Goal: Information Seeking & Learning: Learn about a topic

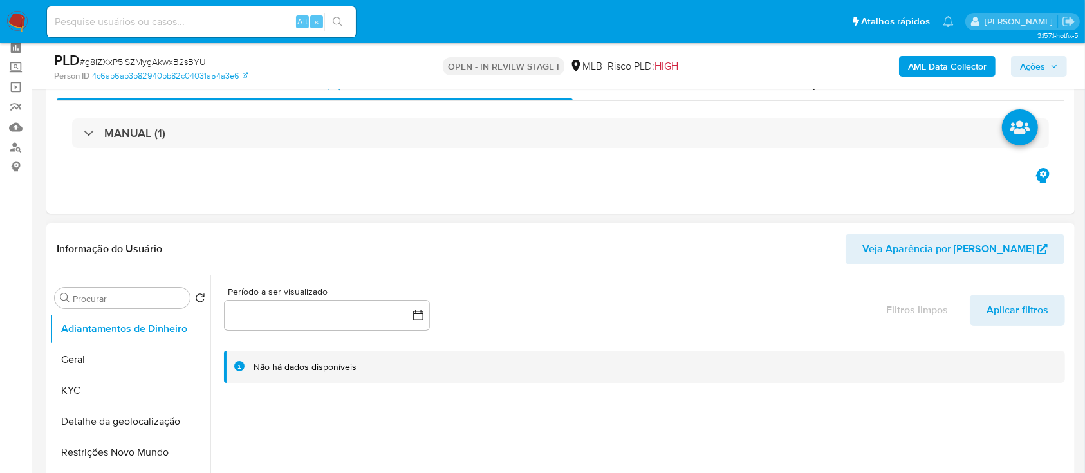
scroll to position [86, 0]
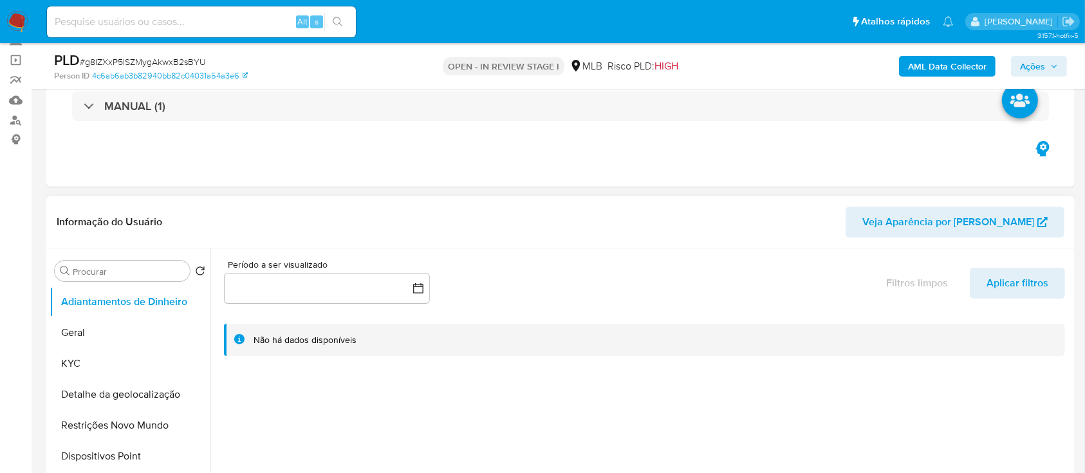
select select "10"
click at [102, 333] on button "Geral" at bounding box center [125, 332] width 151 height 31
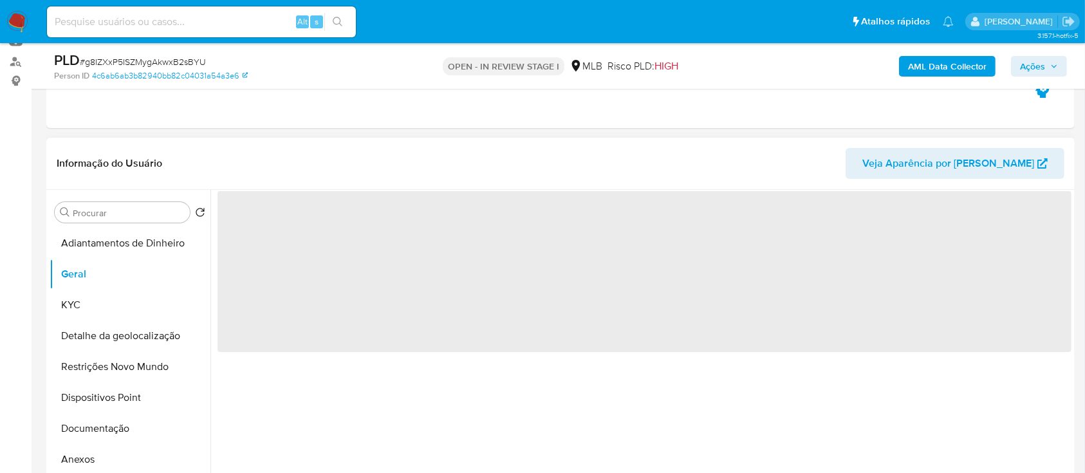
scroll to position [171, 0]
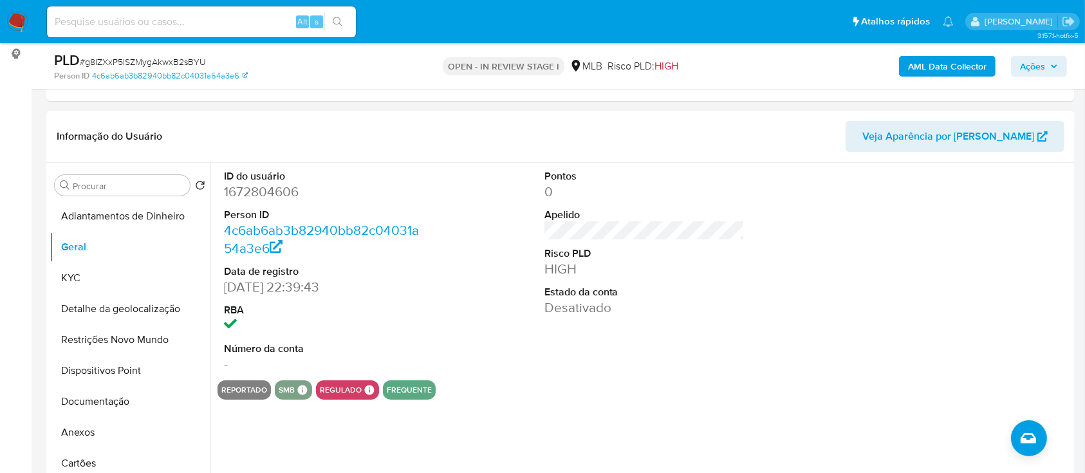
click at [549, 375] on div "Pontos 0 Apelido Risco PLD HIGH Estado da conta Desativado" at bounding box center [645, 272] width 214 height 218
click at [882, 286] on div at bounding box center [965, 272] width 214 height 218
click at [492, 355] on div "ID do usuário 1672804606 Person ID 4c6ab6ab3b82940bb82c04031a54a3e6 Data de reg…" at bounding box center [645, 272] width 854 height 218
click at [566, 389] on div "reportado smb SMB SMB Advisor Email - Advisor Name - regulado Regulado MLB BACE…" at bounding box center [645, 389] width 854 height 19
drag, startPoint x: 62, startPoint y: 277, endPoint x: 198, endPoint y: 256, distance: 136.8
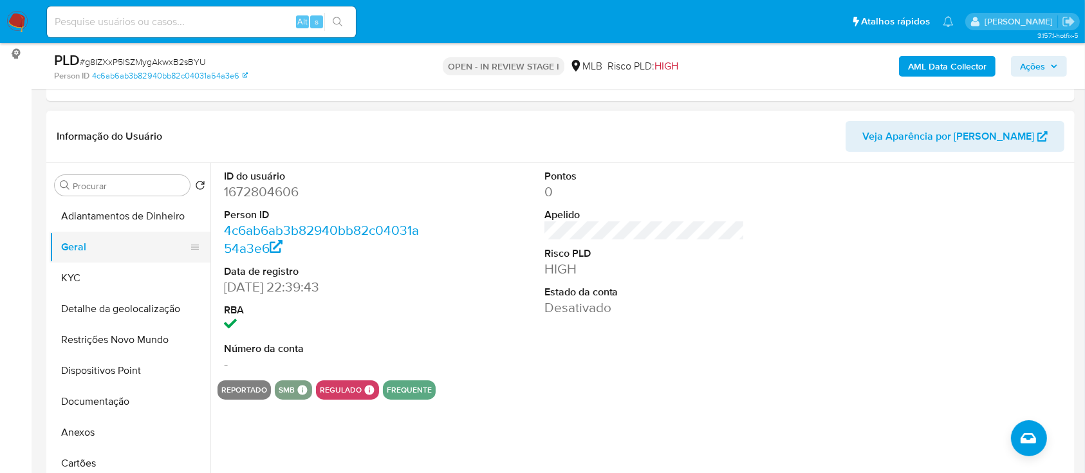
click at [62, 277] on button "KYC" at bounding box center [130, 278] width 161 height 31
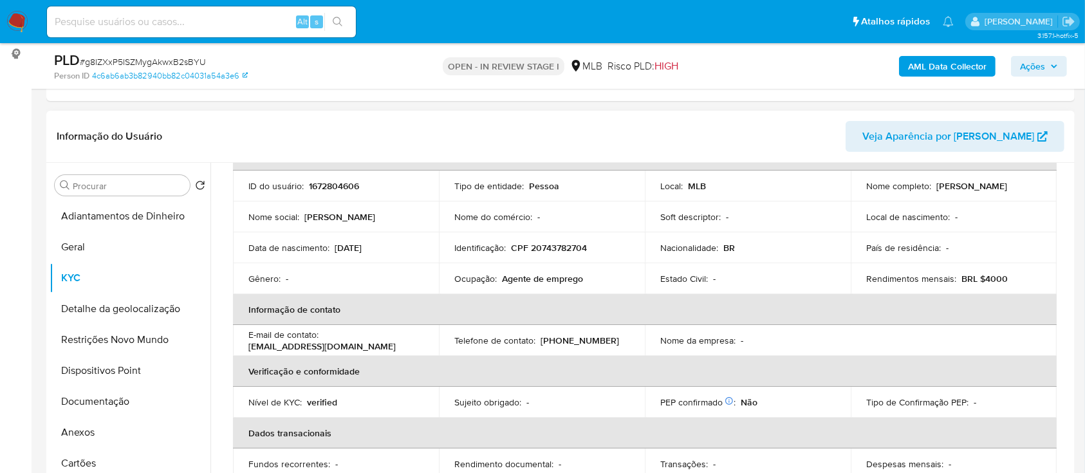
scroll to position [87, 0]
click at [205, 116] on div "Informação do Usuário Veja Aparência por Pessoa" at bounding box center [560, 137] width 1029 height 52
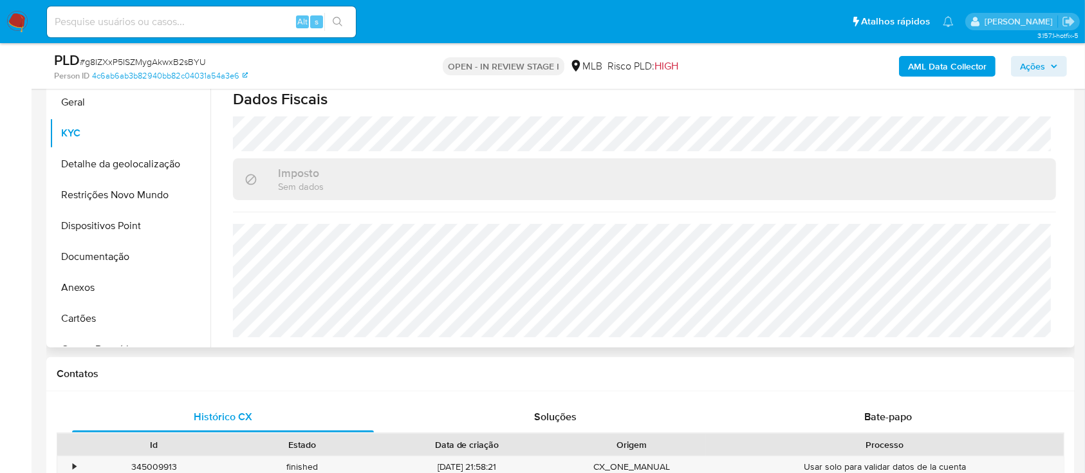
scroll to position [343, 0]
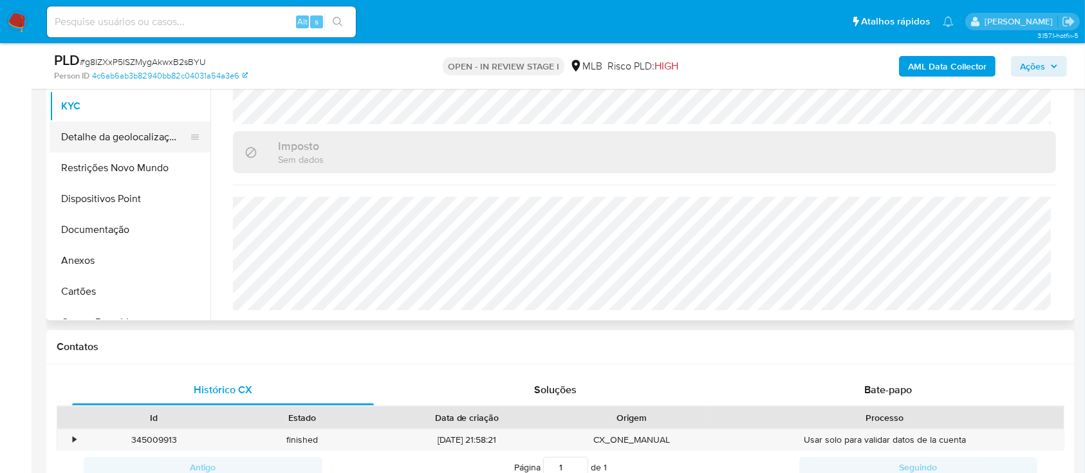
click at [96, 145] on button "Detalhe da geolocalização" at bounding box center [125, 137] width 151 height 31
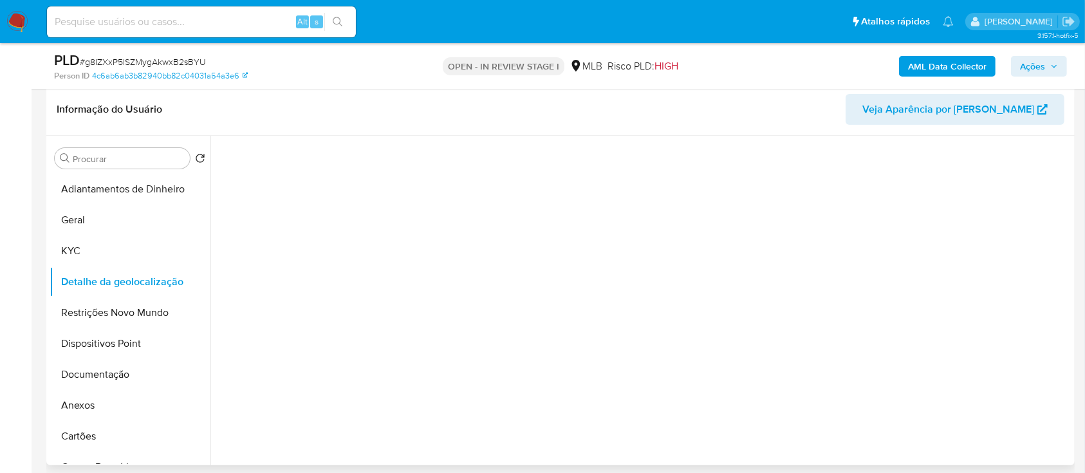
scroll to position [171, 0]
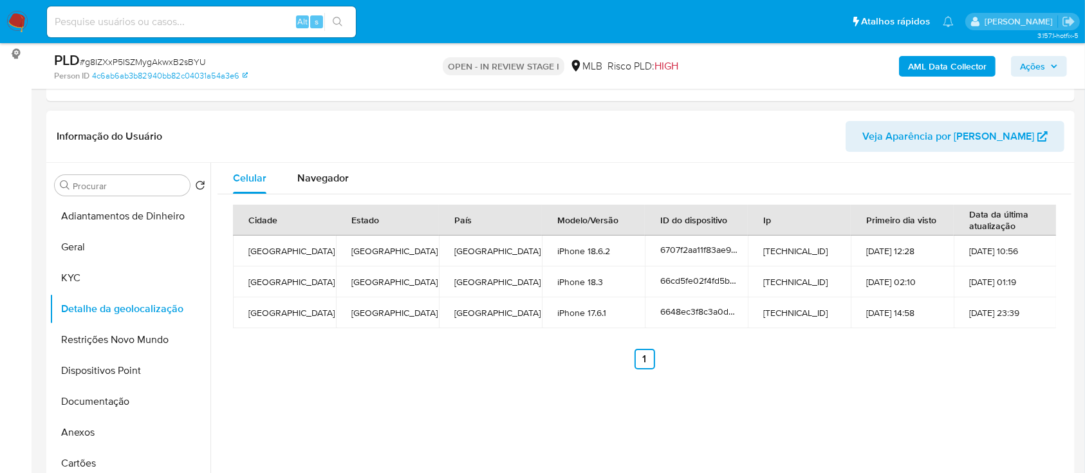
click at [881, 384] on div "Celular Navegador Cidade Estado País Modelo/Versão ID do dispositivo Ip Primeir…" at bounding box center [641, 328] width 861 height 330
click at [91, 344] on button "Restrições Novo Mundo" at bounding box center [125, 339] width 151 height 31
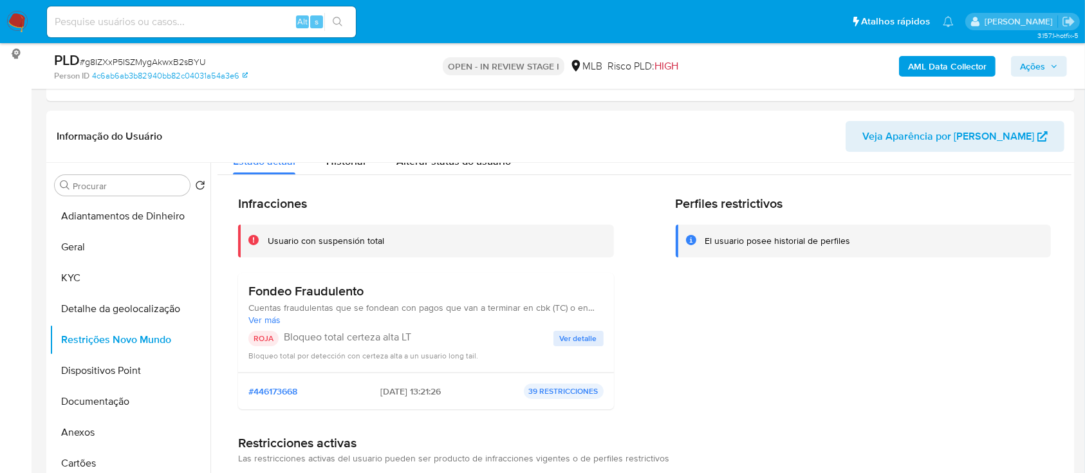
scroll to position [0, 0]
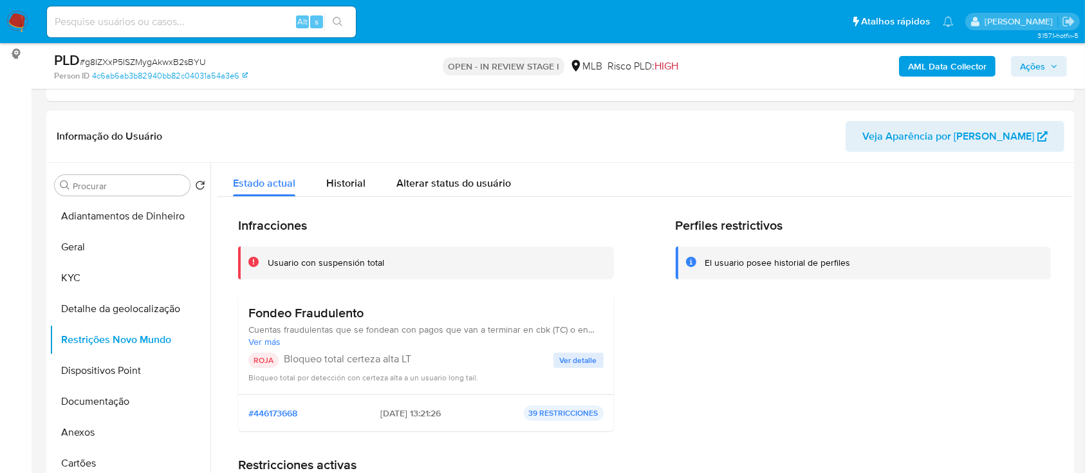
drag, startPoint x: 970, startPoint y: 335, endPoint x: 866, endPoint y: 20, distance: 331.6
click at [968, 325] on div "Perfiles restrictivos El usuario posee historial de perfiles" at bounding box center [864, 330] width 376 height 224
click at [568, 355] on span "Ver detalle" at bounding box center [578, 360] width 37 height 13
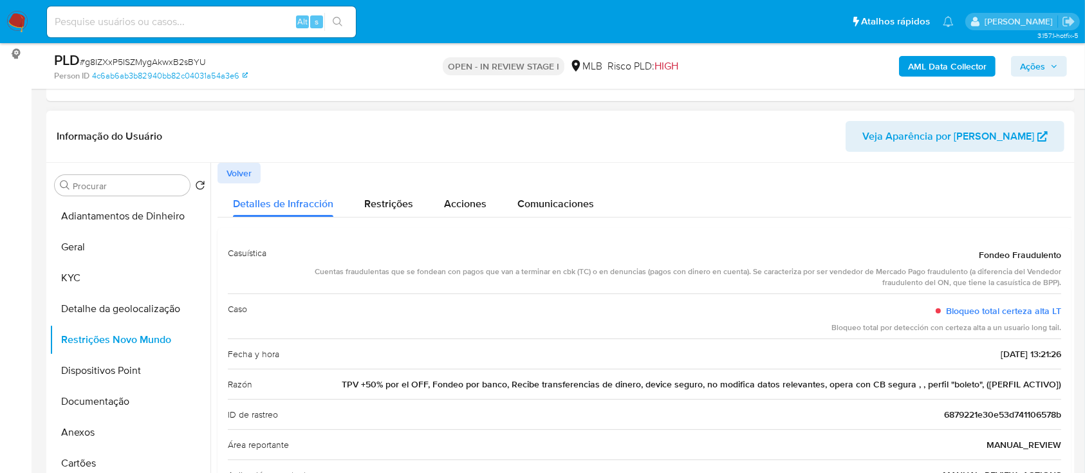
click at [980, 203] on div "Detalles de Infracción Restrições Acciones Comunicaciones" at bounding box center [645, 200] width 854 height 34
click at [118, 372] on button "Dispositivos Point" at bounding box center [125, 370] width 151 height 31
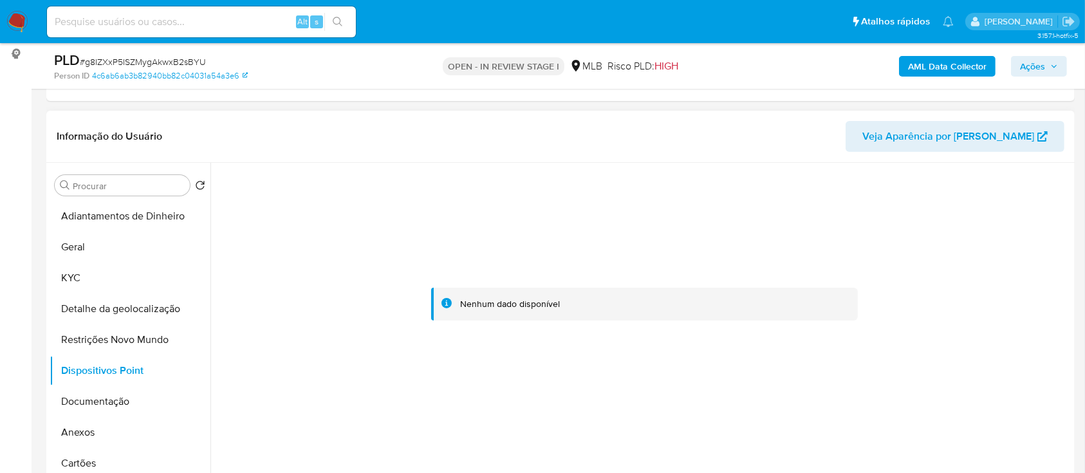
click at [980, 260] on div at bounding box center [645, 304] width 854 height 283
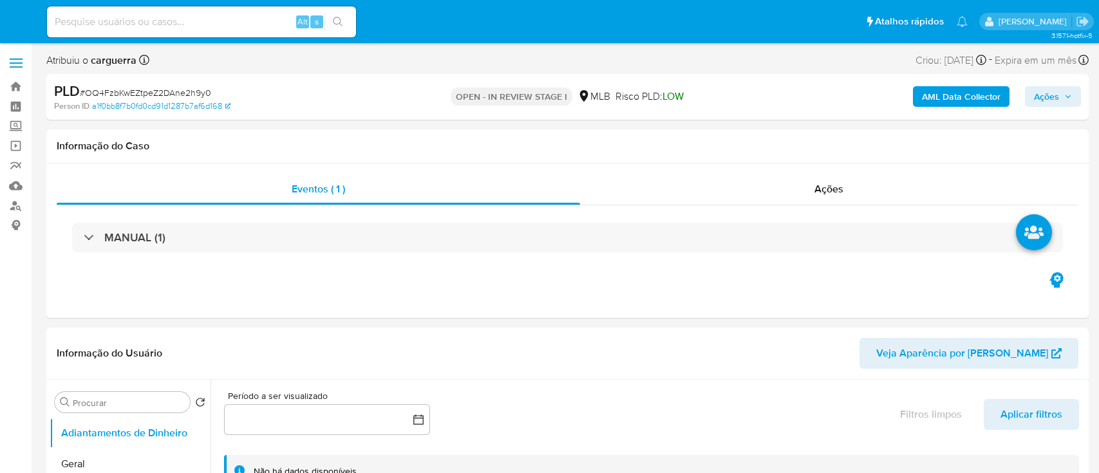
select select "10"
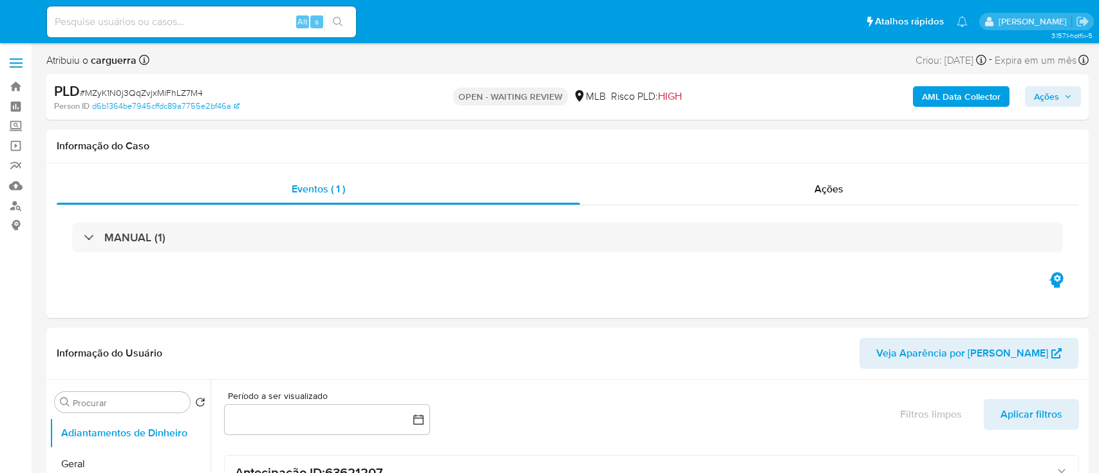
select select "10"
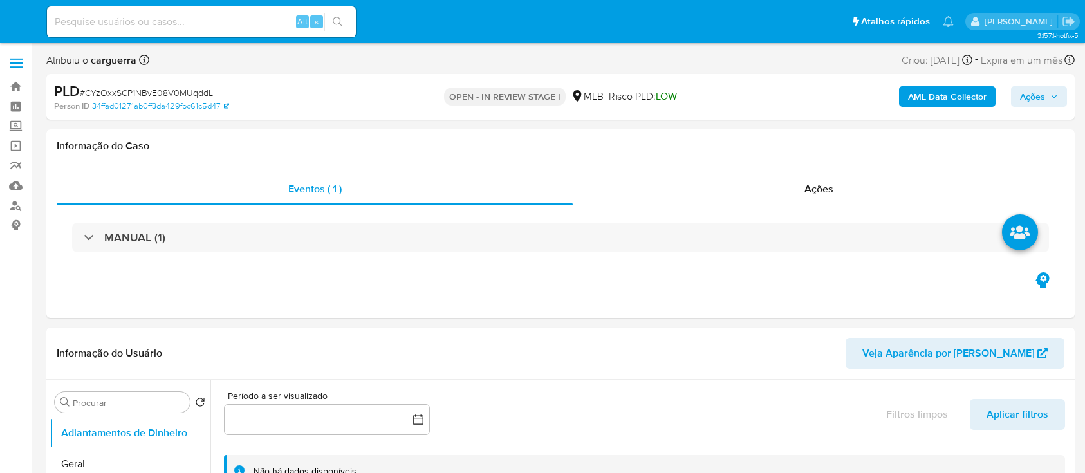
select select "10"
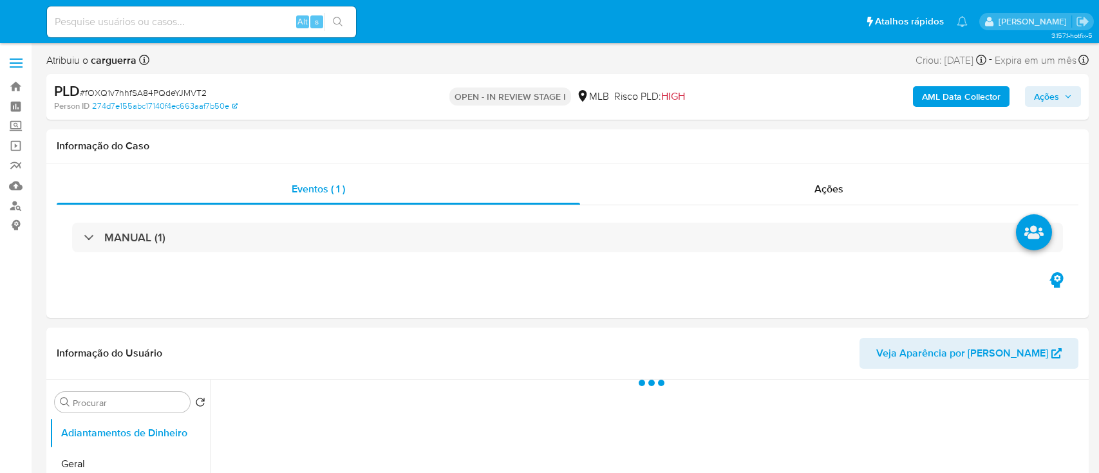
select select "10"
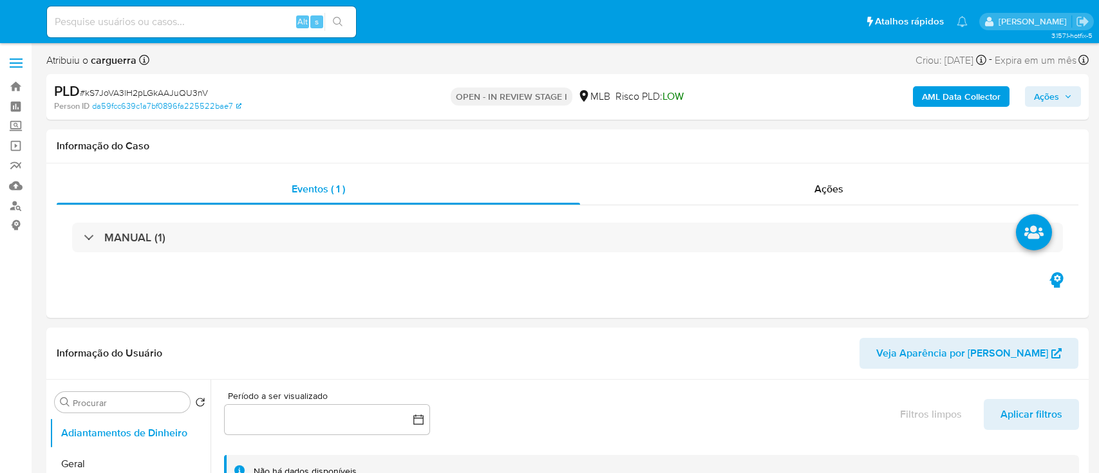
select select "10"
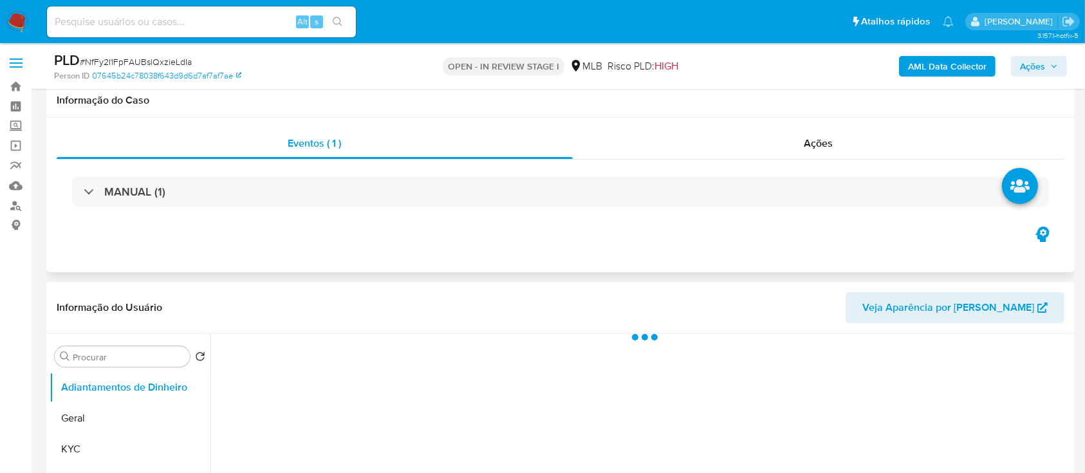
scroll to position [171, 0]
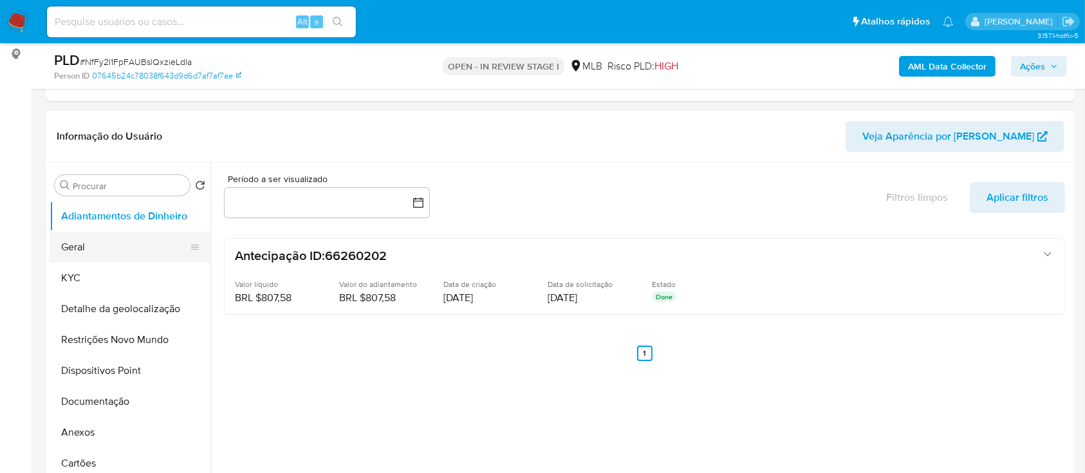
click at [100, 252] on button "Geral" at bounding box center [125, 247] width 151 height 31
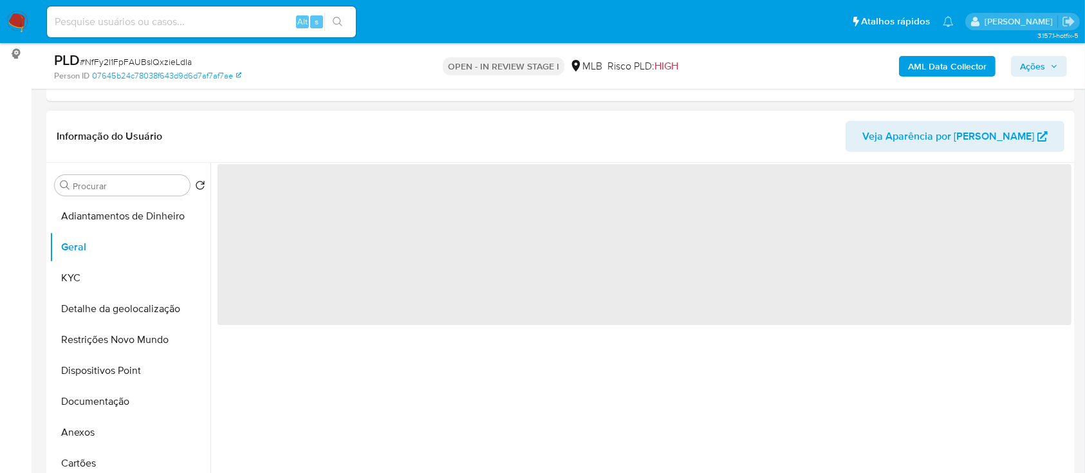
select select "10"
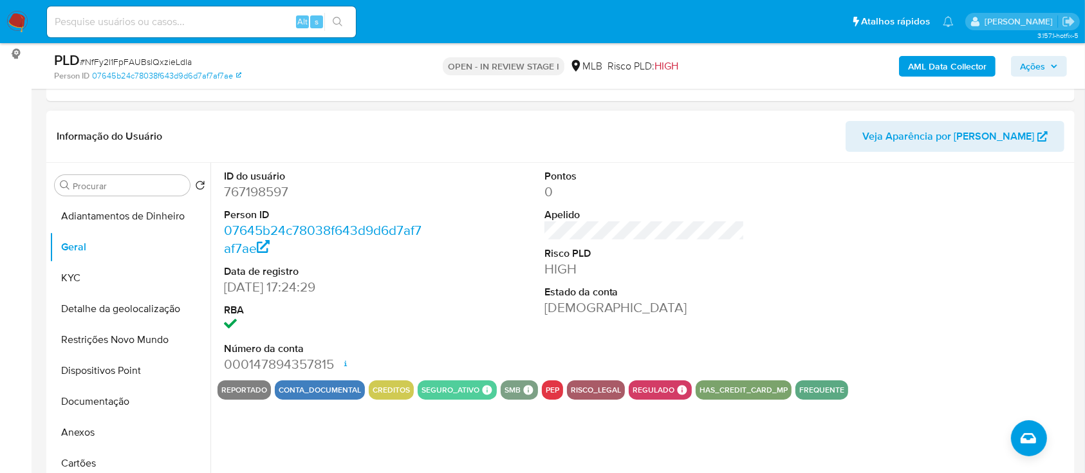
click at [967, 262] on div at bounding box center [965, 272] width 214 height 218
drag, startPoint x: 96, startPoint y: 281, endPoint x: 118, endPoint y: 279, distance: 22.0
click at [96, 281] on button "KYC" at bounding box center [125, 278] width 151 height 31
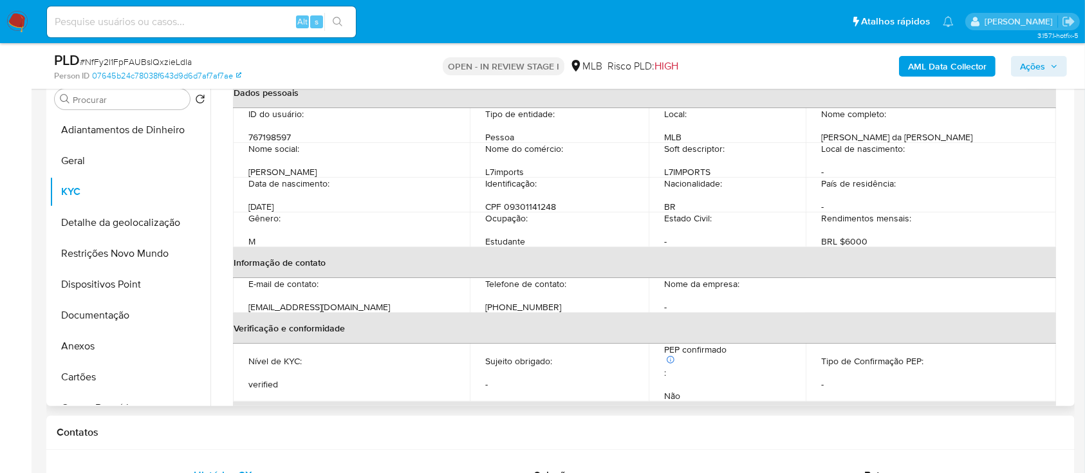
scroll to position [86, 0]
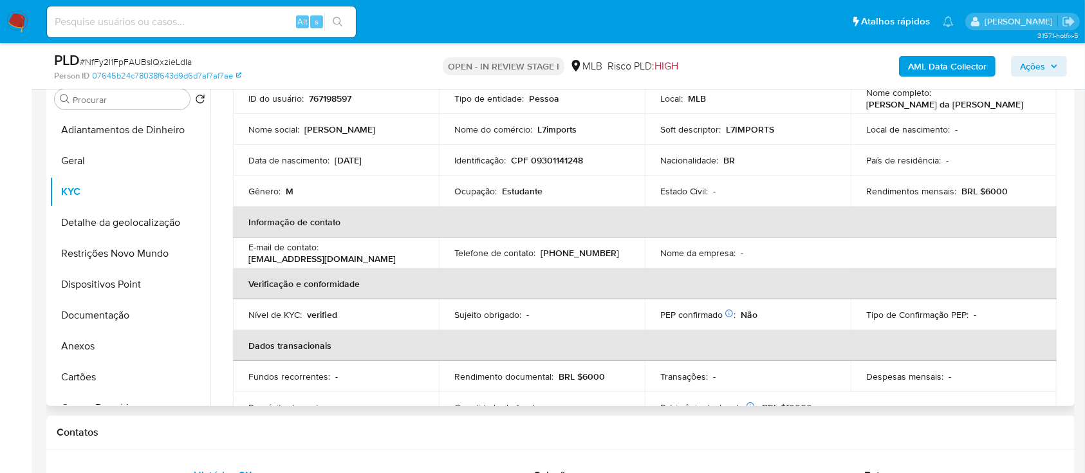
drag, startPoint x: 1073, startPoint y: 180, endPoint x: 1074, endPoint y: 169, distance: 11.0
click at [1074, 169] on div "Procurar Retornar ao pedido padrão Adiantamentos de Dinheiro Geral KYC Detalhe …" at bounding box center [560, 242] width 1029 height 330
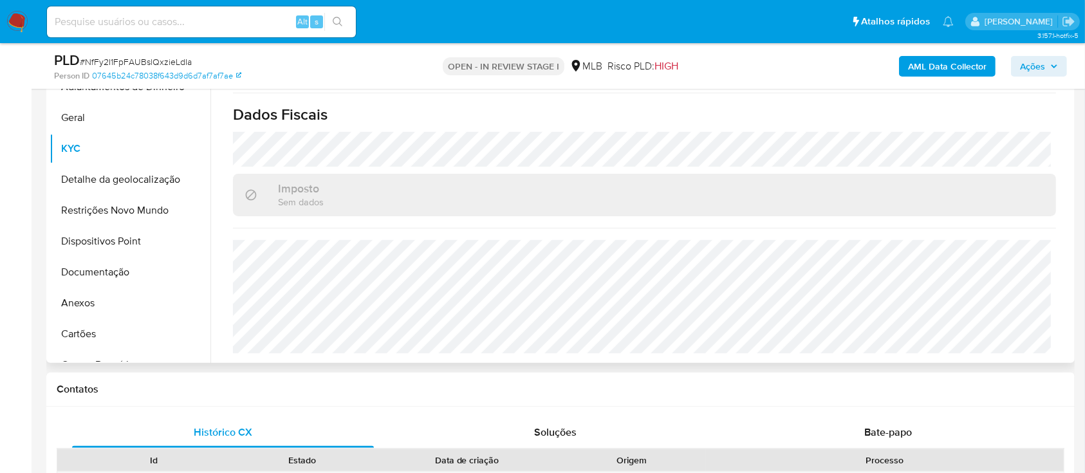
scroll to position [328, 0]
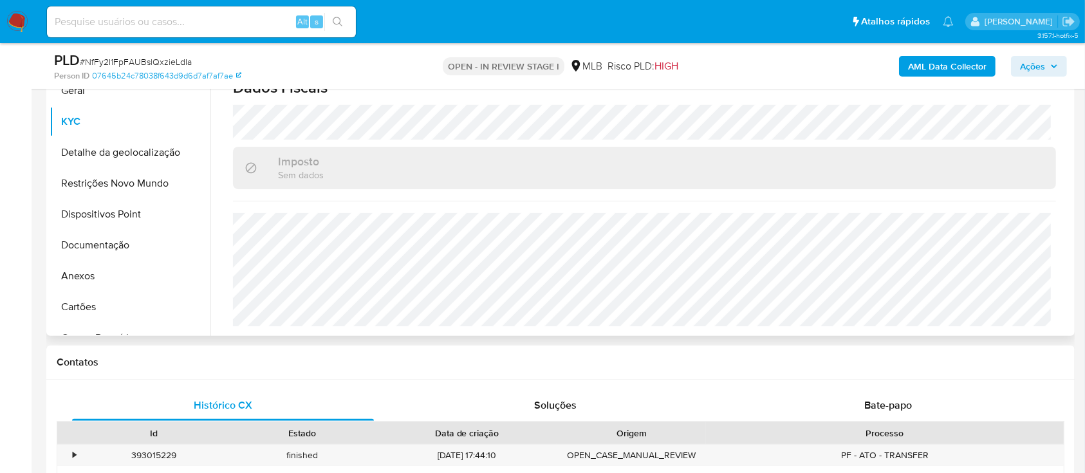
click at [102, 157] on button "Detalhe da geolocalização" at bounding box center [125, 152] width 151 height 31
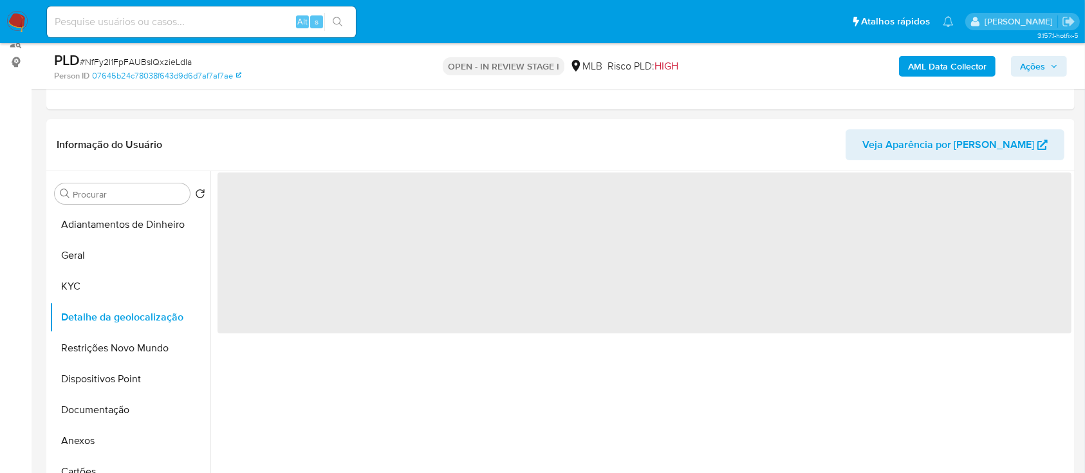
scroll to position [156, 0]
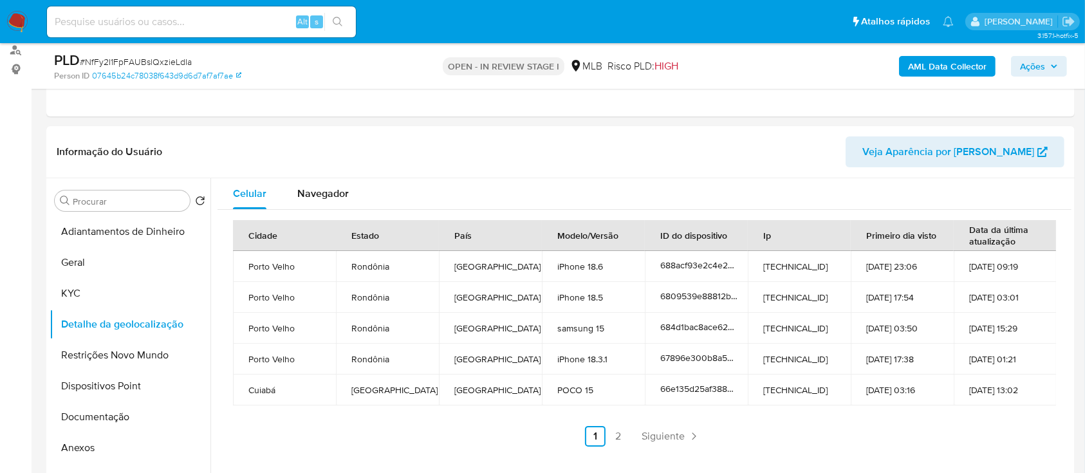
drag, startPoint x: 962, startPoint y: 107, endPoint x: 726, endPoint y: 0, distance: 258.7
click at [957, 106] on div "Eventos ( 1 ) Ações MANUAL (1)" at bounding box center [560, 39] width 1029 height 154
click at [617, 436] on link "2" at bounding box center [618, 436] width 21 height 21
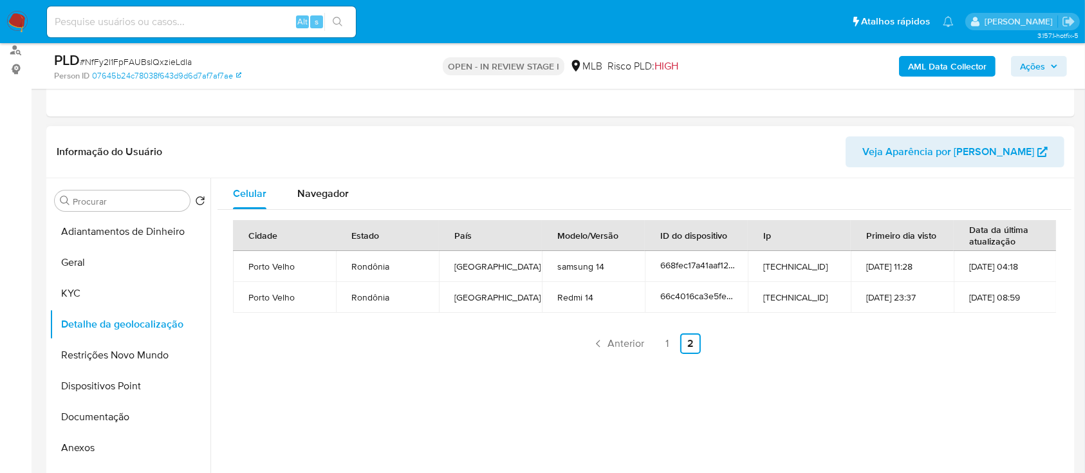
click at [870, 359] on div "Cidade Estado País Modelo/Versão ID do dispositivo Ip Primeiro dia visto Data d…" at bounding box center [645, 287] width 854 height 154
click at [108, 358] on button "Restrições Novo Mundo" at bounding box center [125, 355] width 151 height 31
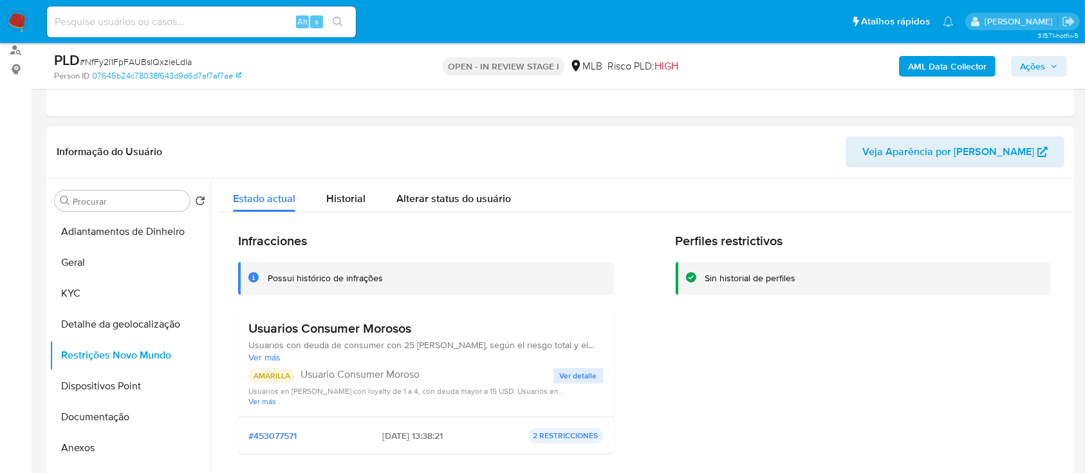
drag, startPoint x: 989, startPoint y: 323, endPoint x: 982, endPoint y: 307, distance: 16.7
click at [989, 322] on div "Perfiles restrictivos Sin historial de perfiles" at bounding box center [864, 348] width 376 height 231
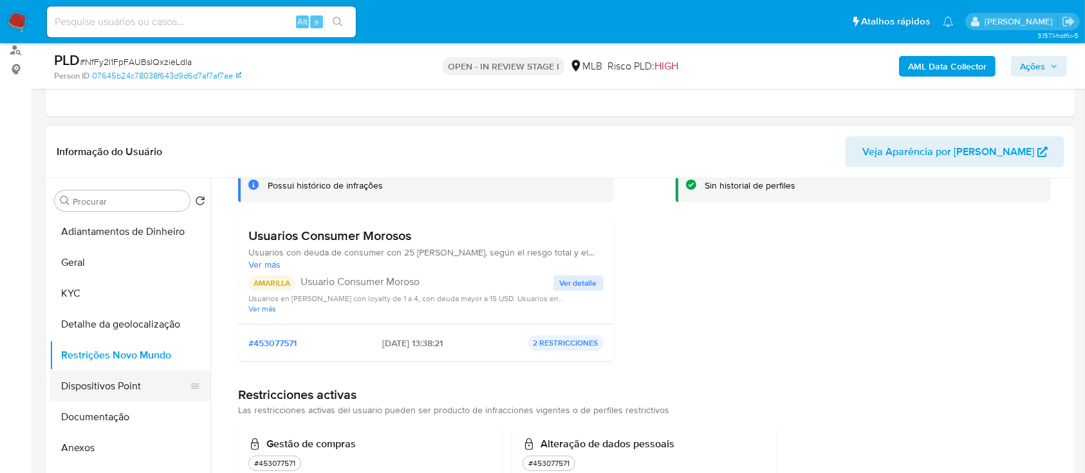
click at [113, 383] on button "Dispositivos Point" at bounding box center [125, 386] width 151 height 31
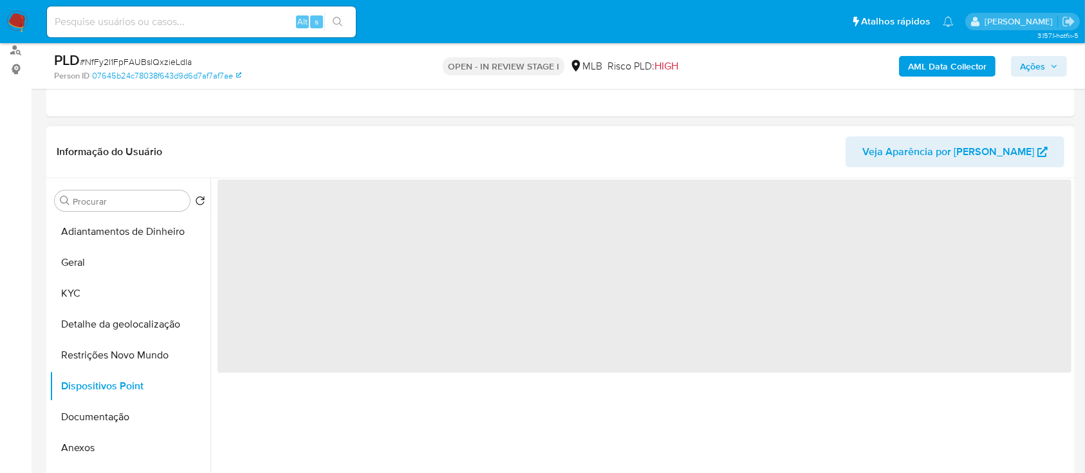
scroll to position [0, 0]
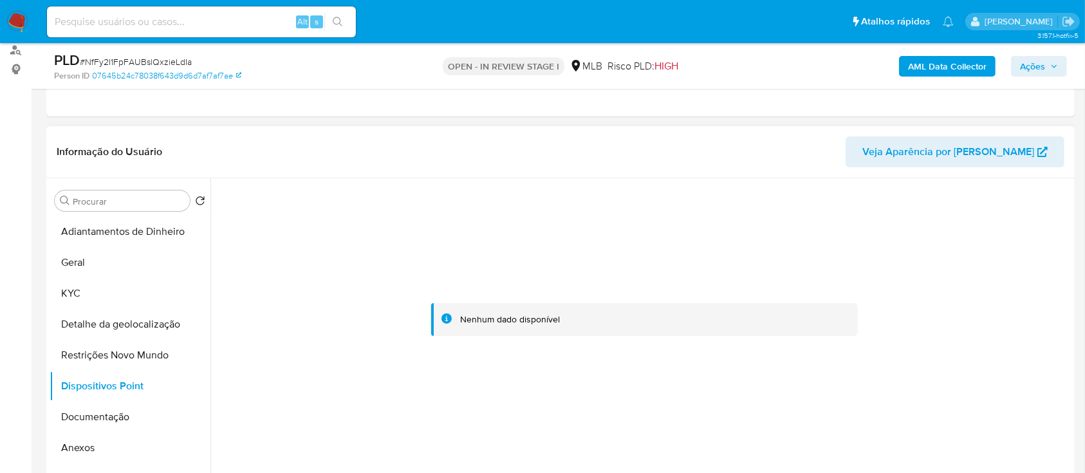
click at [968, 239] on div at bounding box center [645, 319] width 854 height 283
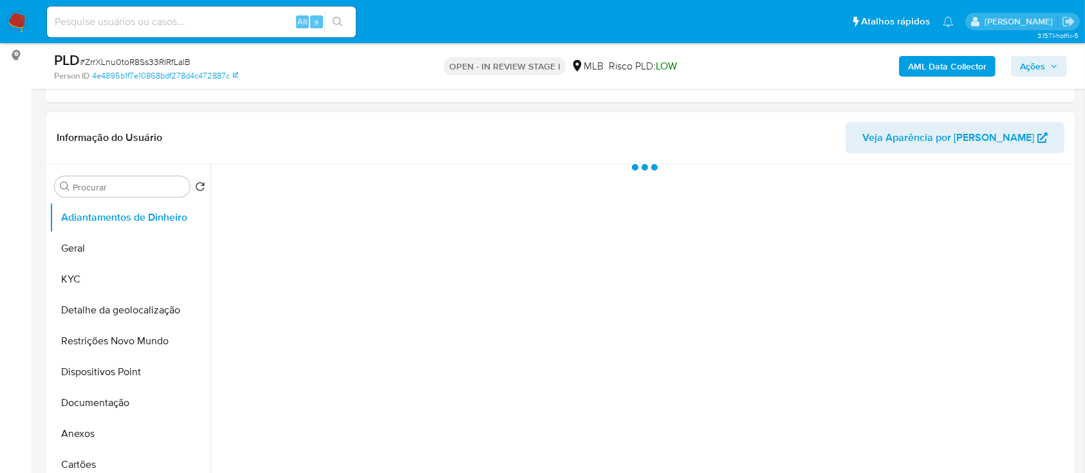
scroll to position [171, 0]
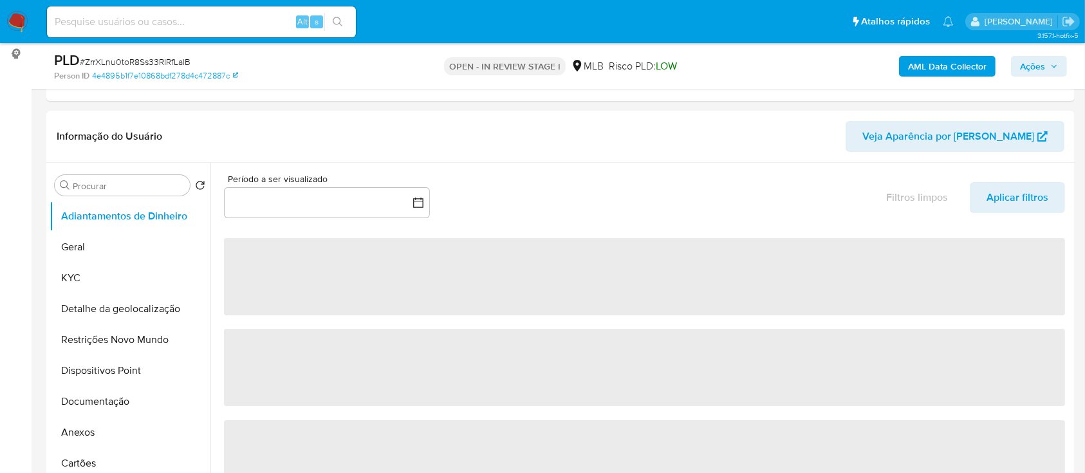
select select "10"
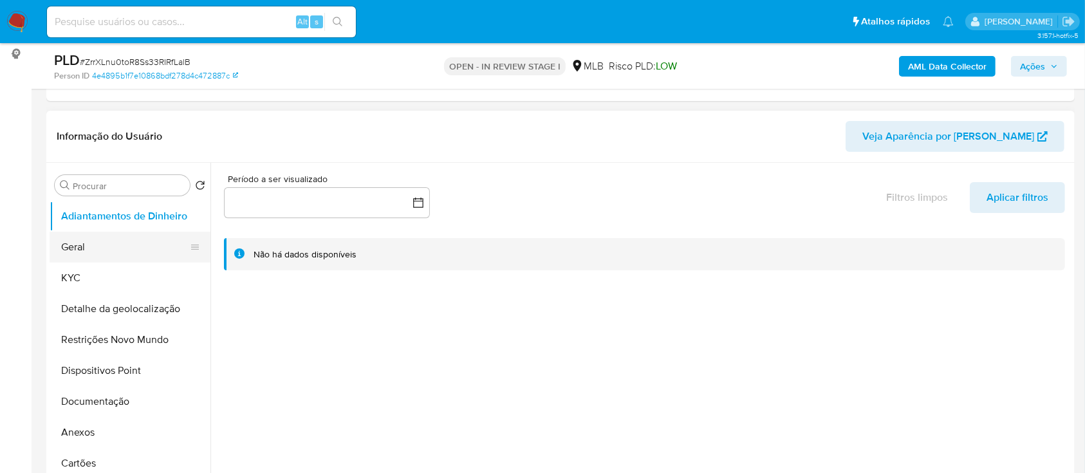
click at [88, 248] on button "Geral" at bounding box center [125, 247] width 151 height 31
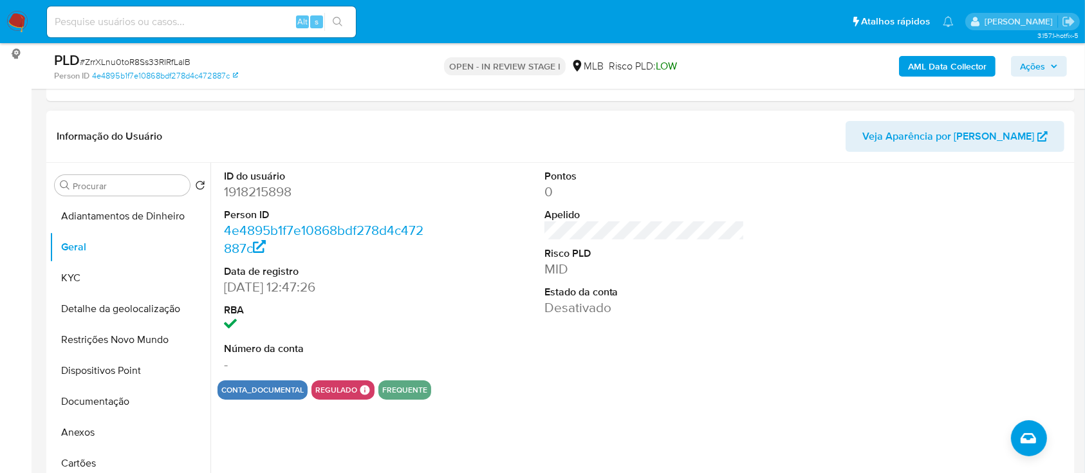
click at [890, 183] on div at bounding box center [965, 272] width 214 height 218
click at [104, 290] on button "KYC" at bounding box center [125, 278] width 151 height 31
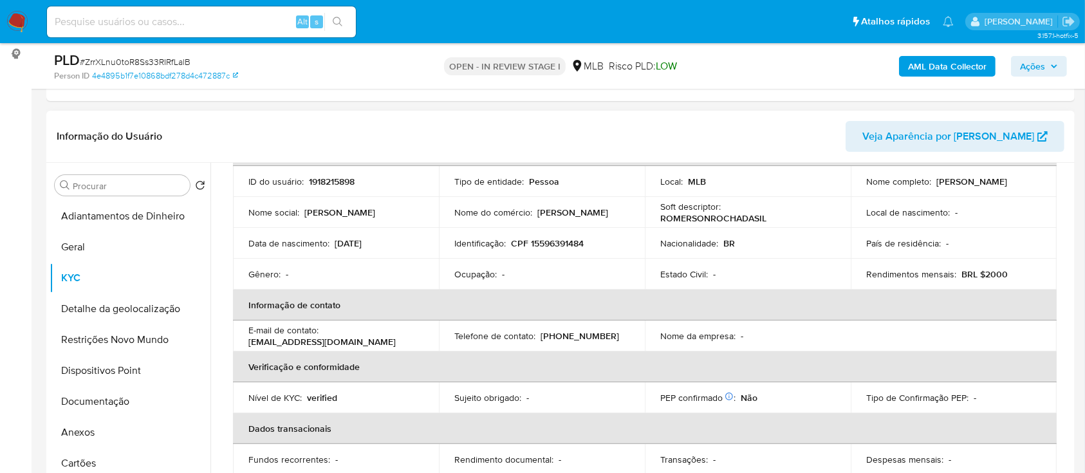
scroll to position [89, 0]
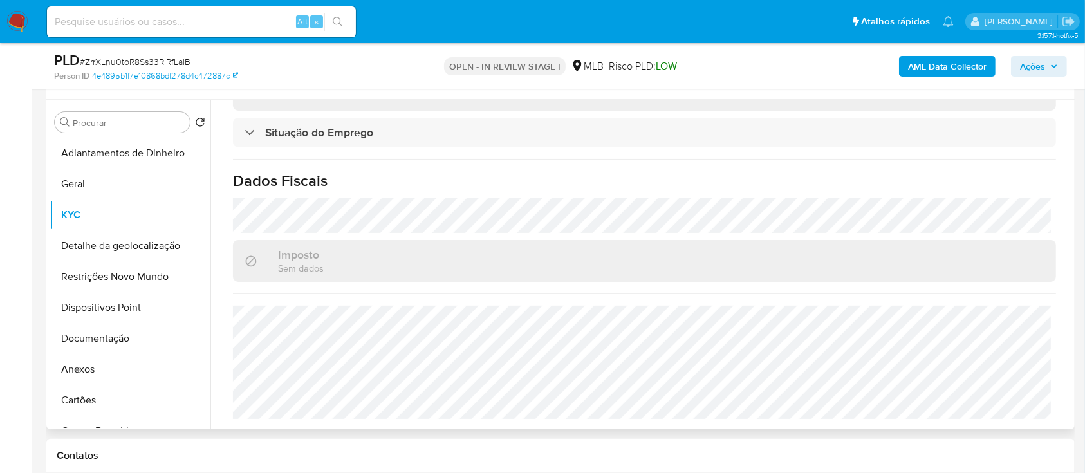
scroll to position [257, 0]
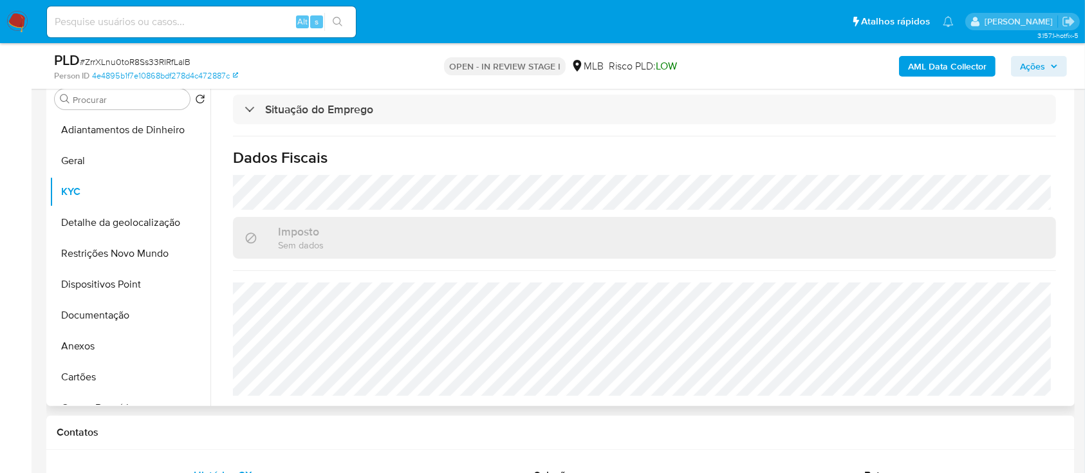
click at [93, 224] on button "Detalhe da geolocalização" at bounding box center [125, 222] width 151 height 31
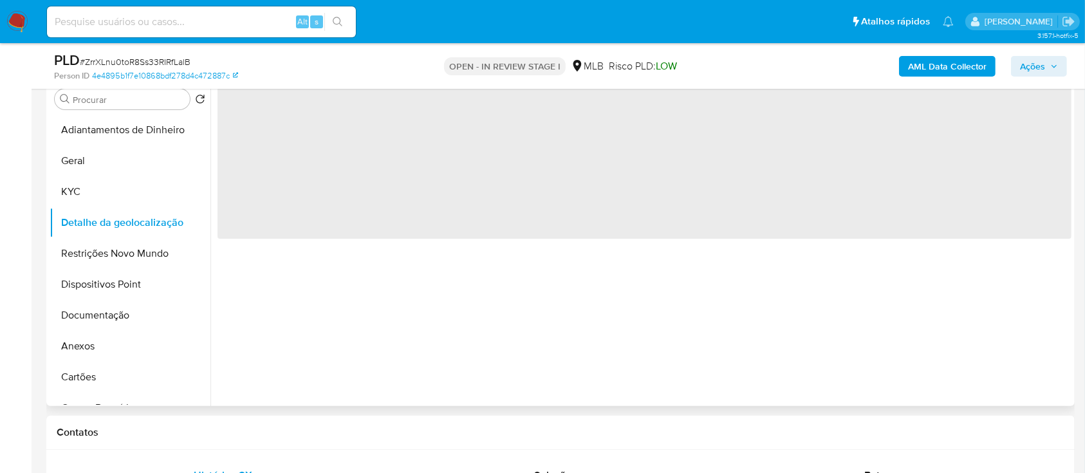
scroll to position [0, 0]
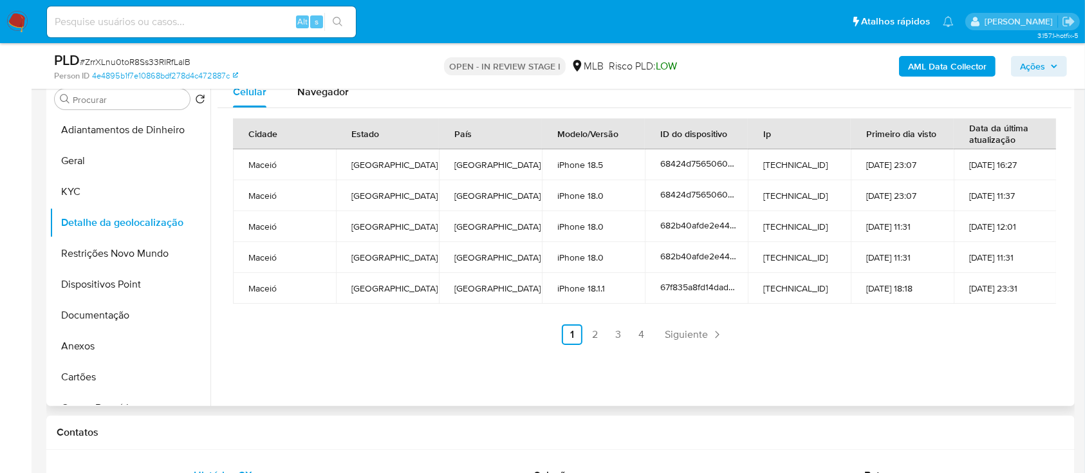
click at [936, 349] on div "Cidade Estado País Modelo/Versão ID do dispositivo Ip Primeiro dia visto Data d…" at bounding box center [645, 231] width 854 height 247
click at [602, 337] on link "2" at bounding box center [595, 334] width 21 height 21
click at [890, 355] on div "Celular Navegador Cidade Estado País Modelo/Versão ID do dispositivo Ip Primeir…" at bounding box center [641, 242] width 861 height 330
click at [657, 333] on link "3" at bounding box center [653, 334] width 21 height 21
click at [984, 342] on ul "Anterior 1 2 3 4 Siguiente" at bounding box center [644, 334] width 823 height 21
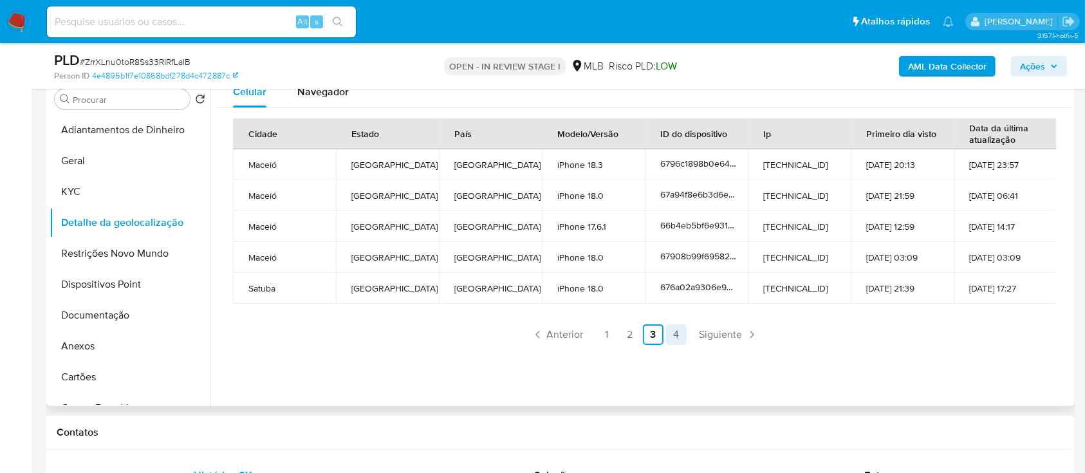
click at [669, 333] on link "4" at bounding box center [676, 334] width 21 height 21
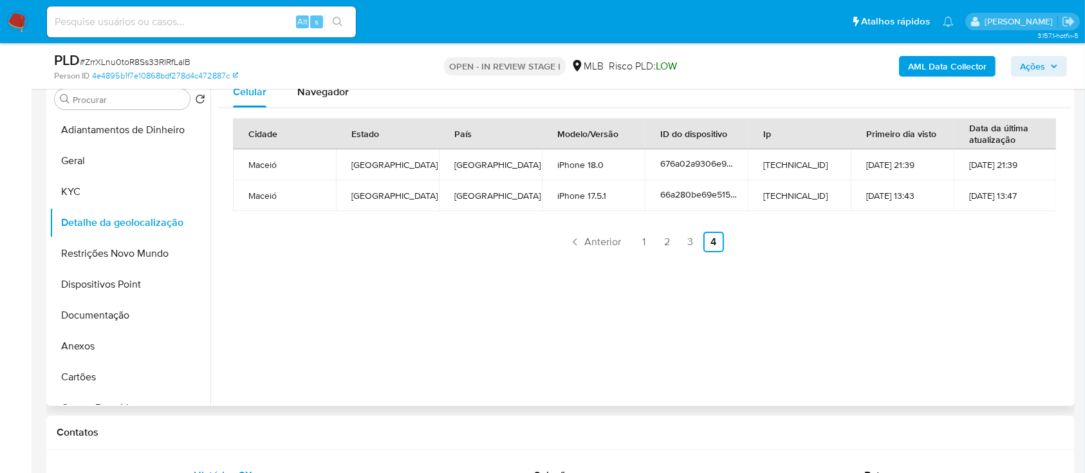
click at [858, 279] on div "Celular Navegador Cidade Estado País Modelo/Versão ID do dispositivo Ip Primeir…" at bounding box center [641, 242] width 861 height 330
drag, startPoint x: 57, startPoint y: 250, endPoint x: 130, endPoint y: 254, distance: 72.8
click at [57, 250] on button "Restrições Novo Mundo" at bounding box center [125, 253] width 151 height 31
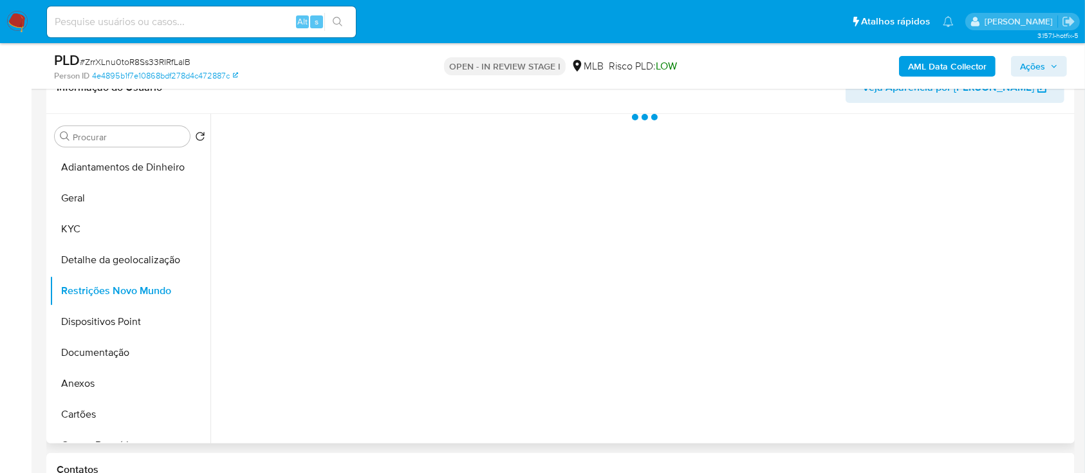
scroll to position [257, 0]
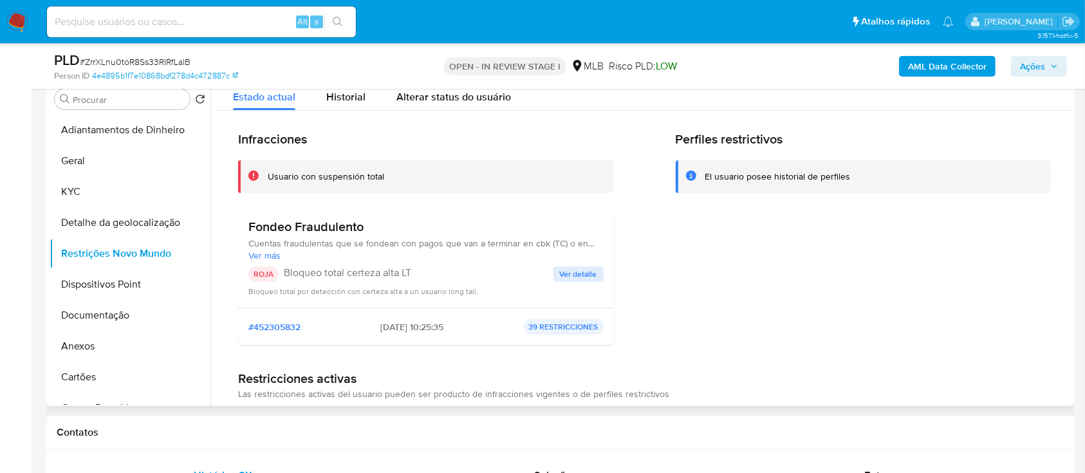
drag, startPoint x: 857, startPoint y: 267, endPoint x: 851, endPoint y: 253, distance: 15.0
click at [856, 265] on div "Perfiles restrictivos El usuario posee historial de perfiles" at bounding box center [864, 243] width 376 height 224
drag, startPoint x: 574, startPoint y: 274, endPoint x: 692, endPoint y: 272, distance: 118.5
click at [574, 275] on span "Ver detalle" at bounding box center [578, 274] width 37 height 13
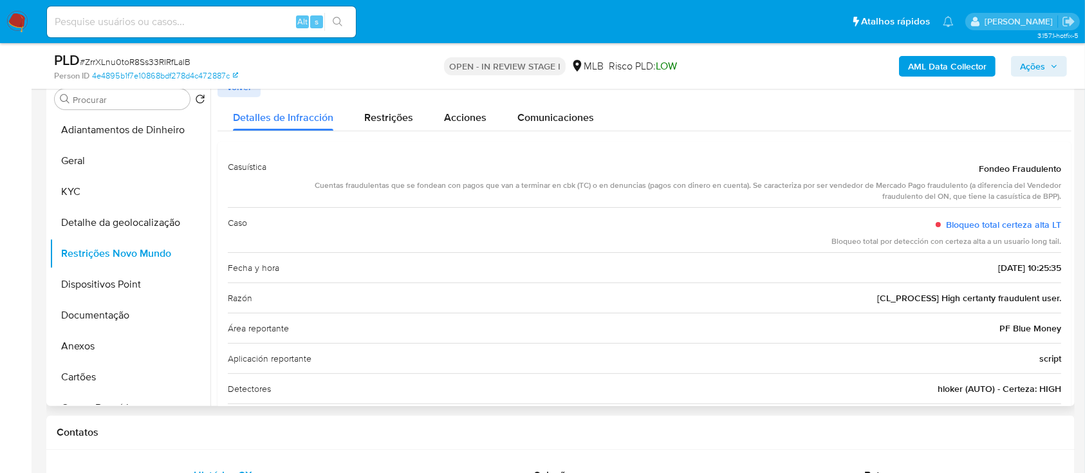
click at [828, 116] on div "Detalles de Infracción Restrições Acciones Comunicaciones" at bounding box center [645, 114] width 854 height 34
click at [108, 284] on button "Dispositivos Point" at bounding box center [125, 284] width 151 height 31
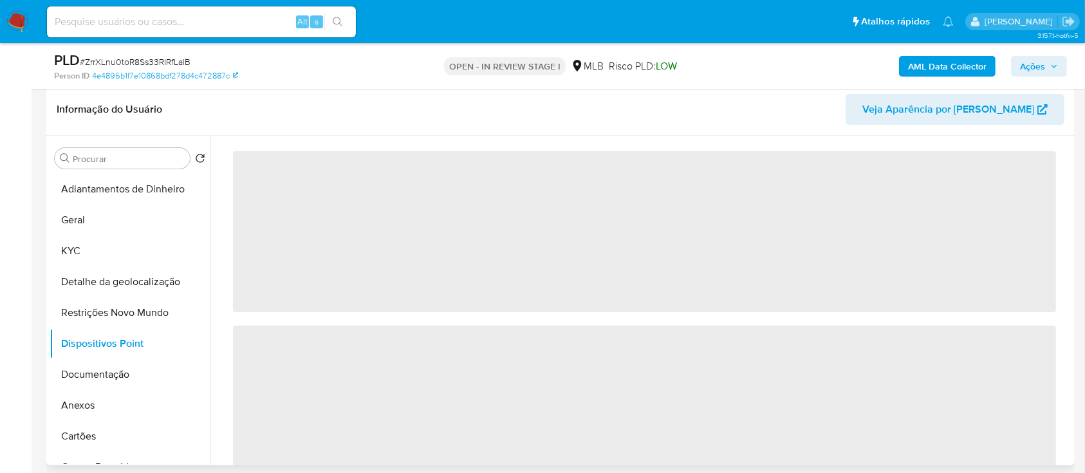
scroll to position [171, 0]
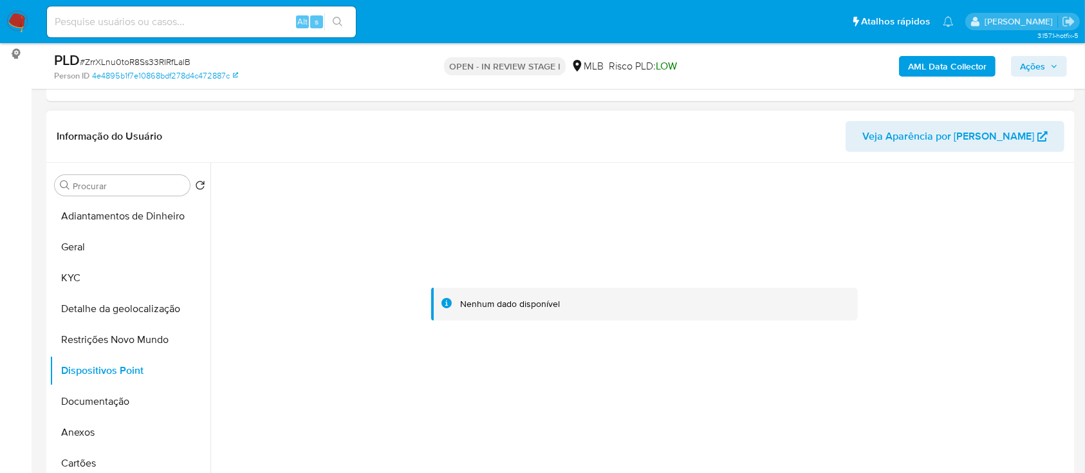
click at [951, 255] on div at bounding box center [645, 304] width 854 height 283
click at [88, 406] on button "Documentação" at bounding box center [125, 401] width 151 height 31
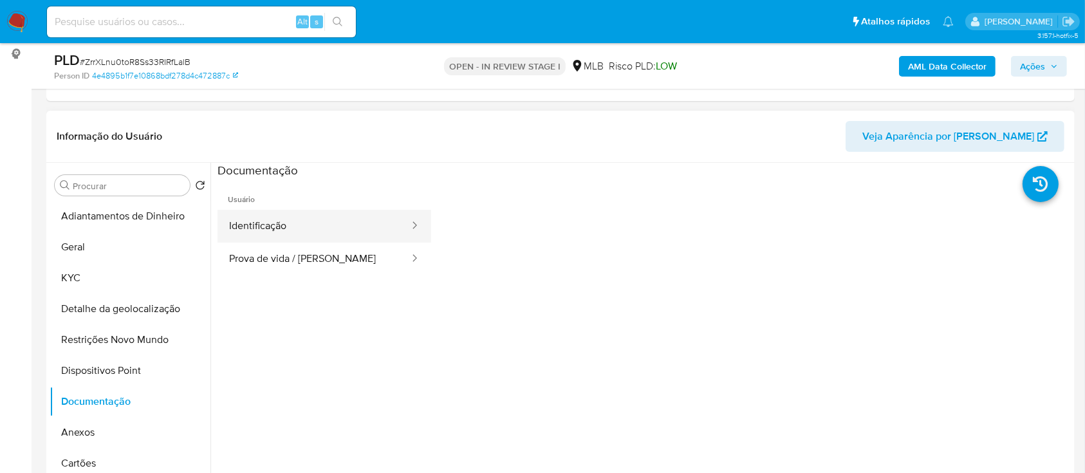
click at [312, 225] on button "Identificação" at bounding box center [314, 226] width 193 height 33
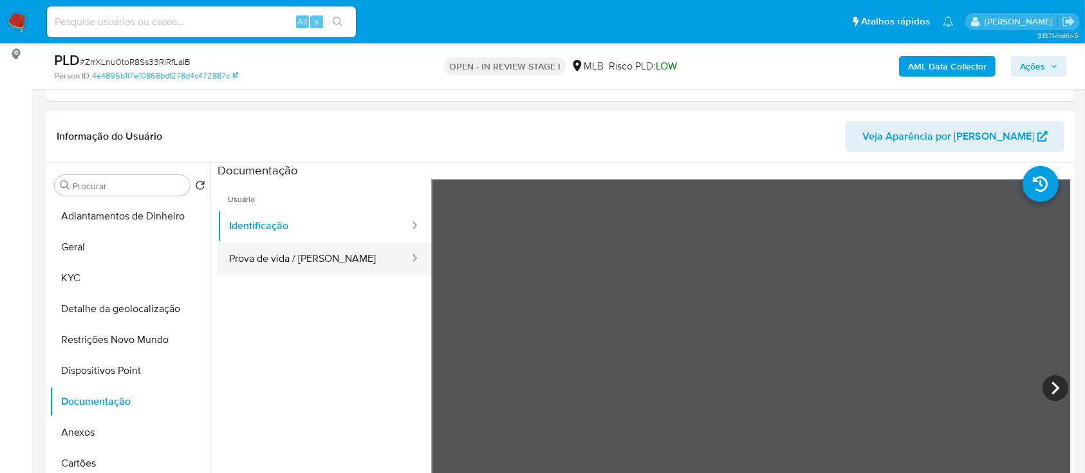
click at [301, 259] on button "Prova de vida / [PERSON_NAME]" at bounding box center [314, 259] width 193 height 33
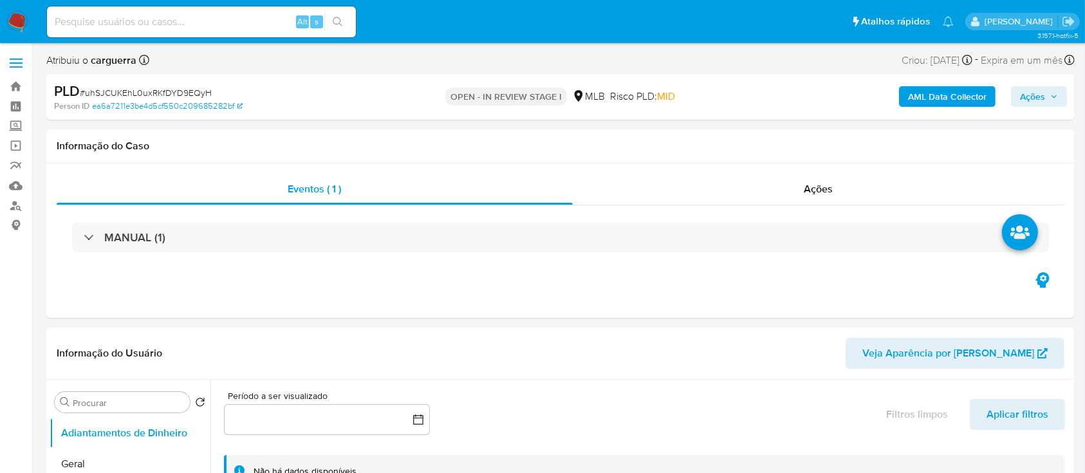
select select "10"
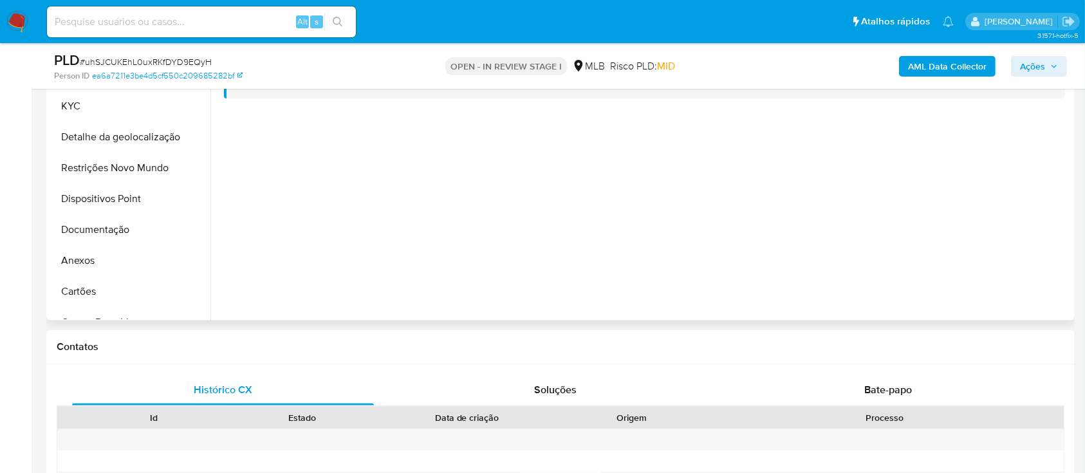
scroll to position [257, 0]
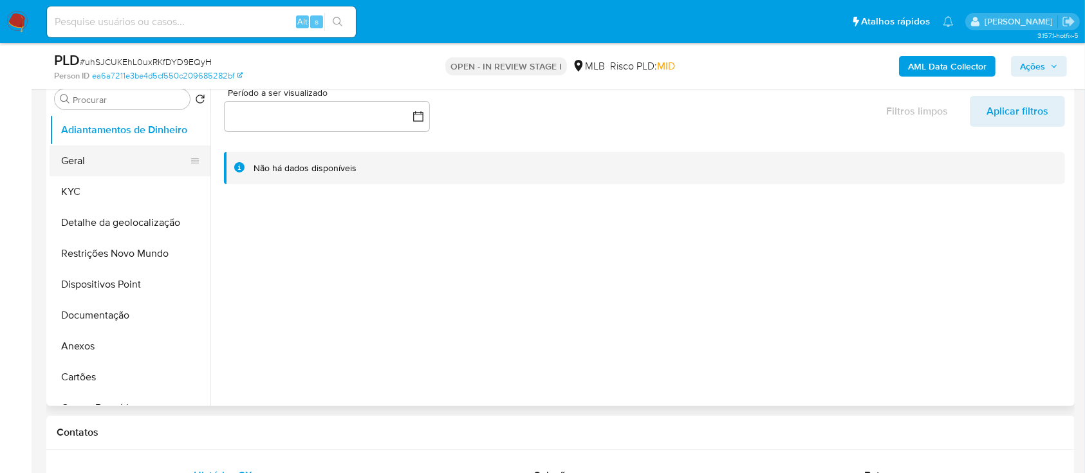
click at [84, 160] on button "Geral" at bounding box center [125, 160] width 151 height 31
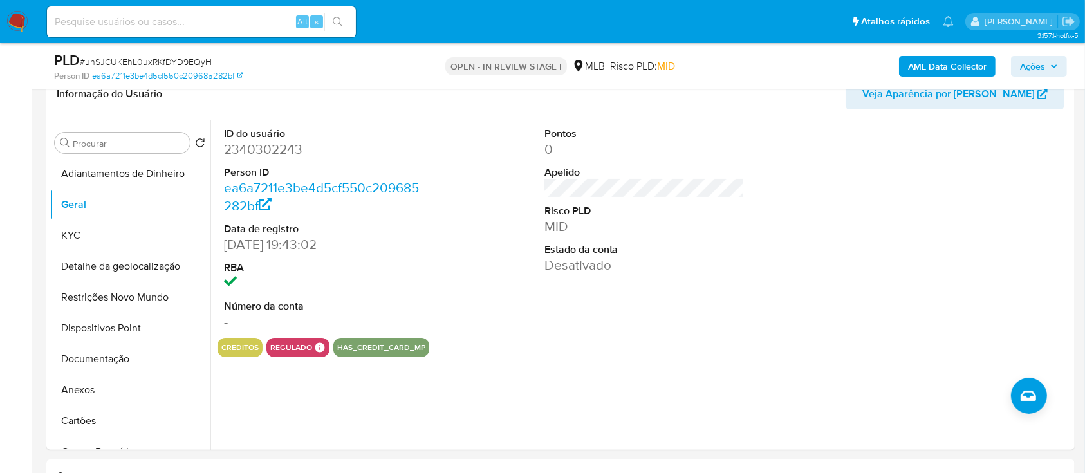
scroll to position [217, 0]
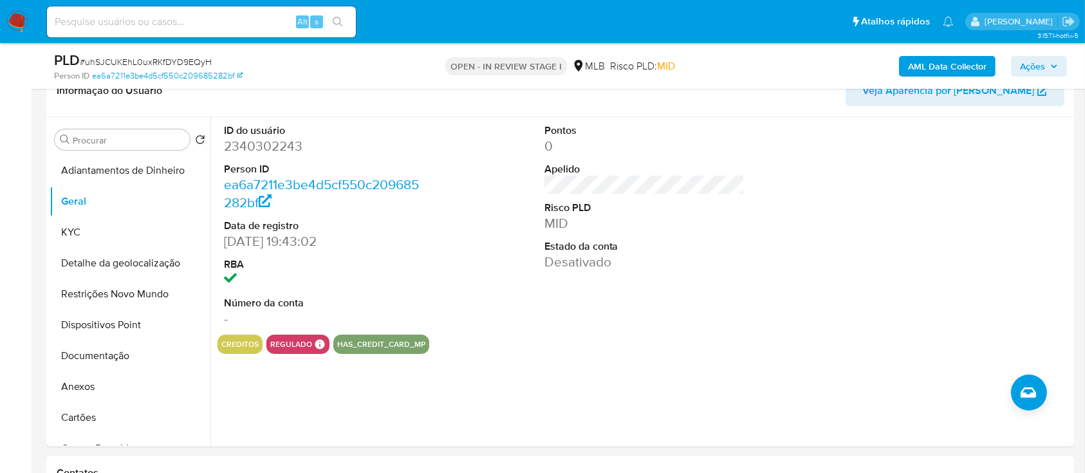
drag, startPoint x: 906, startPoint y: 221, endPoint x: 780, endPoint y: 59, distance: 205.0
click at [896, 216] on div at bounding box center [965, 226] width 214 height 218
click at [91, 230] on button "KYC" at bounding box center [125, 232] width 151 height 31
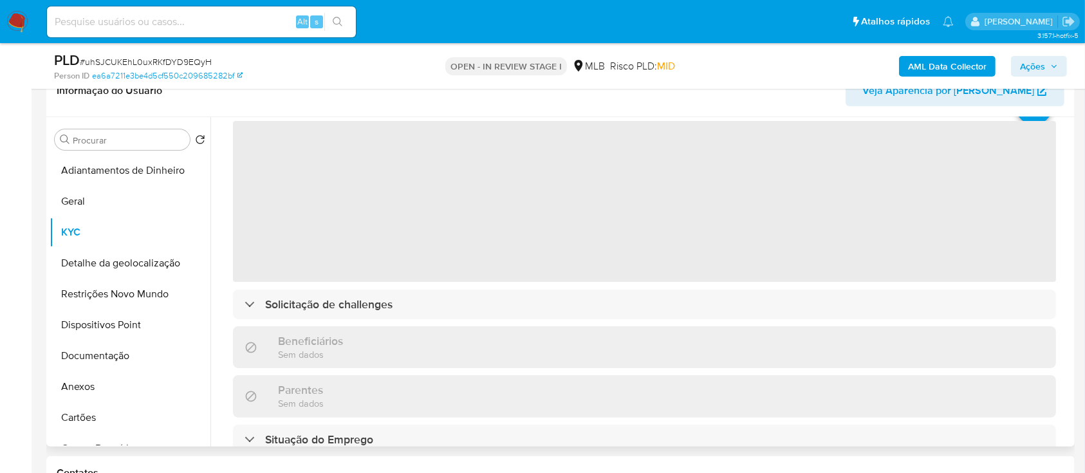
scroll to position [86, 0]
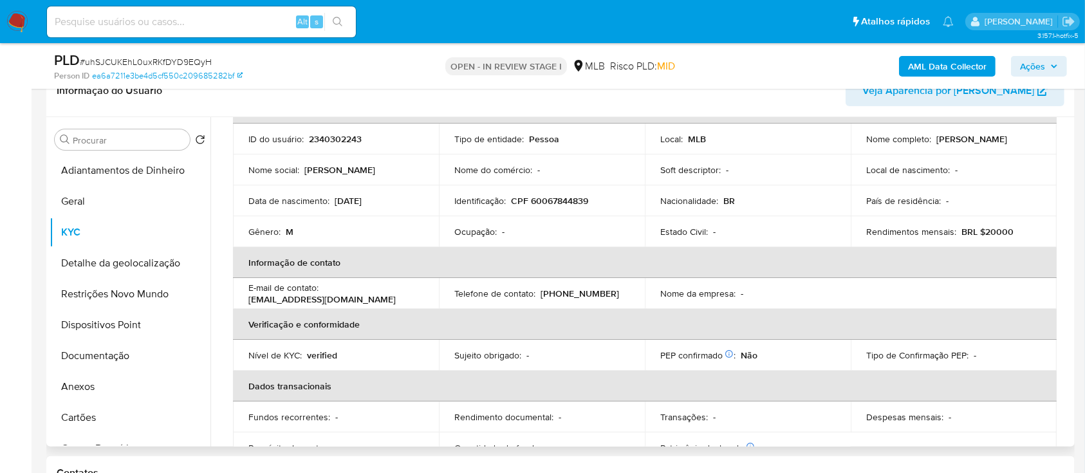
drag, startPoint x: 827, startPoint y: 50, endPoint x: 818, endPoint y: 55, distance: 10.1
click at [825, 51] on div "AML Data Collector Ações" at bounding box center [900, 66] width 334 height 30
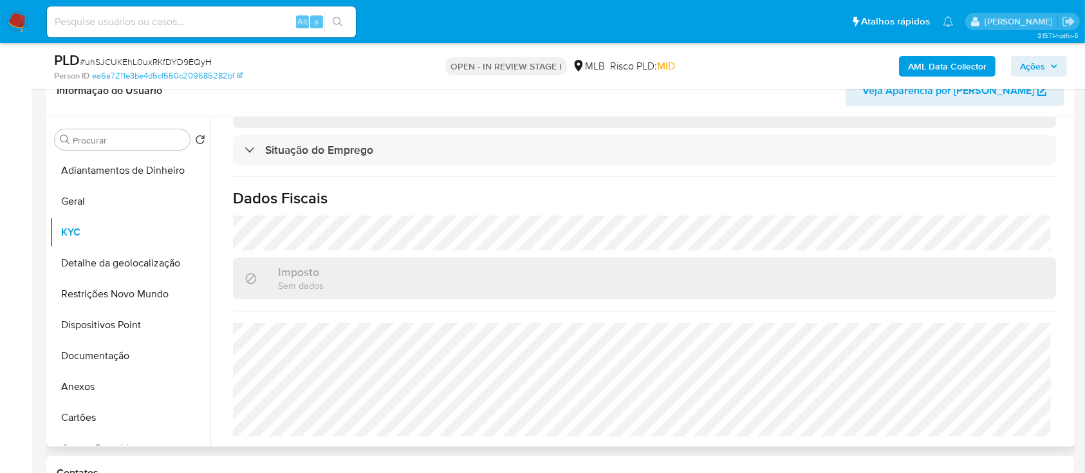
scroll to position [389, 0]
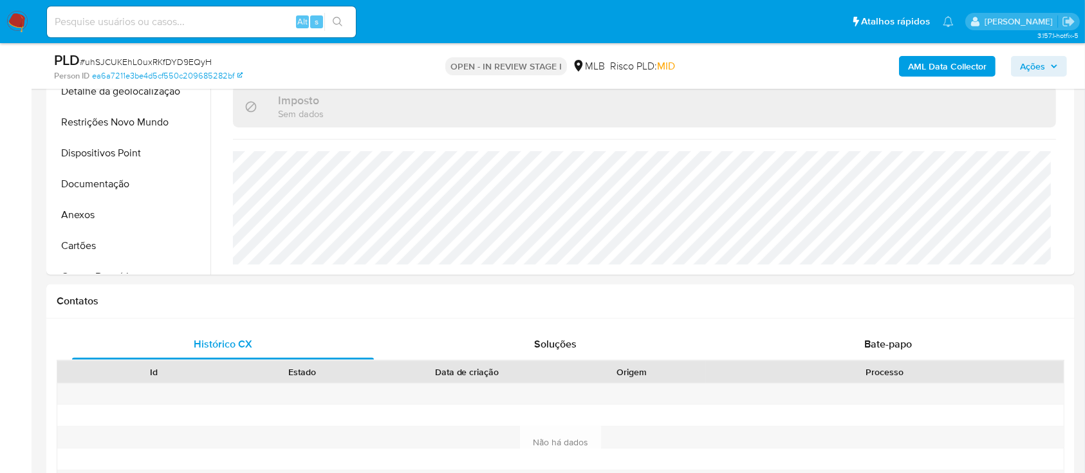
drag, startPoint x: 805, startPoint y: 64, endPoint x: 712, endPoint y: 10, distance: 108.2
click at [803, 64] on div "AML Data Collector Ações" at bounding box center [900, 66] width 334 height 30
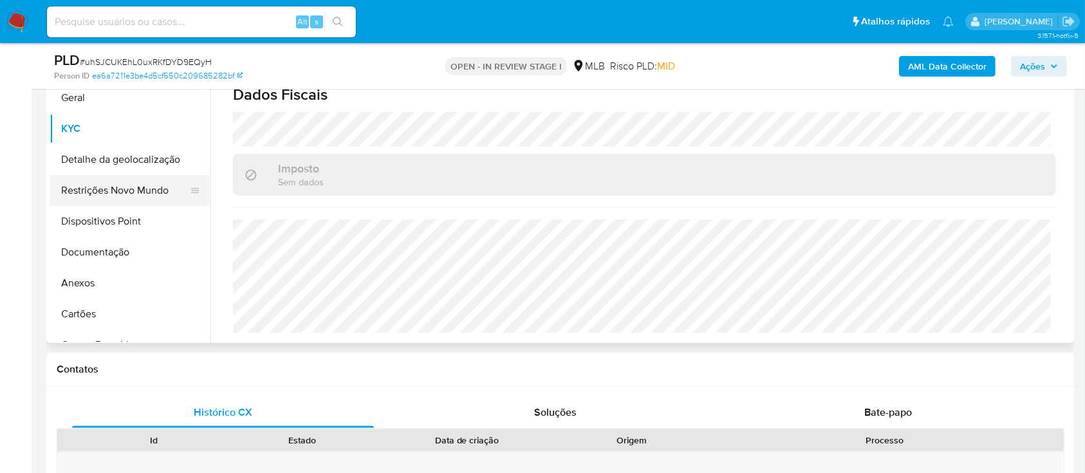
scroll to position [217, 0]
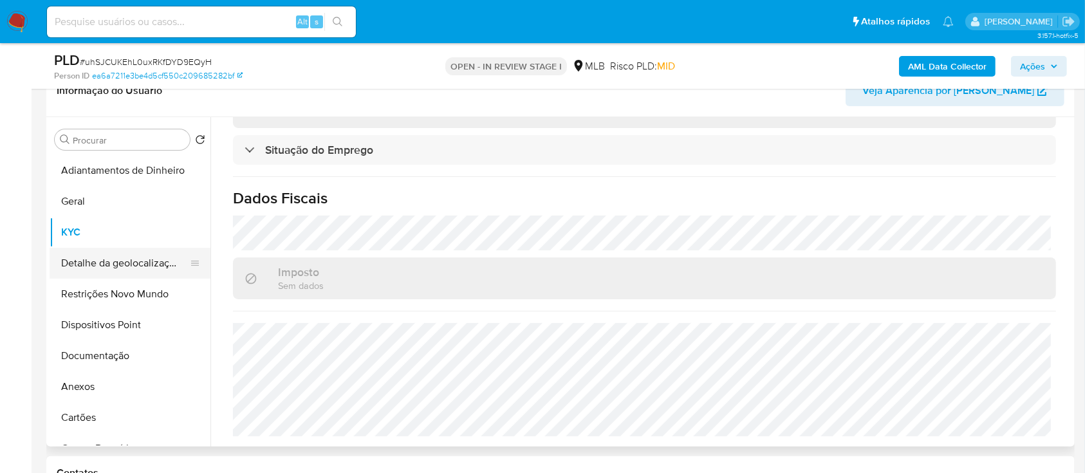
click at [112, 265] on button "Detalhe da geolocalização" at bounding box center [125, 263] width 151 height 31
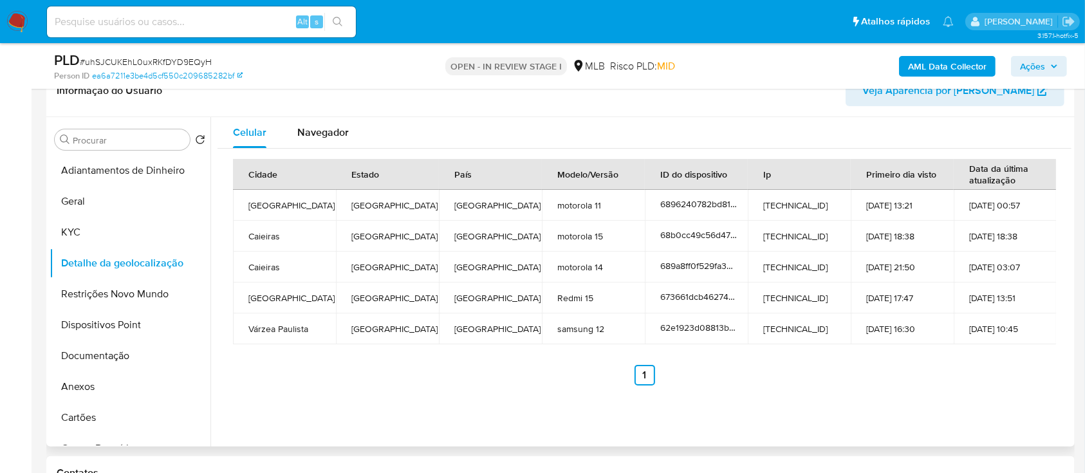
click at [895, 387] on div "Cidade Estado País Modelo/Versão ID do dispositivo Ip Primeiro dia visto Data d…" at bounding box center [645, 272] width 854 height 247
drag, startPoint x: 824, startPoint y: 62, endPoint x: 805, endPoint y: 50, distance: 22.3
click at [813, 53] on div "AML Data Collector Ações" at bounding box center [900, 66] width 334 height 30
drag, startPoint x: 108, startPoint y: 295, endPoint x: 120, endPoint y: 298, distance: 12.0
click at [108, 295] on button "Restrições Novo Mundo" at bounding box center [125, 294] width 151 height 31
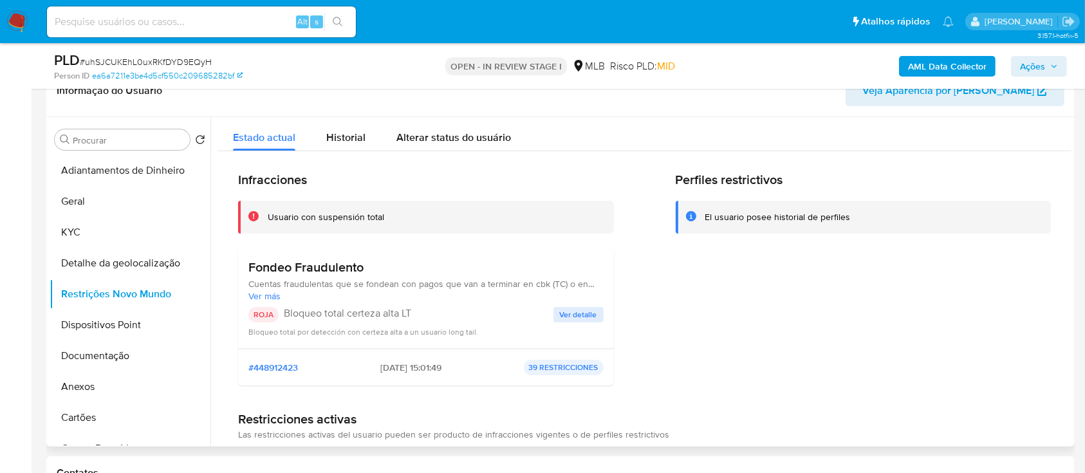
drag, startPoint x: 924, startPoint y: 296, endPoint x: 906, endPoint y: 270, distance: 31.4
click at [912, 278] on div "Perfiles restrictivos El usuario posee historial de perfiles" at bounding box center [864, 284] width 376 height 224
click at [574, 312] on span "Ver detalle" at bounding box center [578, 314] width 37 height 13
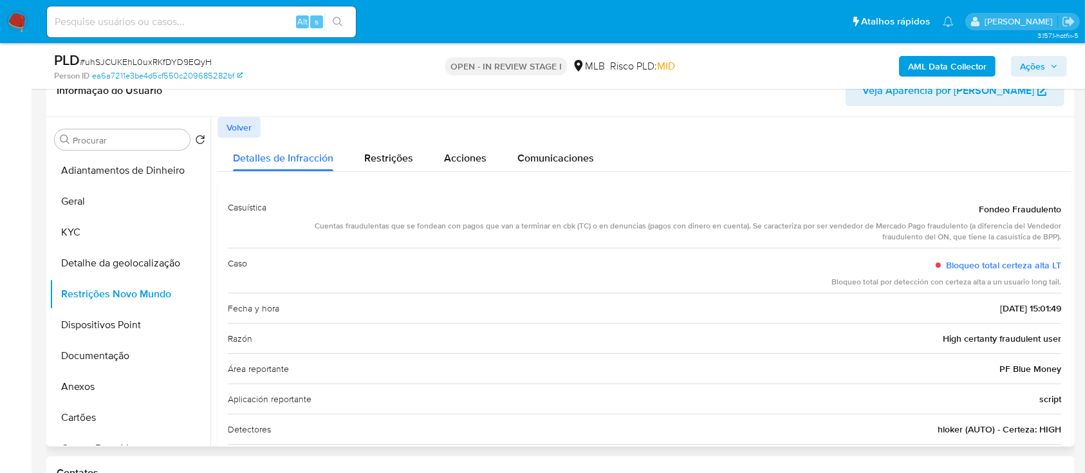
click at [879, 144] on div "Detalles de Infracción Restrições Acciones Comunicaciones" at bounding box center [645, 155] width 854 height 34
click at [95, 328] on button "Dispositivos Point" at bounding box center [125, 325] width 151 height 31
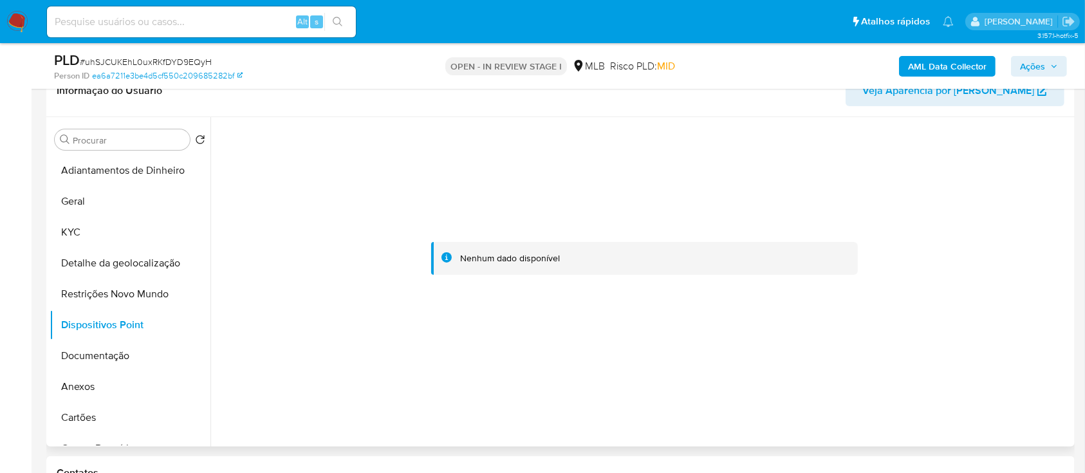
drag, startPoint x: 970, startPoint y: 218, endPoint x: 829, endPoint y: 123, distance: 170.2
click at [969, 217] on div at bounding box center [645, 258] width 854 height 283
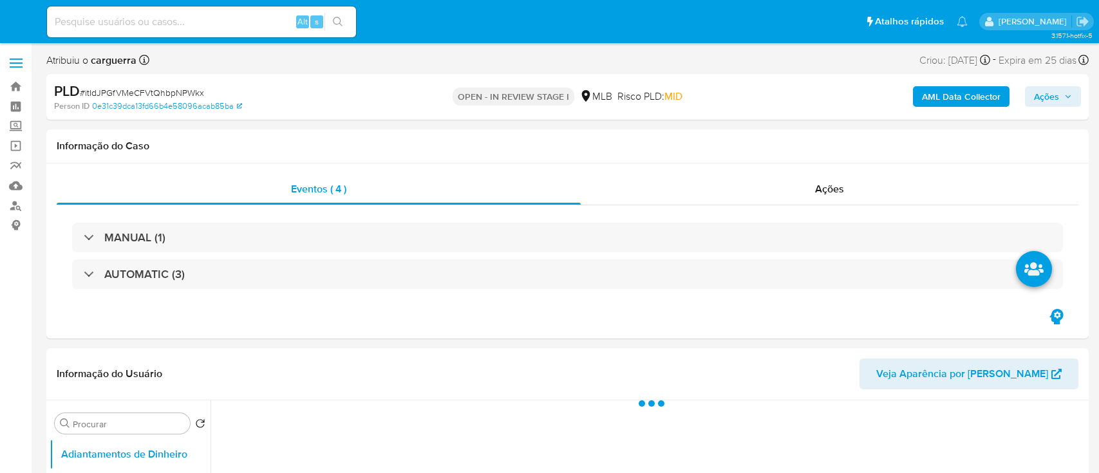
select select "10"
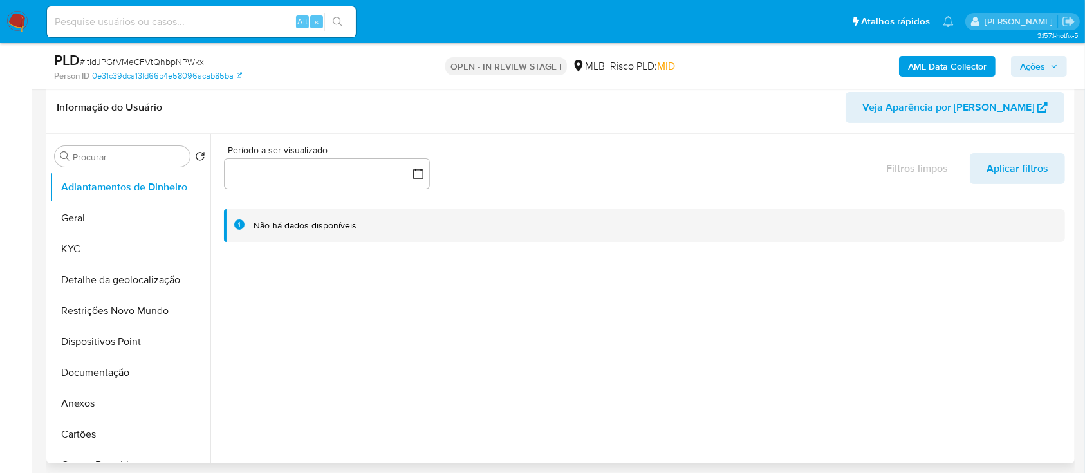
scroll to position [257, 0]
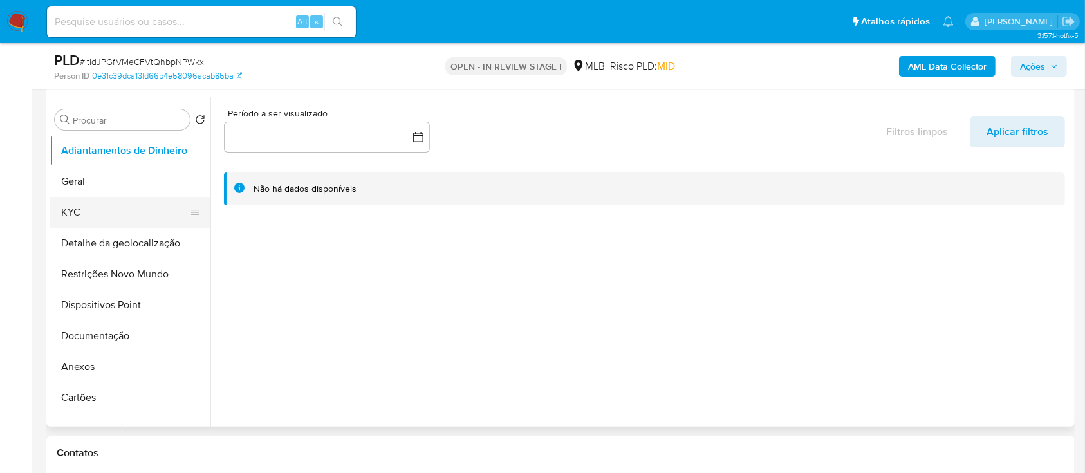
click at [82, 203] on button "KYC" at bounding box center [125, 212] width 151 height 31
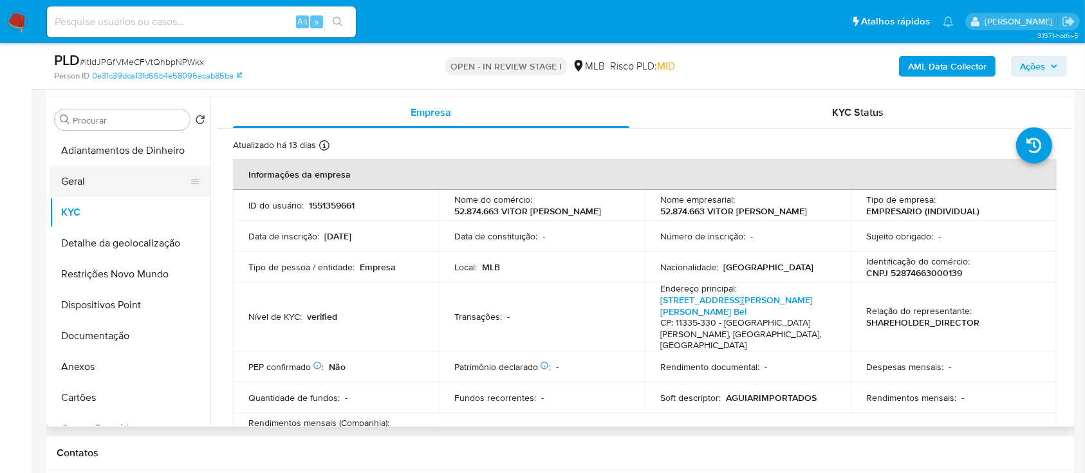
drag, startPoint x: 79, startPoint y: 183, endPoint x: 86, endPoint y: 183, distance: 7.7
click at [78, 183] on button "Geral" at bounding box center [125, 181] width 151 height 31
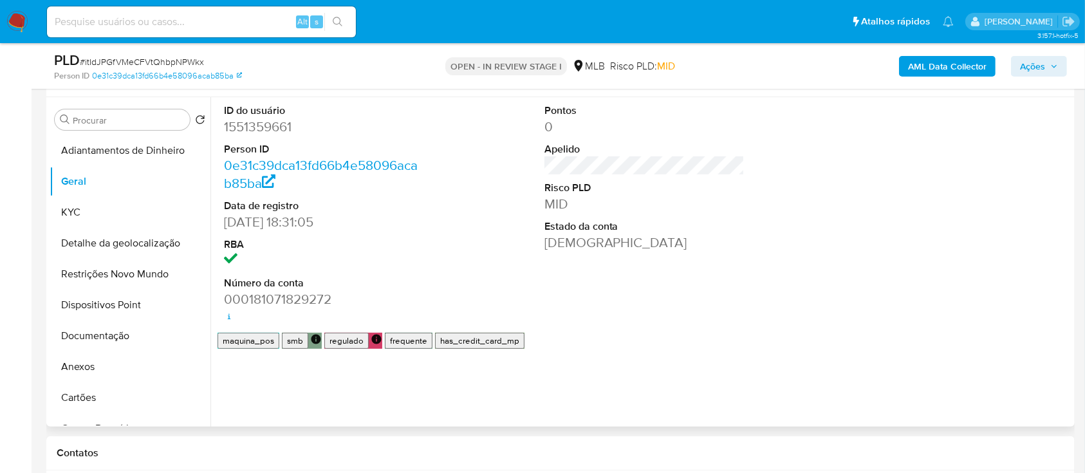
scroll to position [171, 0]
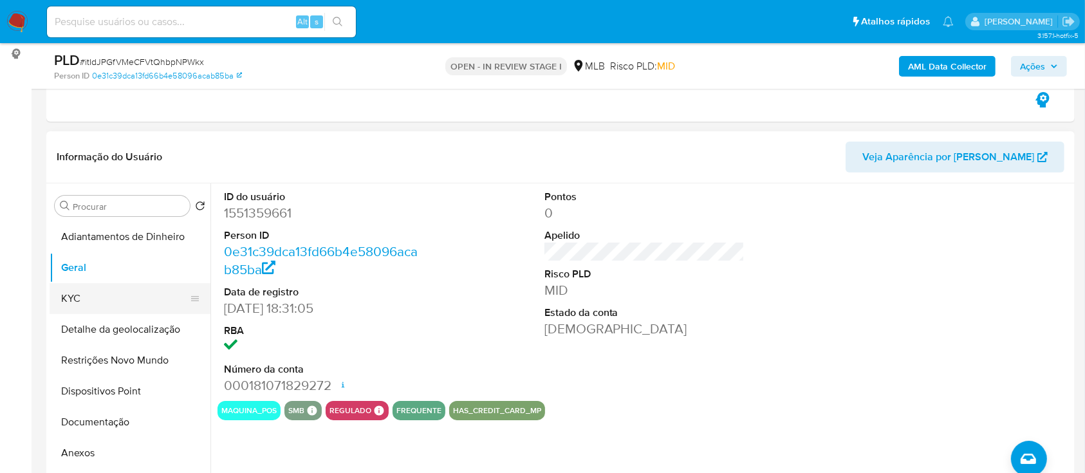
click at [88, 304] on button "KYC" at bounding box center [125, 298] width 151 height 31
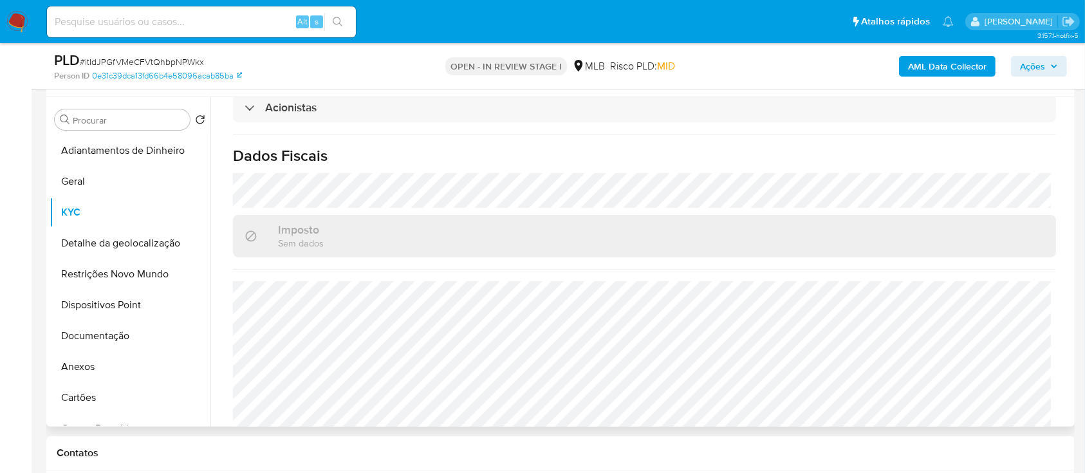
scroll to position [343, 0]
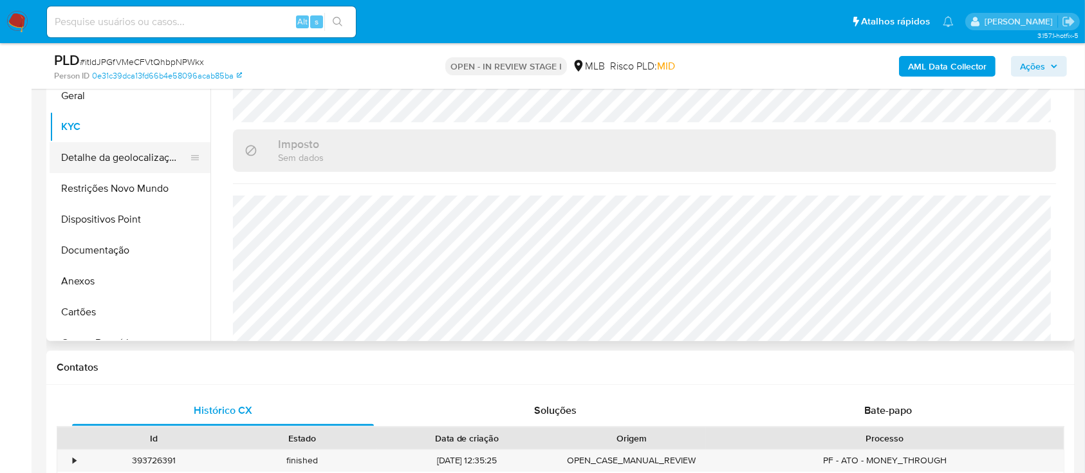
click at [101, 162] on button "Detalhe da geolocalização" at bounding box center [125, 157] width 151 height 31
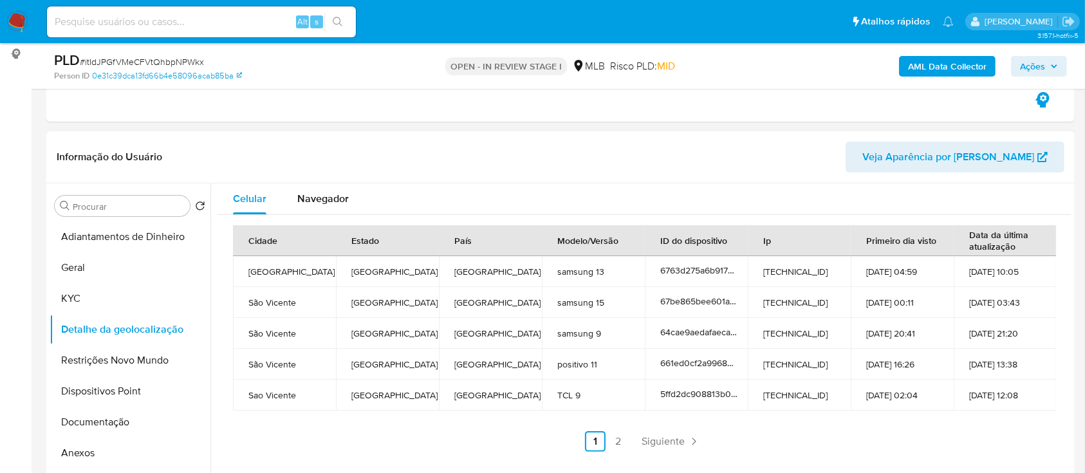
scroll to position [257, 0]
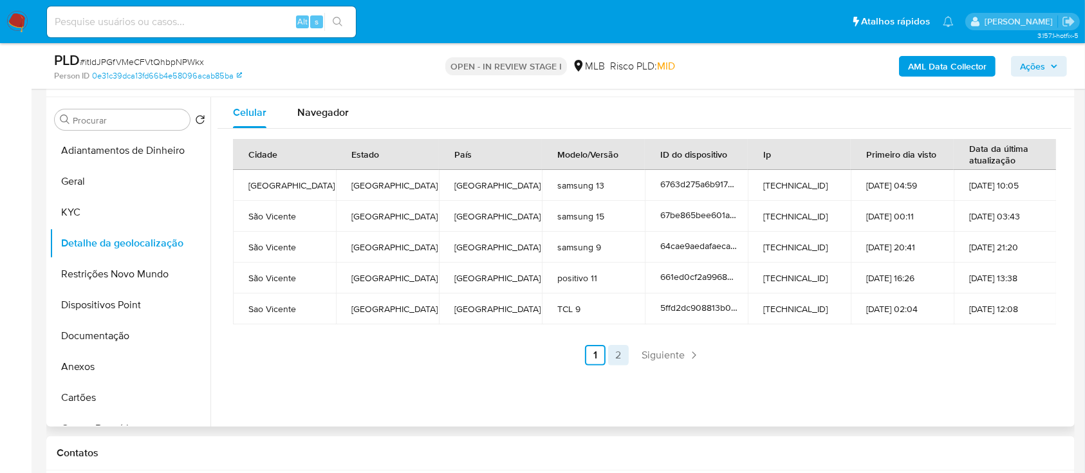
click at [616, 359] on link "2" at bounding box center [618, 355] width 21 height 21
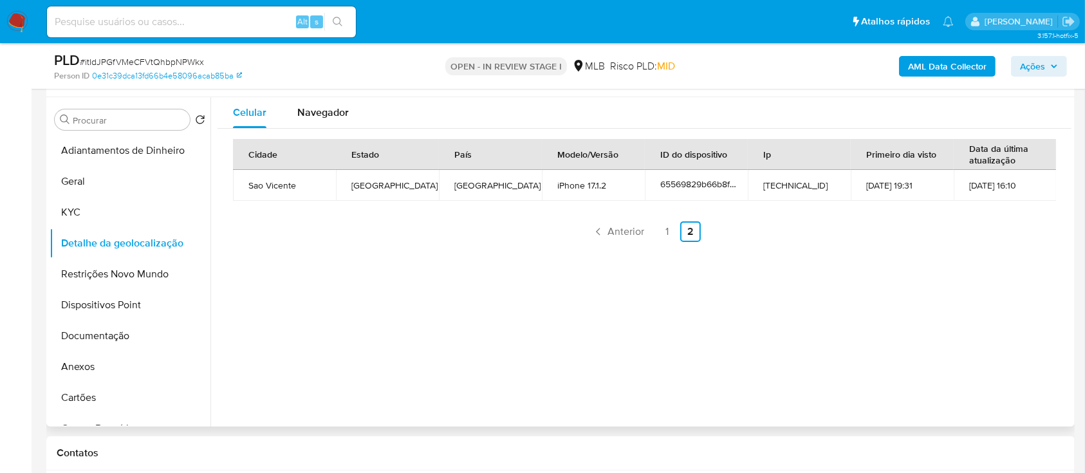
click at [1042, 244] on div "Cidade Estado País Modelo/Versão ID do dispositivo Ip Primeiro dia visto Data d…" at bounding box center [645, 191] width 854 height 124
click at [115, 276] on button "Restrições Novo Mundo" at bounding box center [125, 274] width 151 height 31
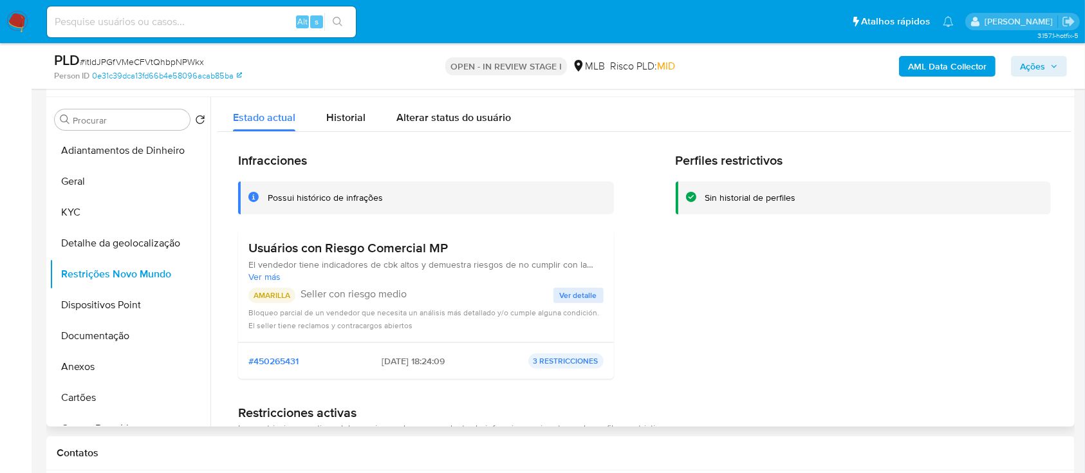
click at [1035, 248] on div "Perfiles restrictivos Sin historial de perfiles" at bounding box center [864, 271] width 376 height 237
click at [93, 309] on button "Dispositivos Point" at bounding box center [125, 305] width 151 height 31
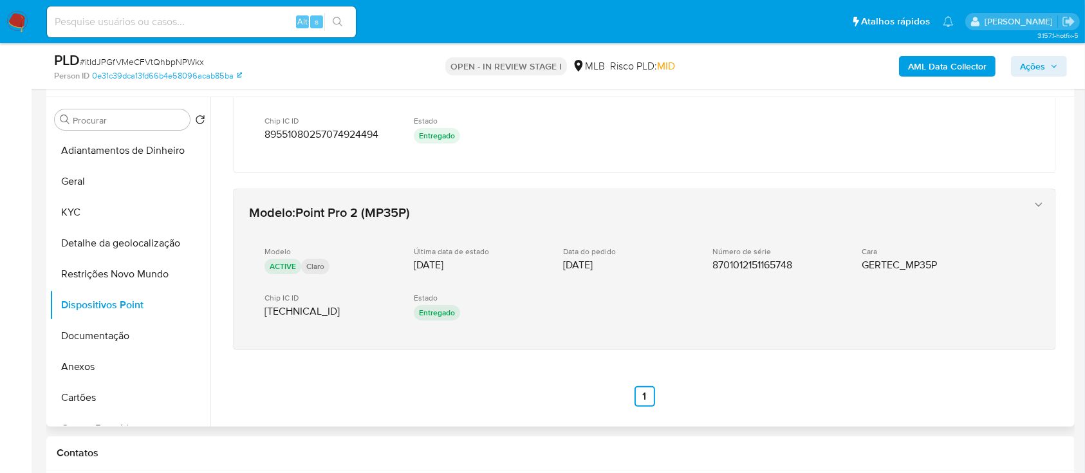
scroll to position [102, 0]
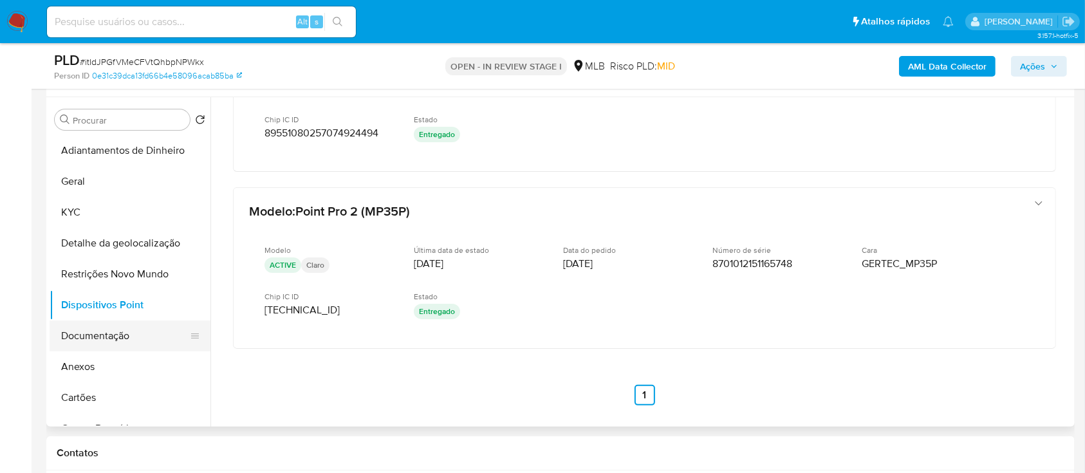
click at [98, 341] on button "Documentação" at bounding box center [125, 336] width 151 height 31
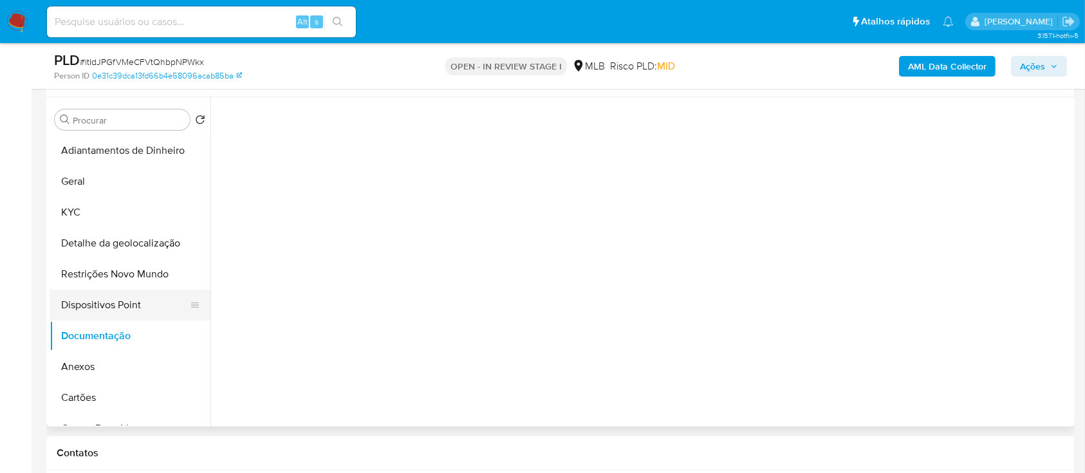
scroll to position [0, 0]
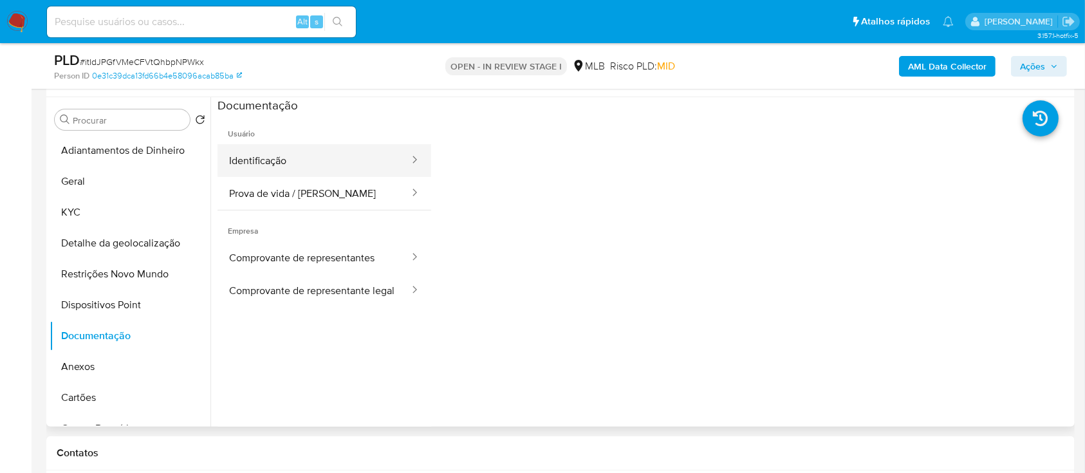
drag, startPoint x: 272, startPoint y: 153, endPoint x: 273, endPoint y: 160, distance: 7.2
click at [271, 154] on button "Identificação" at bounding box center [314, 160] width 193 height 33
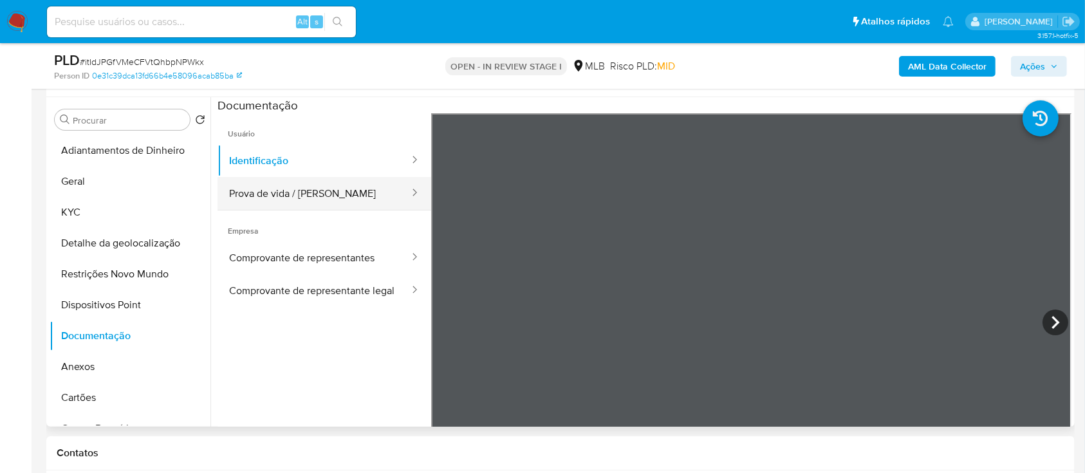
click at [303, 191] on button "Prova de vida / [PERSON_NAME]" at bounding box center [314, 193] width 193 height 33
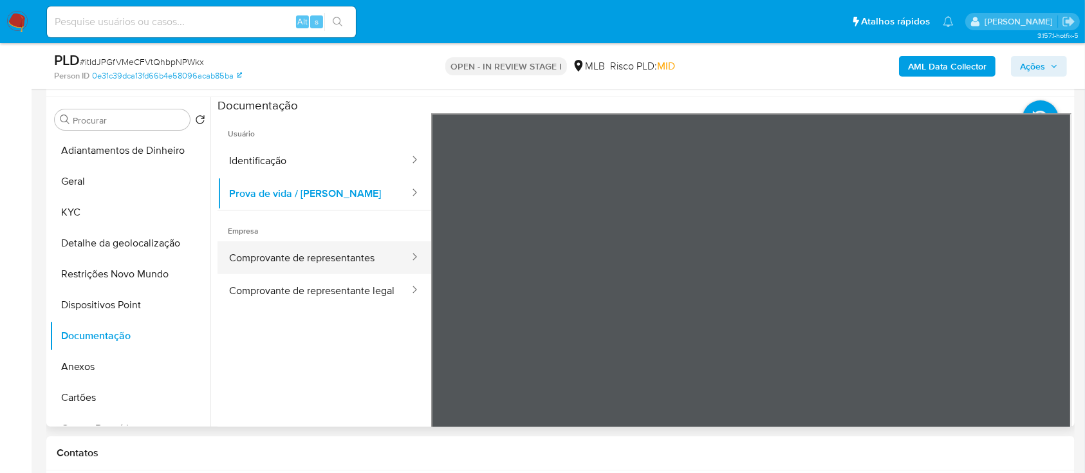
click at [255, 261] on button "Comprovante de representantes" at bounding box center [314, 257] width 193 height 33
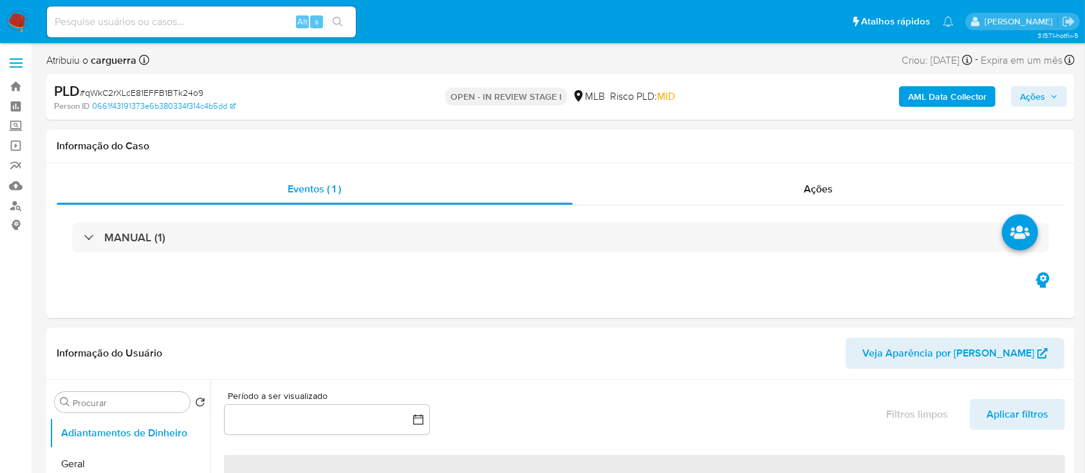
select select "10"
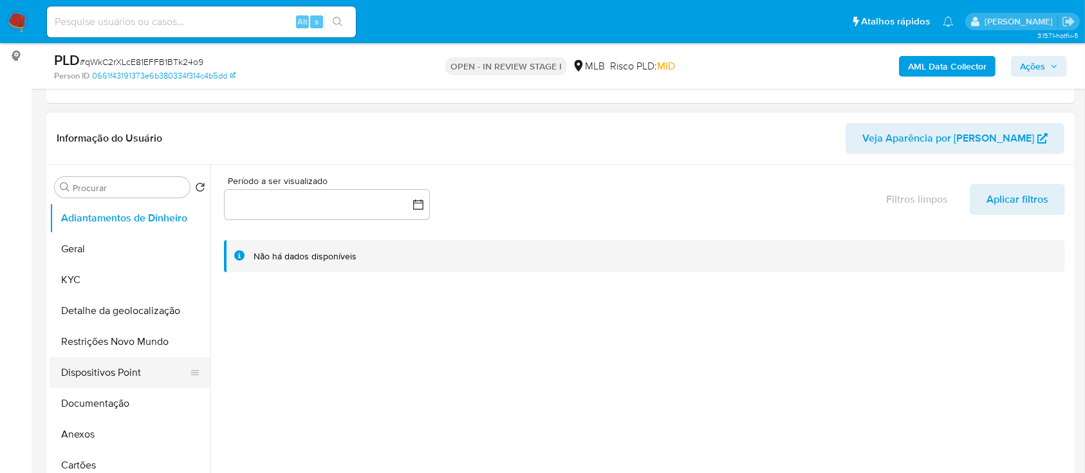
scroll to position [171, 0]
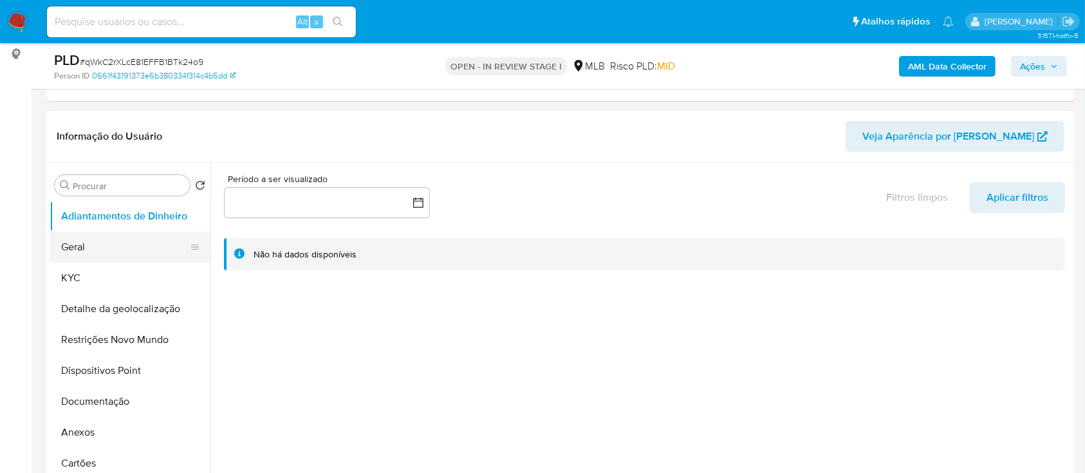
click at [86, 250] on button "Geral" at bounding box center [125, 247] width 151 height 31
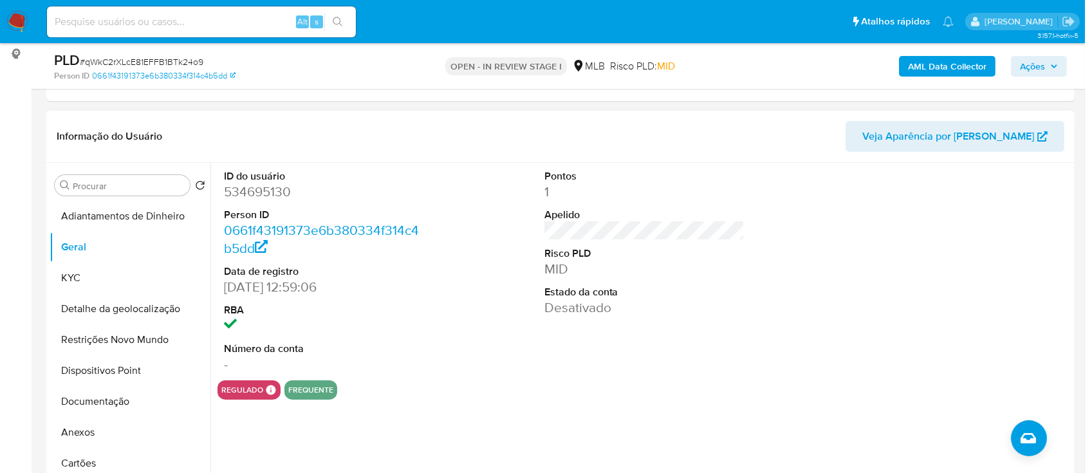
click at [884, 250] on div at bounding box center [965, 272] width 214 height 218
click at [77, 285] on button "KYC" at bounding box center [125, 278] width 151 height 31
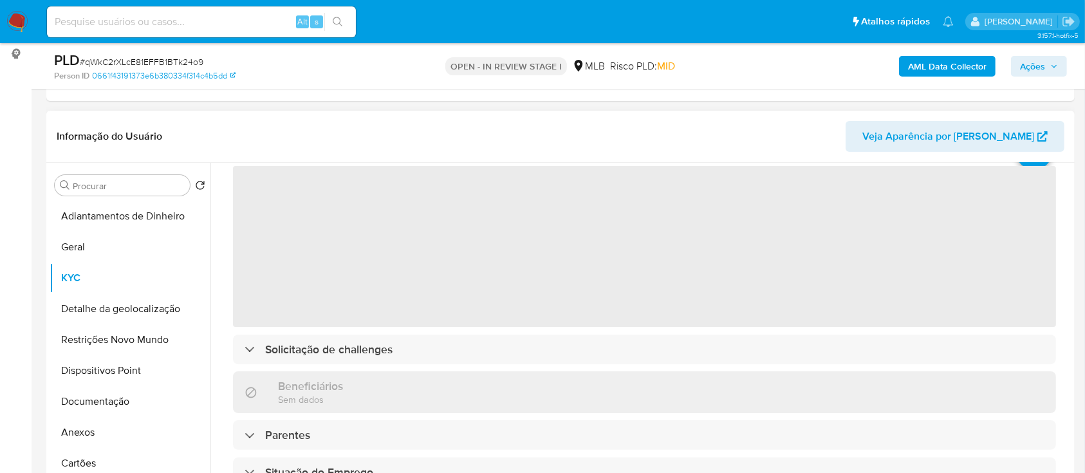
scroll to position [86, 0]
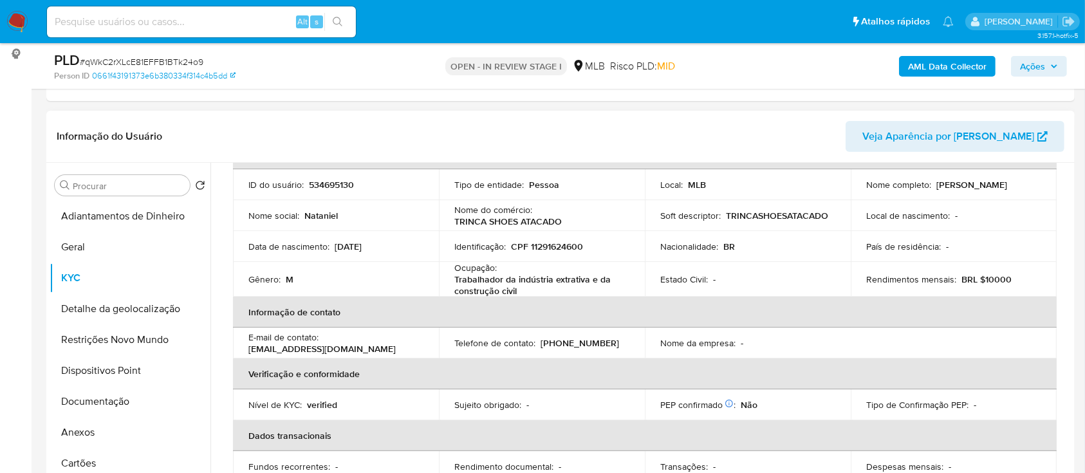
drag, startPoint x: 813, startPoint y: 120, endPoint x: 800, endPoint y: 116, distance: 14.1
click at [811, 119] on div "Informação do Usuário Veja Aparência por Pessoa" at bounding box center [560, 137] width 1029 height 52
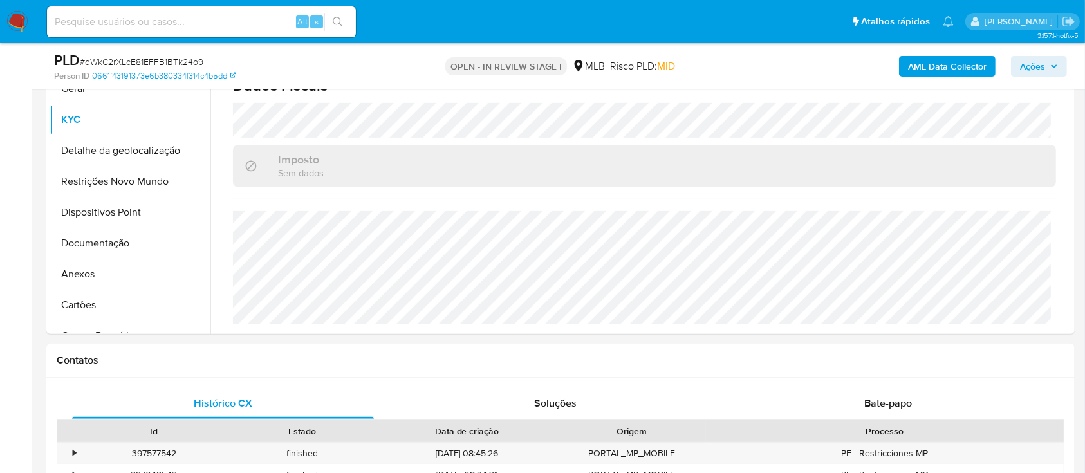
scroll to position [343, 0]
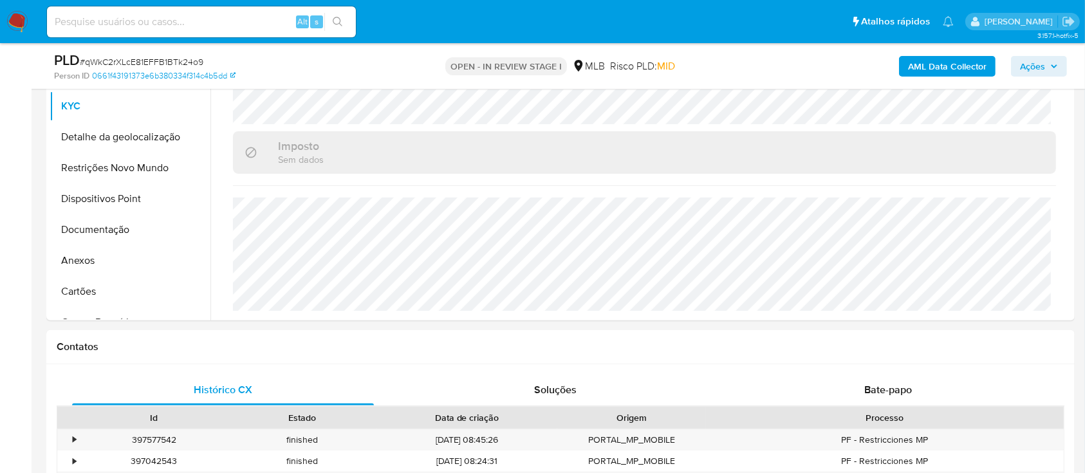
click at [819, 61] on div "AML Data Collector Ações" at bounding box center [900, 66] width 334 height 30
click at [110, 133] on button "Detalhe da geolocalização" at bounding box center [125, 137] width 151 height 31
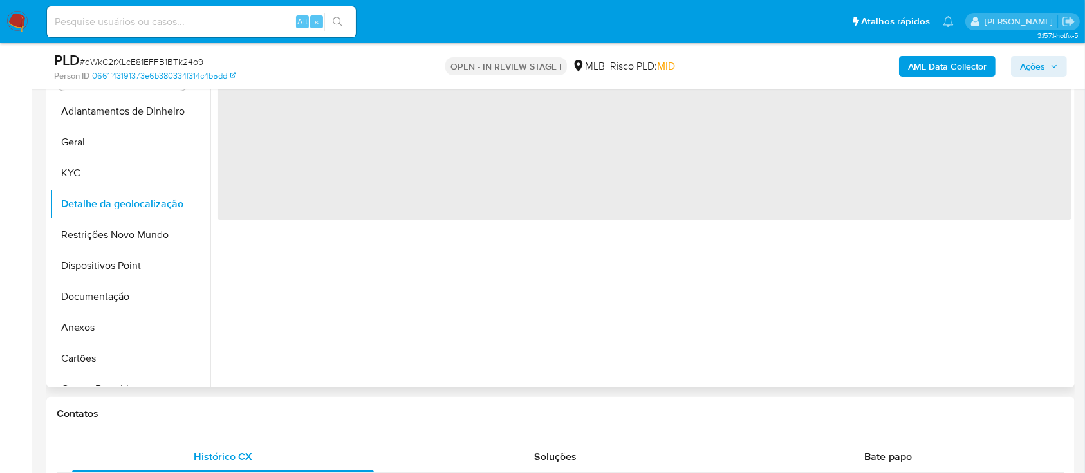
scroll to position [171, 0]
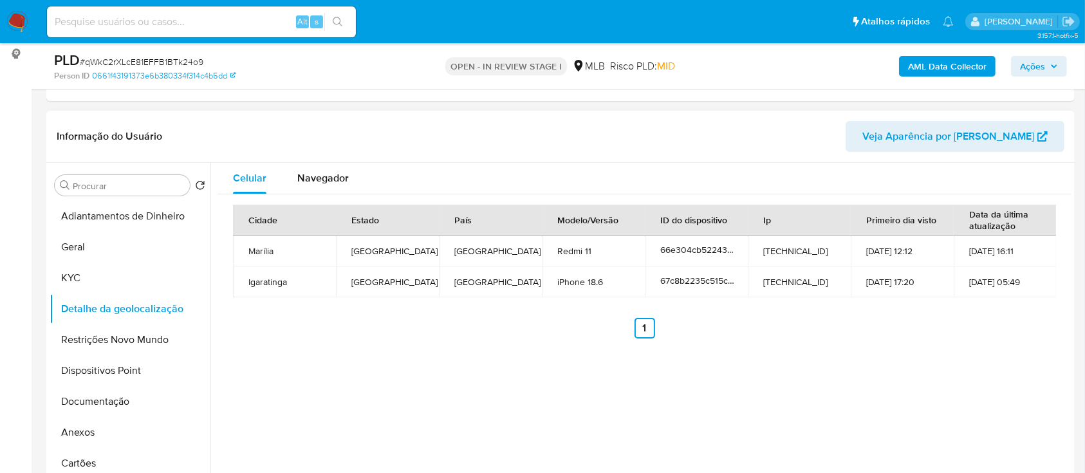
click at [957, 373] on div "Celular Navegador Cidade Estado País Modelo/Versão ID do dispositivo Ip Primeir…" at bounding box center [641, 328] width 861 height 330
click at [116, 334] on button "Restrições Novo Mundo" at bounding box center [125, 339] width 151 height 31
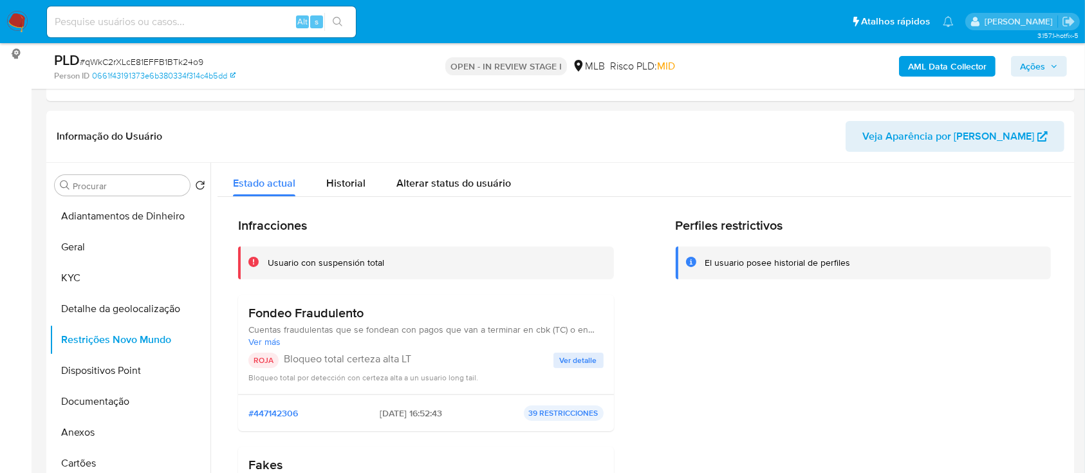
drag, startPoint x: 980, startPoint y: 324, endPoint x: 651, endPoint y: 23, distance: 445.6
click at [966, 312] on div "Perfiles restrictivos El usuario posee historial de perfiles" at bounding box center [864, 409] width 376 height 382
click at [578, 363] on span "Ver detalle" at bounding box center [578, 360] width 37 height 13
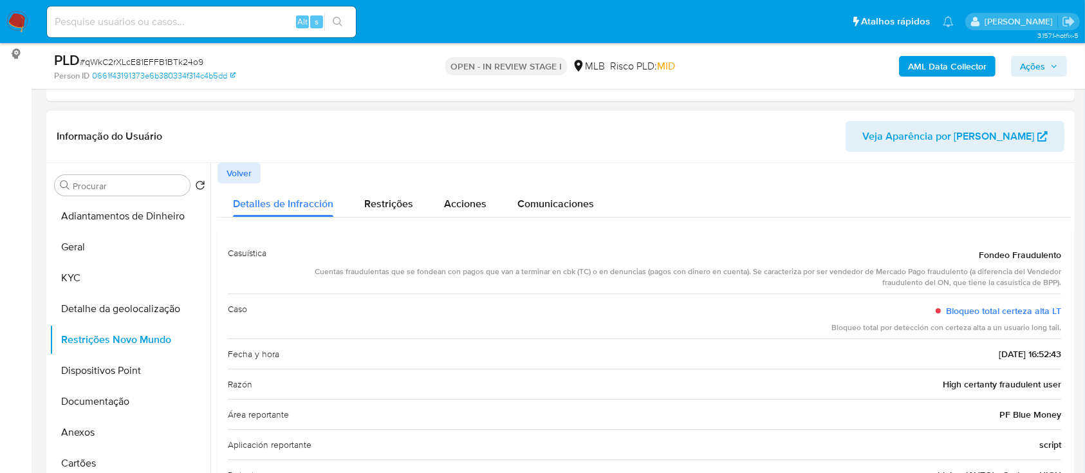
drag, startPoint x: 797, startPoint y: 152, endPoint x: 770, endPoint y: 146, distance: 27.7
click at [795, 153] on div "Informação do Usuário Veja Aparência por Pessoa" at bounding box center [560, 137] width 1029 height 52
click at [95, 364] on button "Dispositivos Point" at bounding box center [125, 370] width 151 height 31
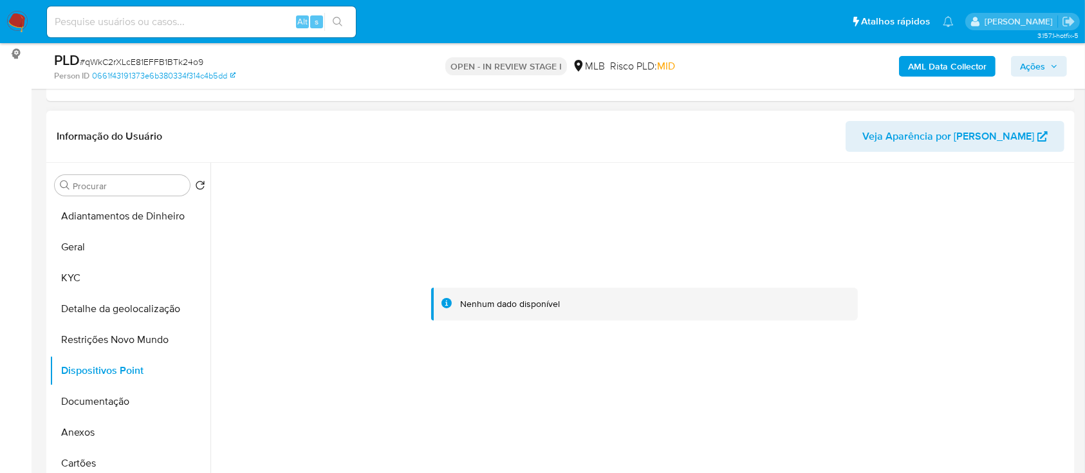
drag, startPoint x: 953, startPoint y: 301, endPoint x: 950, endPoint y: 294, distance: 8.1
click at [953, 301] on div at bounding box center [645, 304] width 854 height 283
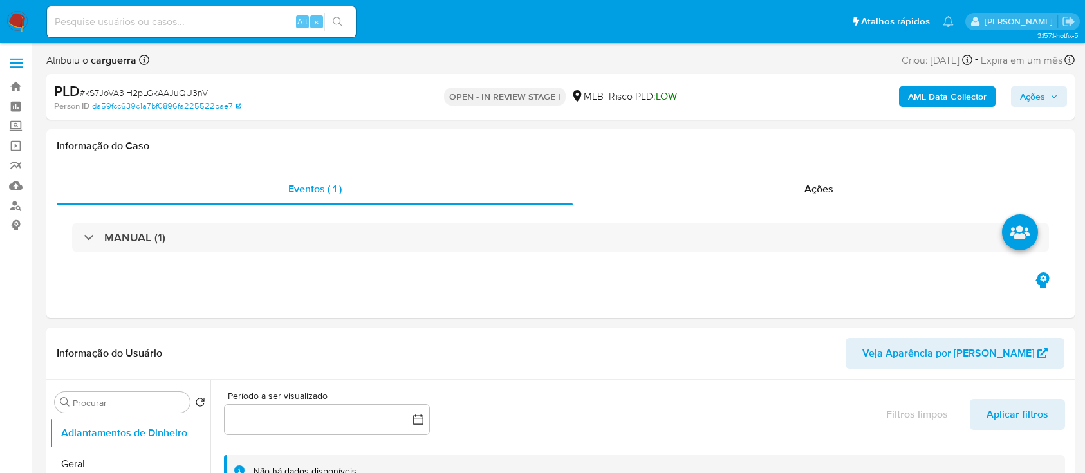
select select "10"
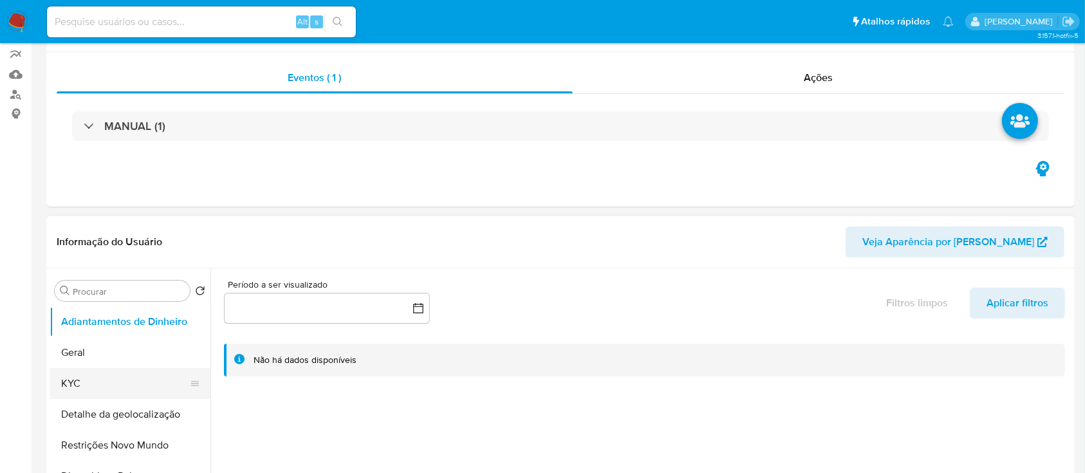
scroll to position [171, 0]
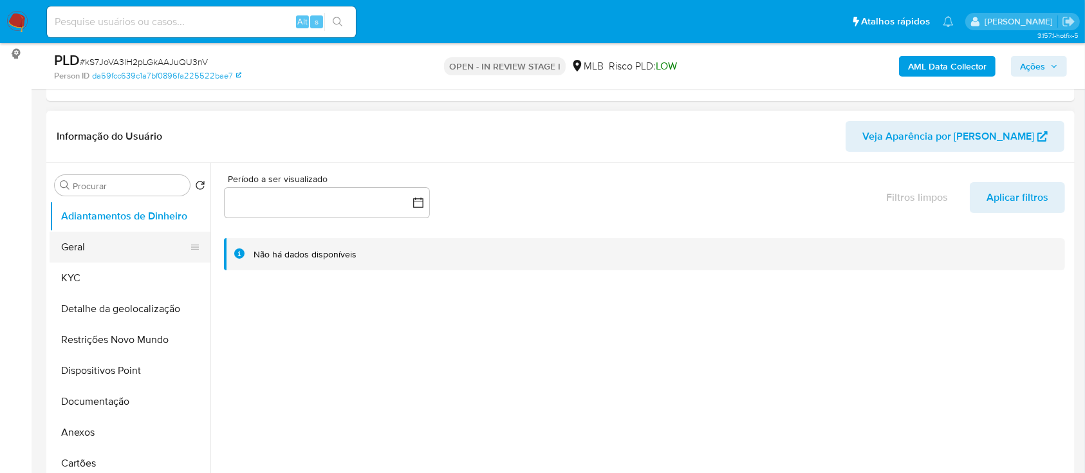
click at [102, 243] on button "Geral" at bounding box center [125, 247] width 151 height 31
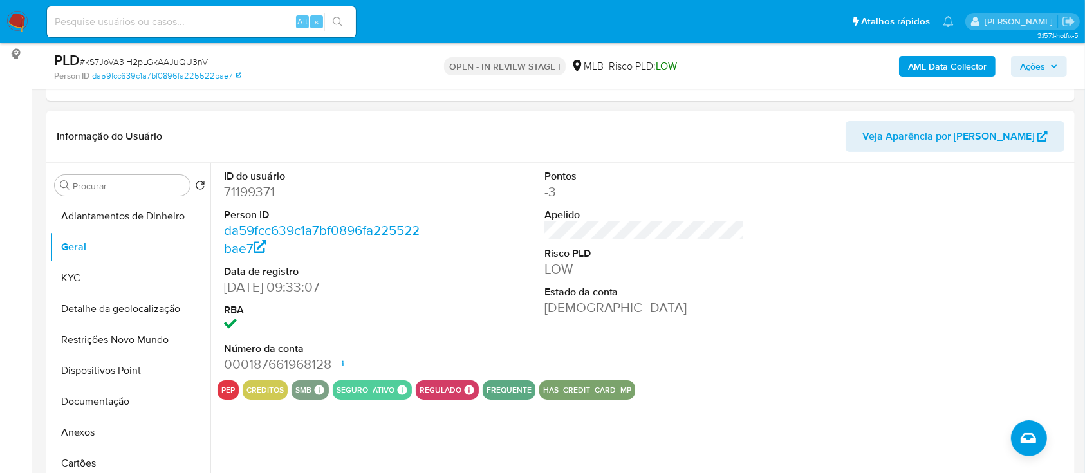
click at [898, 232] on div at bounding box center [965, 272] width 214 height 218
drag, startPoint x: 71, startPoint y: 277, endPoint x: 164, endPoint y: 272, distance: 92.2
click at [71, 278] on button "KYC" at bounding box center [125, 278] width 151 height 31
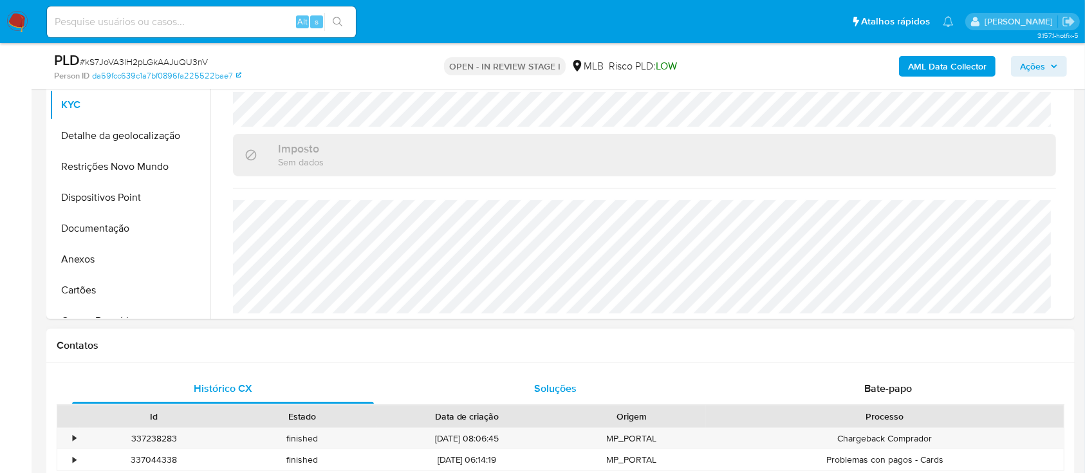
scroll to position [343, 0]
click at [129, 136] on button "Detalhe da geolocalização" at bounding box center [125, 137] width 151 height 31
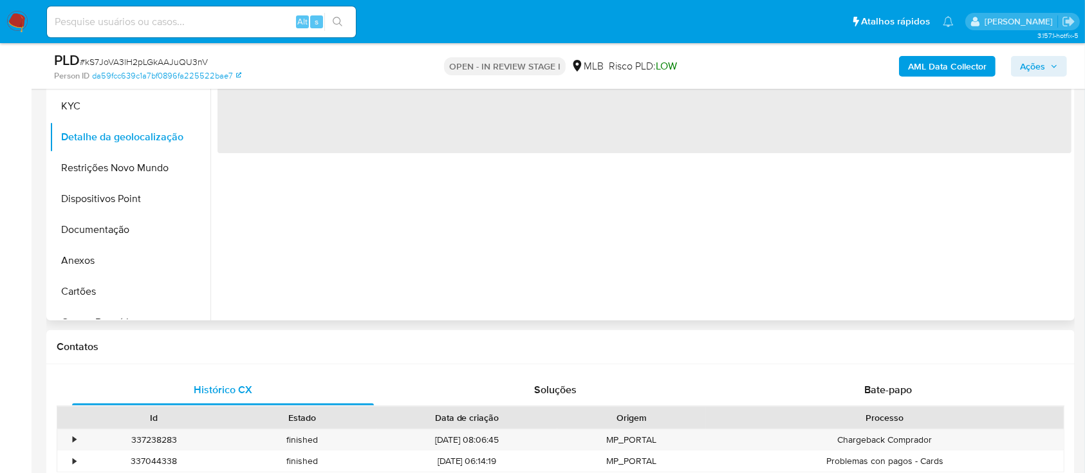
scroll to position [171, 0]
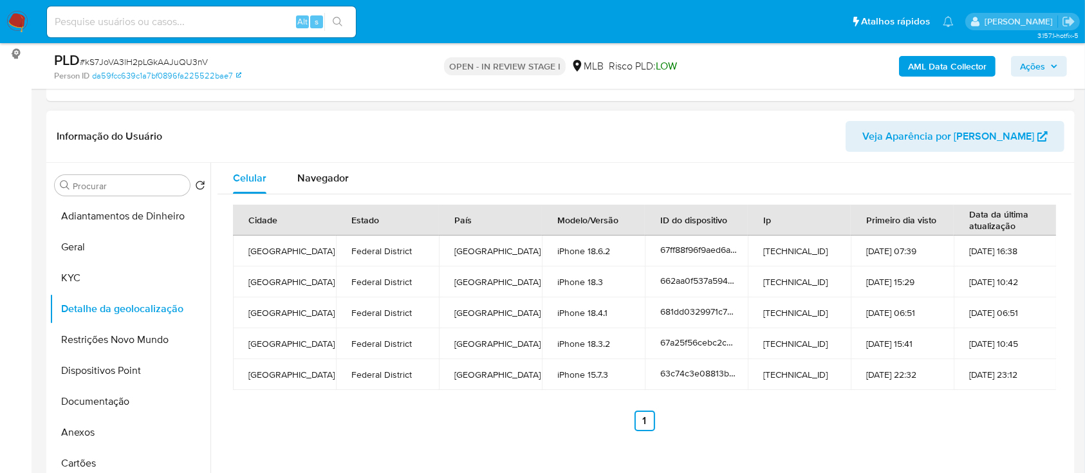
click at [110, 333] on button "Restrições Novo Mundo" at bounding box center [125, 339] width 151 height 31
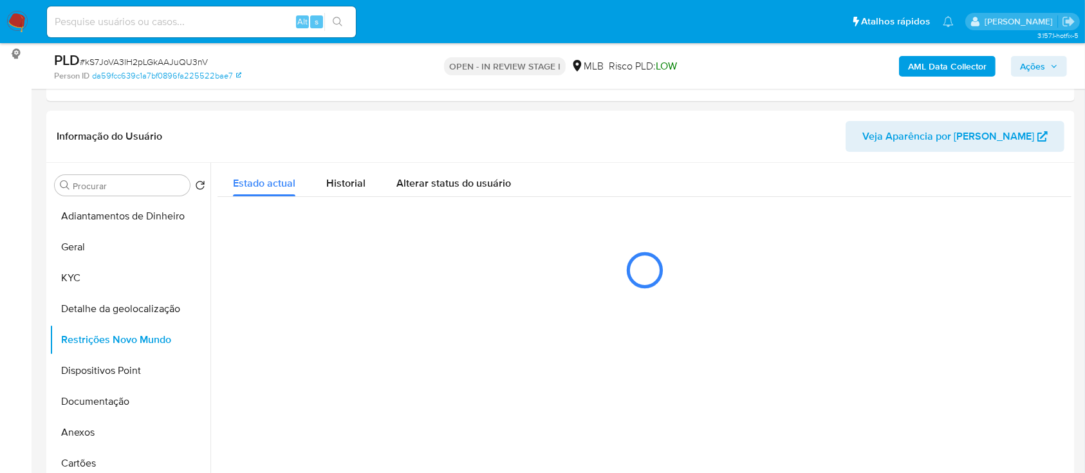
scroll to position [257, 0]
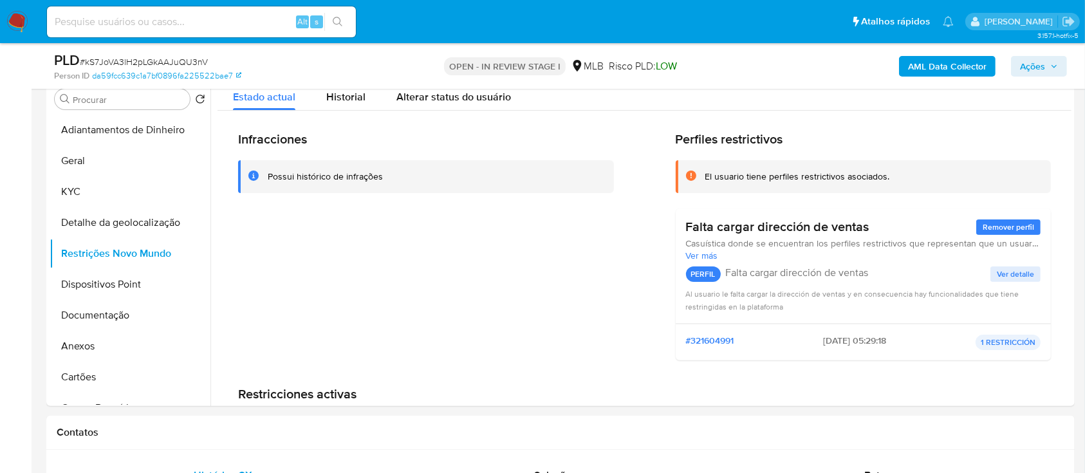
click at [961, 134] on h2 "Perfiles restrictivos" at bounding box center [864, 139] width 376 height 16
click at [99, 288] on button "Dispositivos Point" at bounding box center [125, 284] width 151 height 31
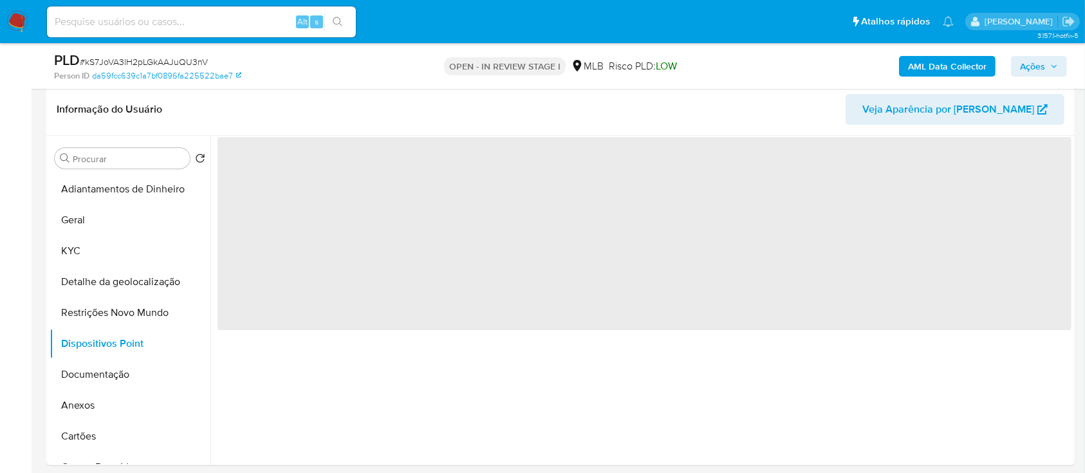
scroll to position [171, 0]
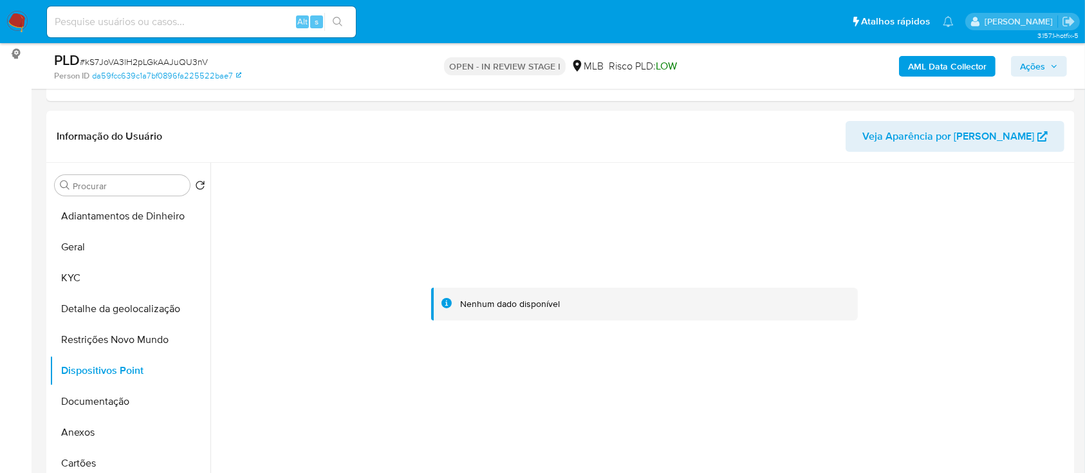
click at [972, 223] on div at bounding box center [645, 304] width 854 height 283
click at [109, 398] on button "Documentação" at bounding box center [125, 401] width 151 height 31
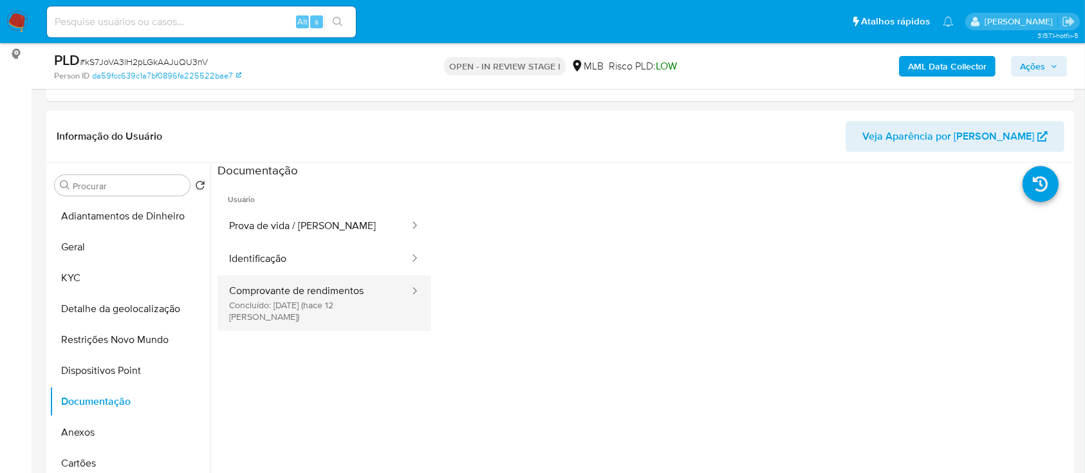
click at [303, 297] on button "Comprovante de rendimentos Concluído: 20/08/2025 (hace 12 días)" at bounding box center [314, 303] width 193 height 55
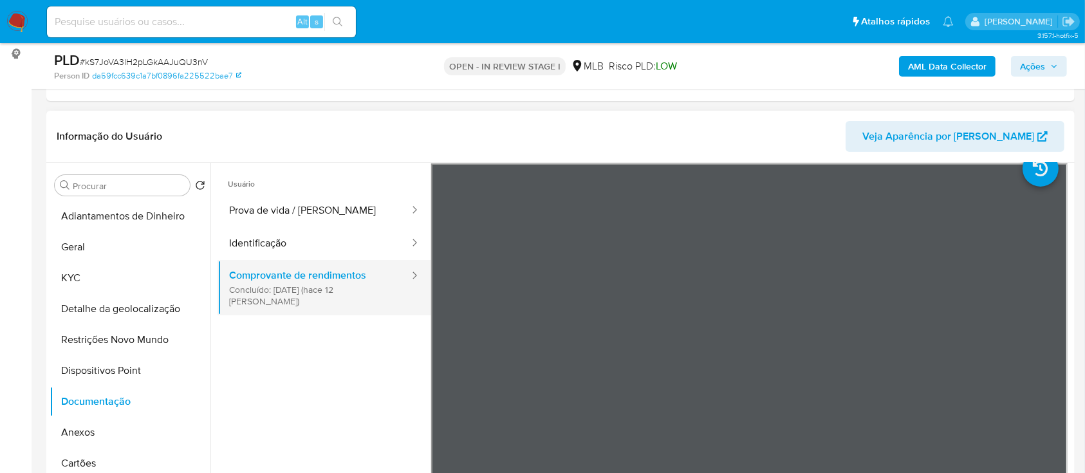
scroll to position [0, 0]
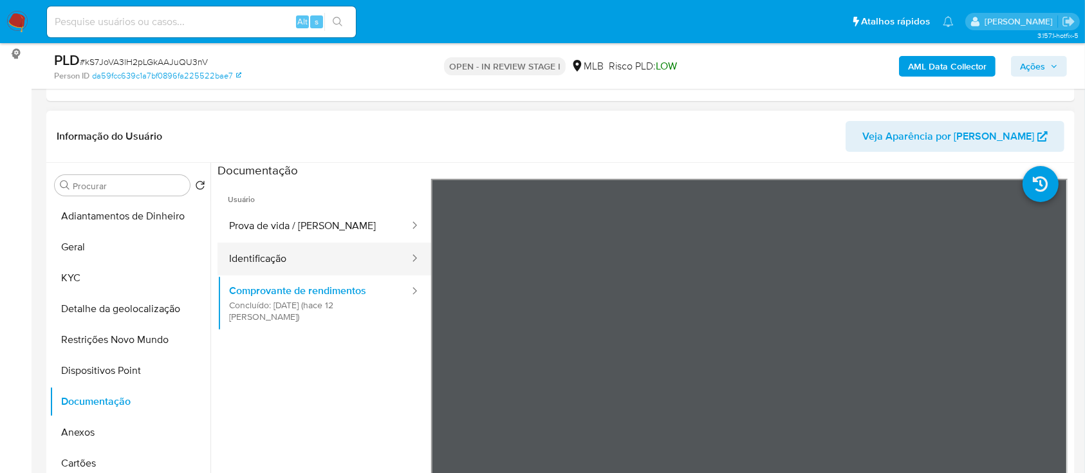
drag, startPoint x: 266, startPoint y: 269, endPoint x: 279, endPoint y: 263, distance: 14.7
click at [266, 270] on button "Identificação" at bounding box center [314, 259] width 193 height 33
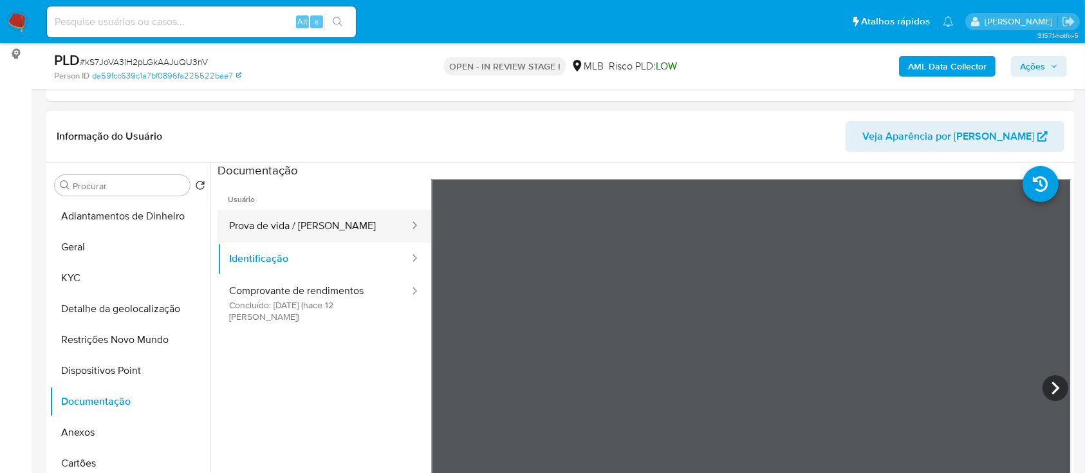
drag, startPoint x: 262, startPoint y: 217, endPoint x: 272, endPoint y: 218, distance: 10.3
click at [262, 219] on button "Prova de vida / [PERSON_NAME]" at bounding box center [314, 226] width 193 height 33
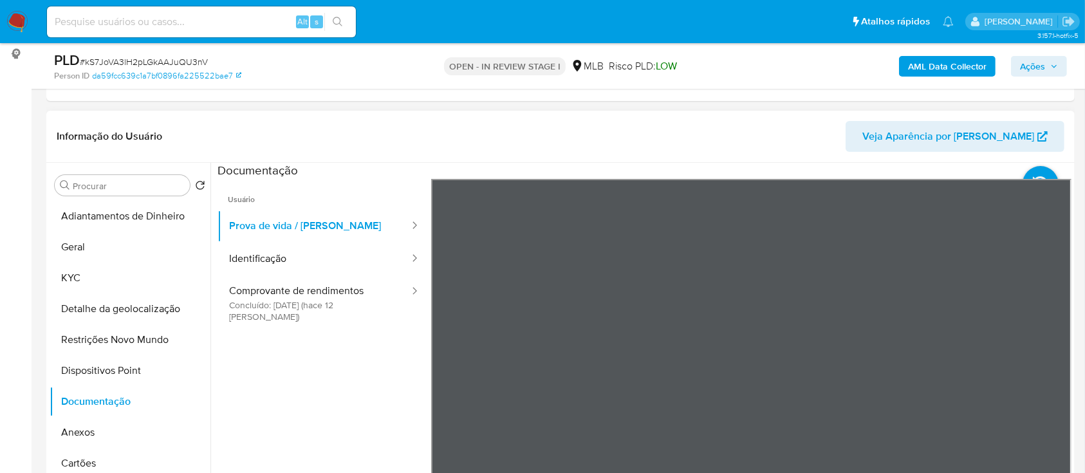
click at [783, 158] on div "Informação do Usuário Veja Aparência por Pessoa Procurar Retornar ao pedido pad…" at bounding box center [560, 302] width 1029 height 382
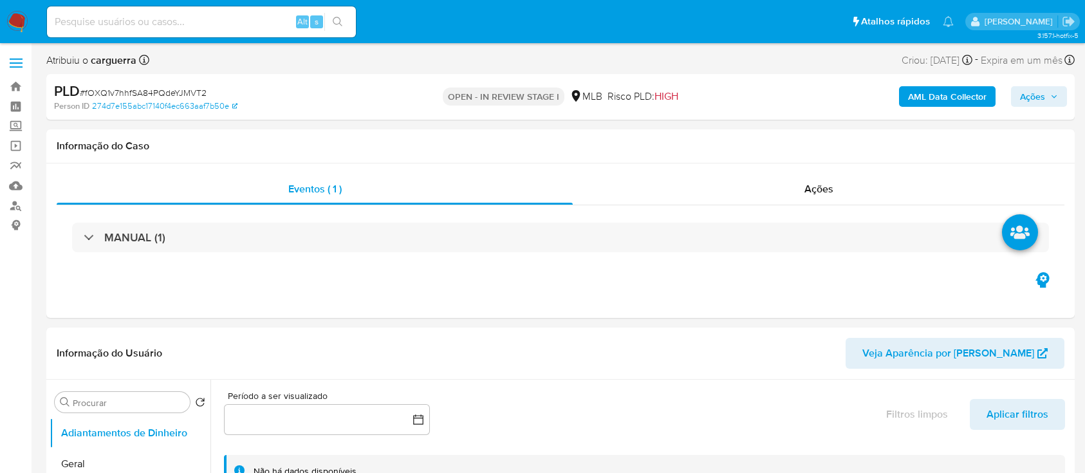
select select "10"
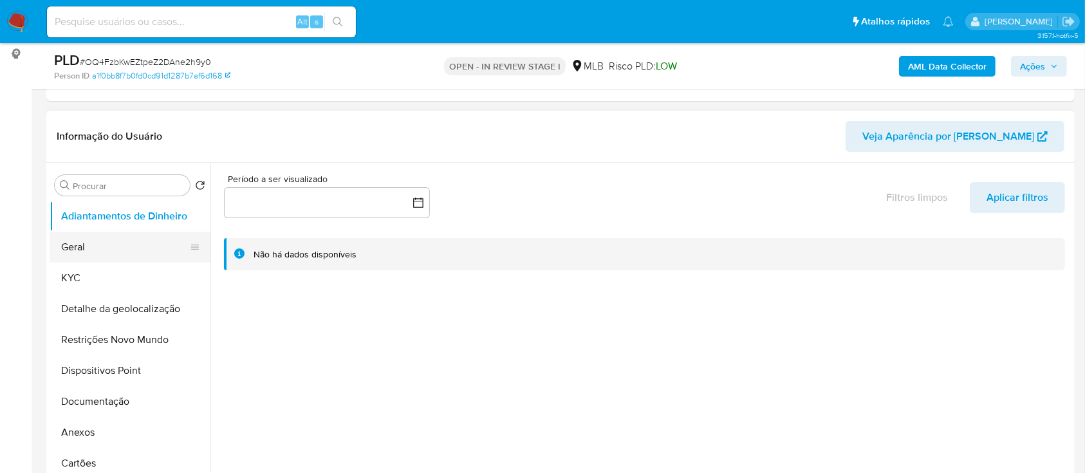
click at [113, 245] on button "Geral" at bounding box center [125, 247] width 151 height 31
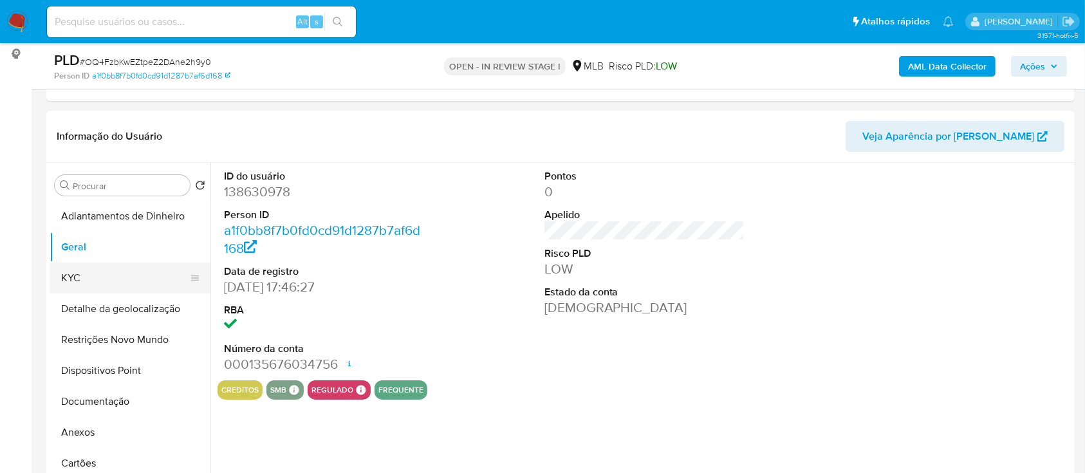
click at [102, 281] on button "KYC" at bounding box center [125, 278] width 151 height 31
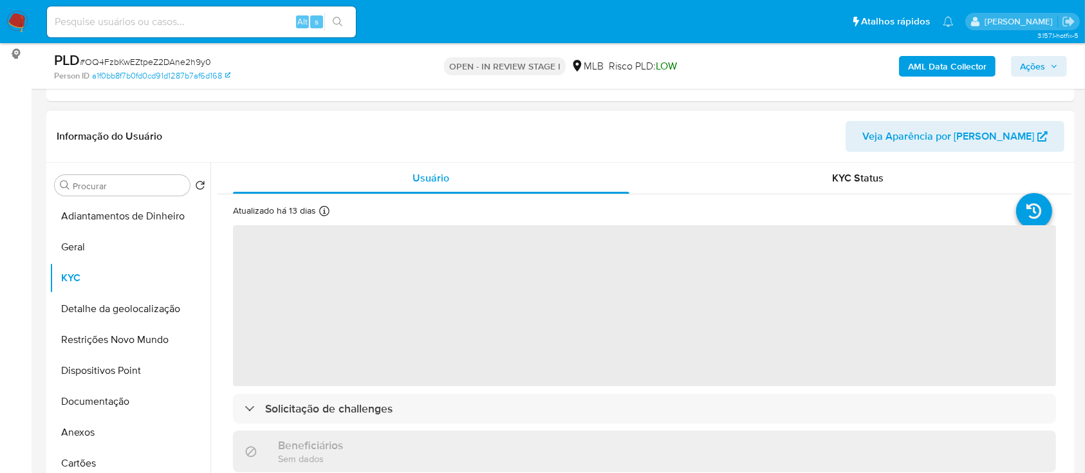
scroll to position [86, 0]
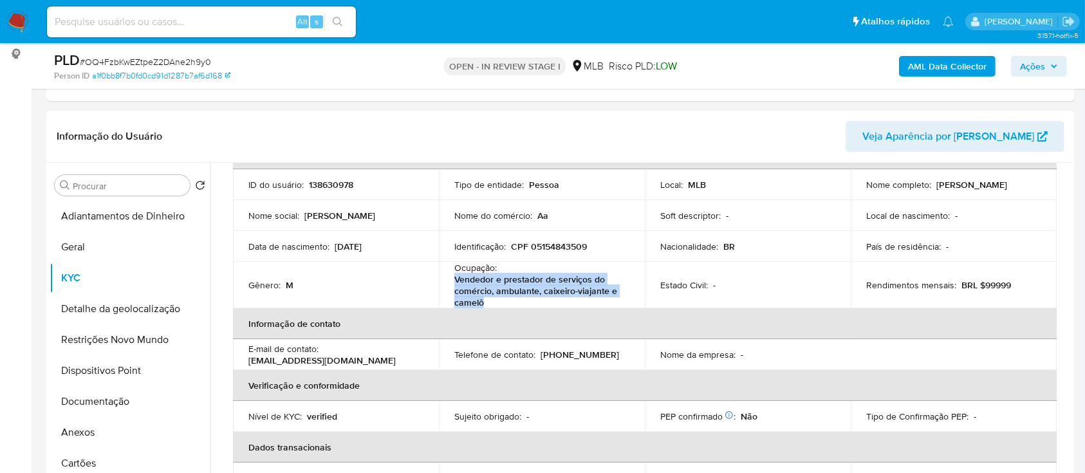
drag, startPoint x: 493, startPoint y: 301, endPoint x: 450, endPoint y: 276, distance: 49.9
click at [450, 276] on td "Ocupação : Vendedor e prestador de serviços do comércio, ambulante, caixeiro-vi…" at bounding box center [542, 285] width 206 height 46
copy p "Vendedor e prestador de serviços do comércio, ambulante, caixeiro-viajante e ca…"
drag, startPoint x: 118, startPoint y: 339, endPoint x: 134, endPoint y: 342, distance: 16.4
click at [118, 339] on button "Restrições Novo Mundo" at bounding box center [125, 339] width 151 height 31
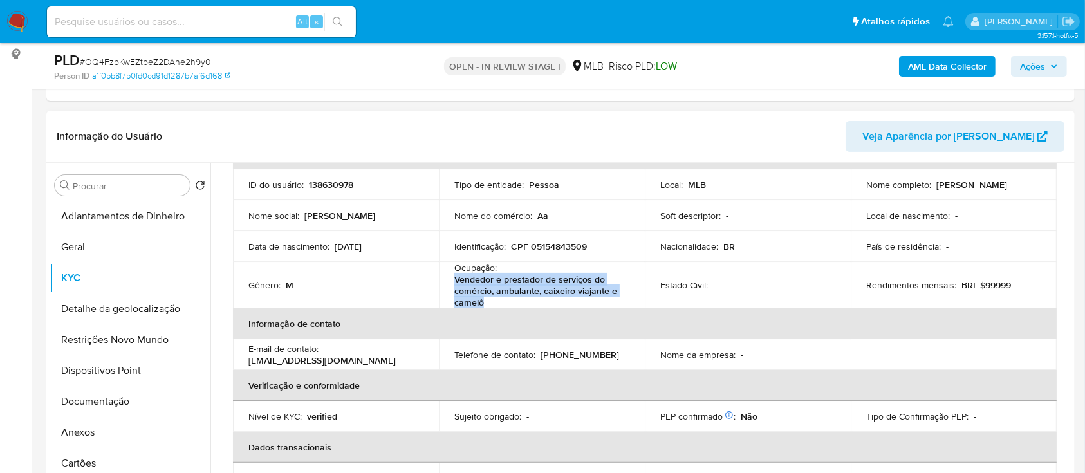
scroll to position [0, 0]
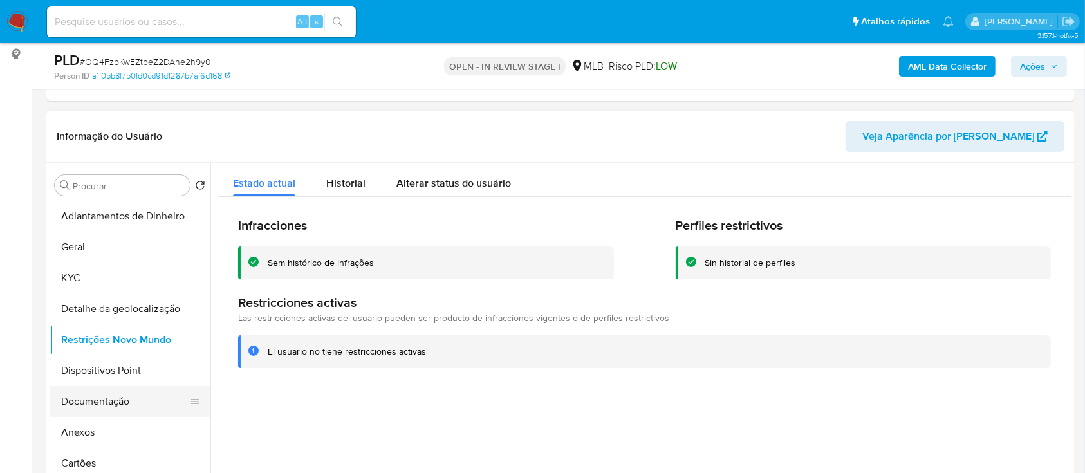
click at [77, 405] on button "Documentação" at bounding box center [125, 401] width 151 height 31
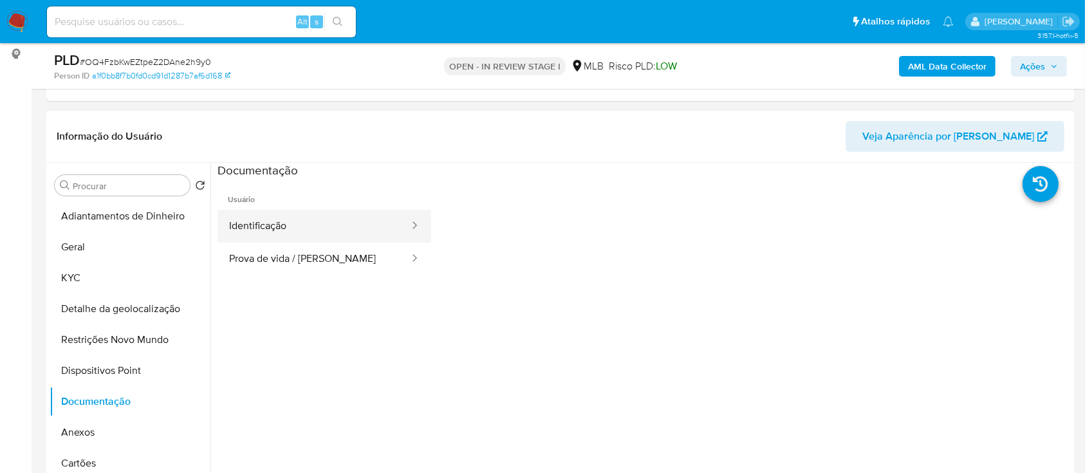
click at [281, 219] on button "Identificação" at bounding box center [314, 226] width 193 height 33
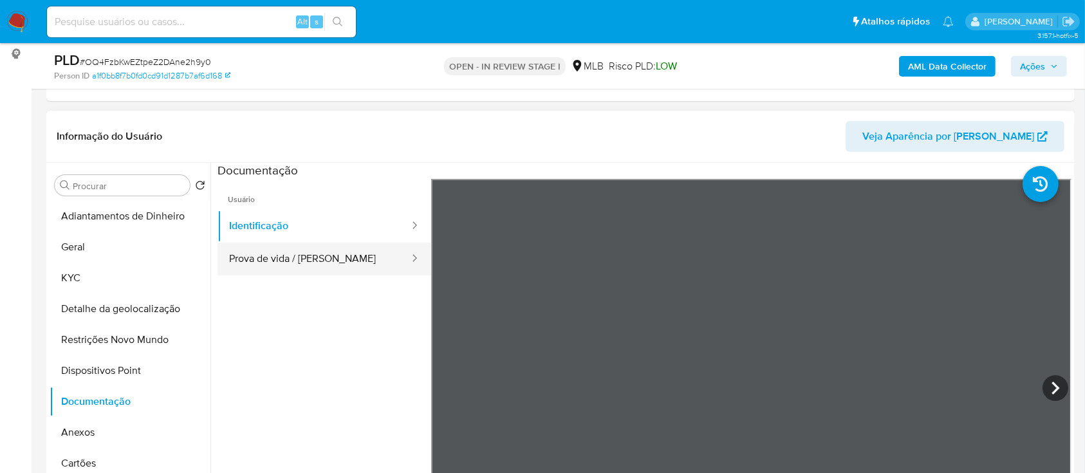
click at [283, 252] on button "Prova de vida / [PERSON_NAME]" at bounding box center [314, 259] width 193 height 33
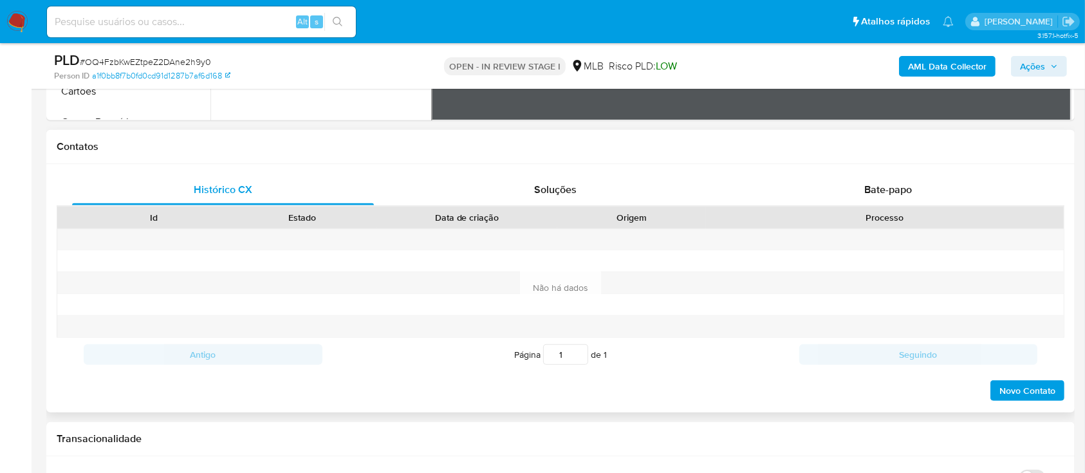
scroll to position [515, 0]
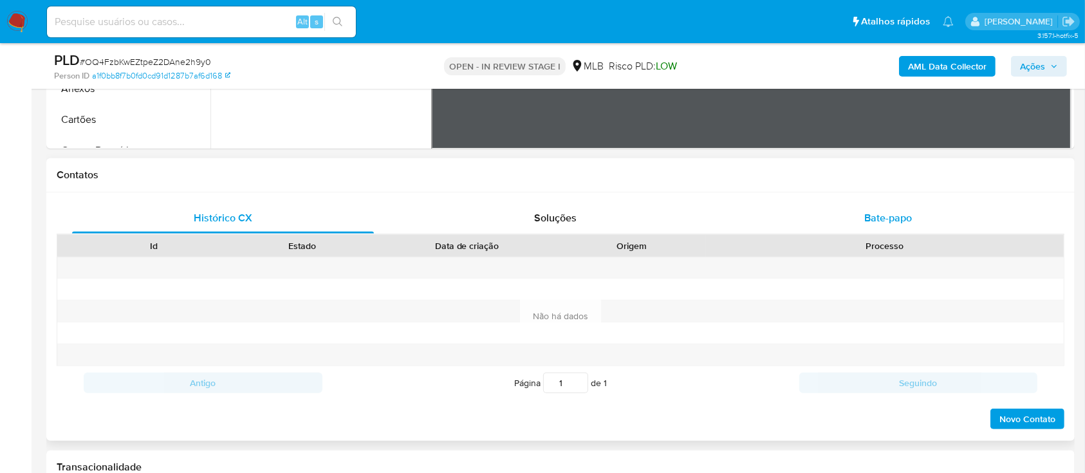
click at [894, 217] on span "Bate-papo" at bounding box center [889, 218] width 48 height 15
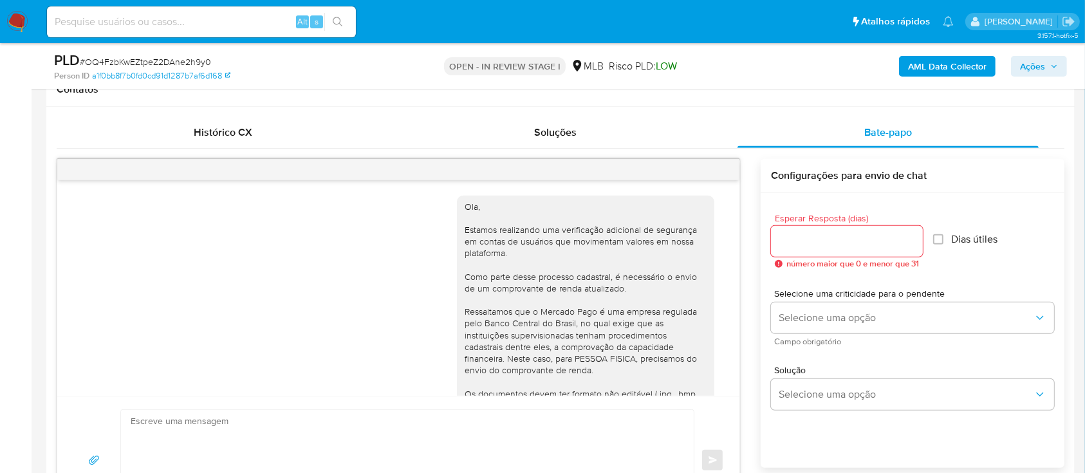
scroll to position [139, 0]
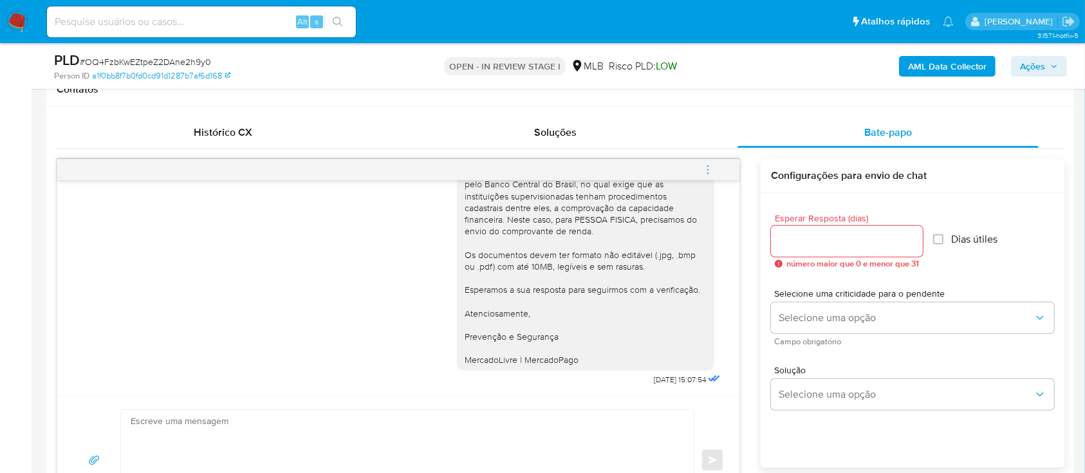
click at [792, 75] on div "AML Data Collector Ações" at bounding box center [900, 66] width 334 height 30
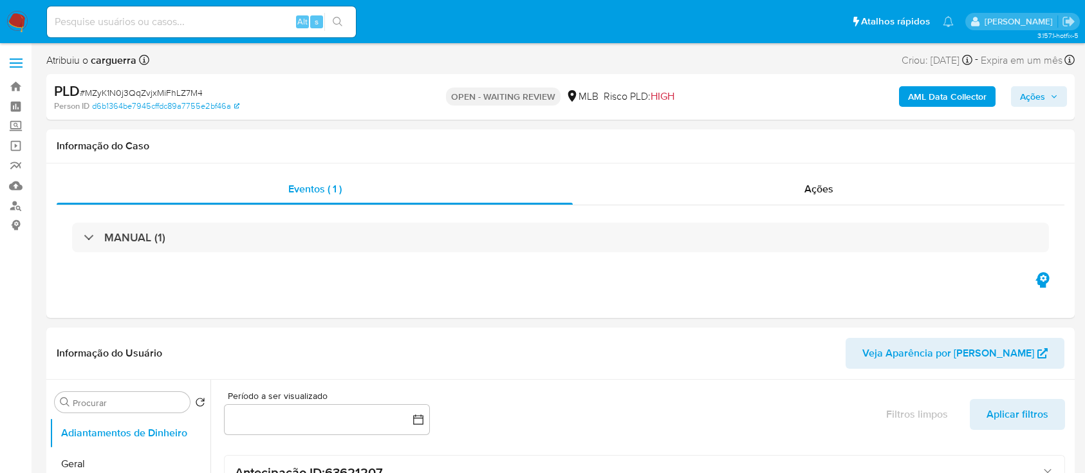
select select "10"
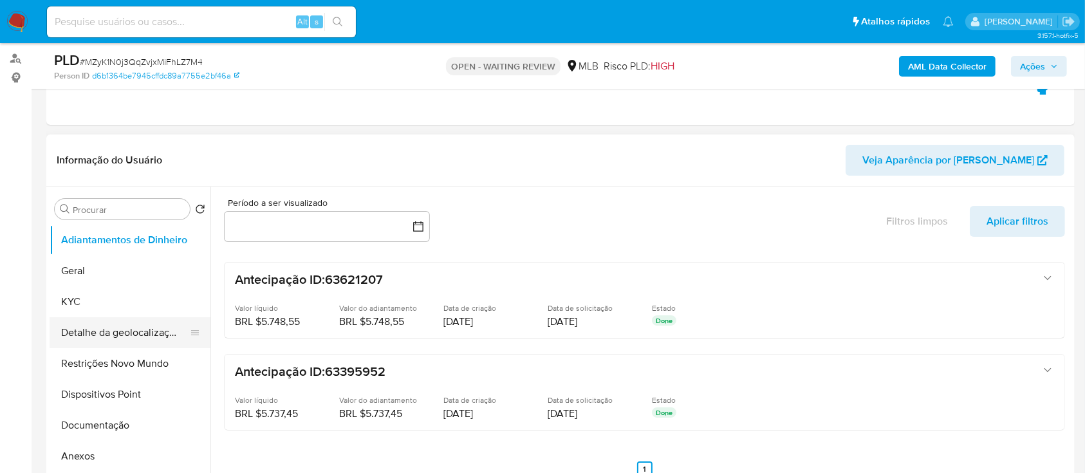
scroll to position [171, 0]
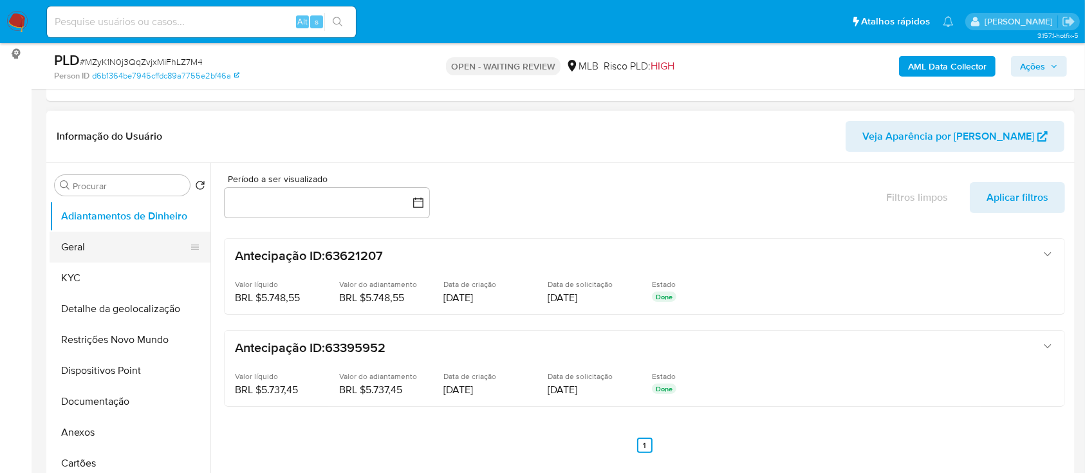
click at [90, 245] on button "Geral" at bounding box center [125, 247] width 151 height 31
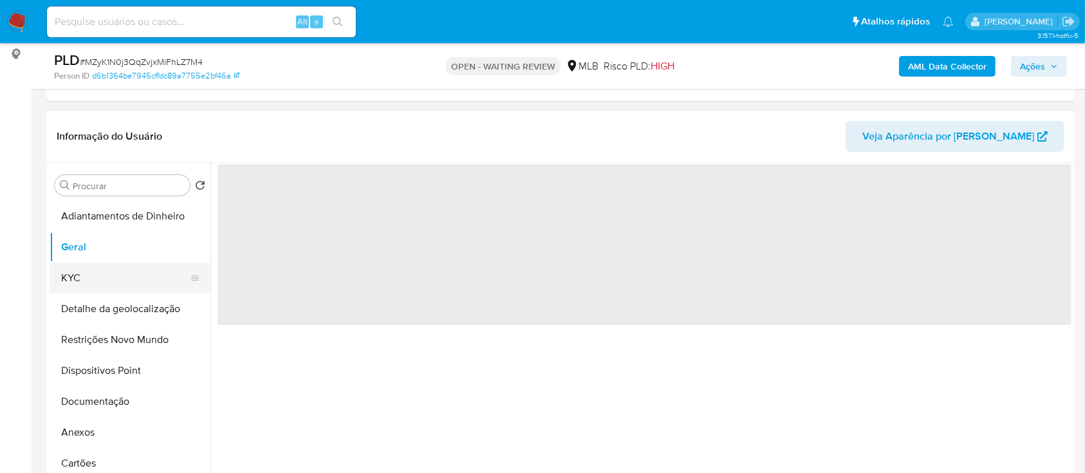
click at [77, 281] on button "KYC" at bounding box center [125, 278] width 151 height 31
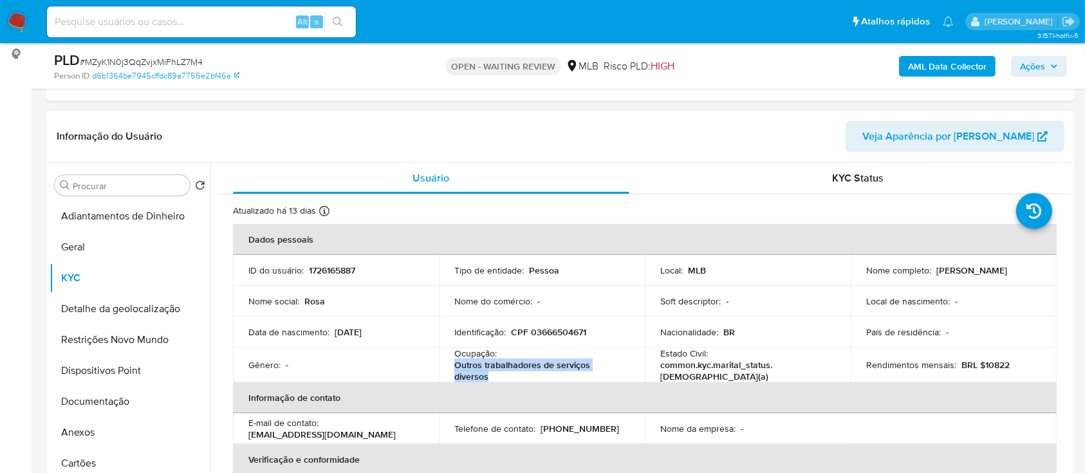
drag, startPoint x: 500, startPoint y: 379, endPoint x: 452, endPoint y: 373, distance: 48.0
click at [452, 373] on td "Ocupação : Outros trabalhadores de serviços diversos" at bounding box center [542, 365] width 206 height 35
copy p "Outros trabalhadores de serviços diversos"
click at [108, 398] on button "Documentação" at bounding box center [125, 401] width 151 height 31
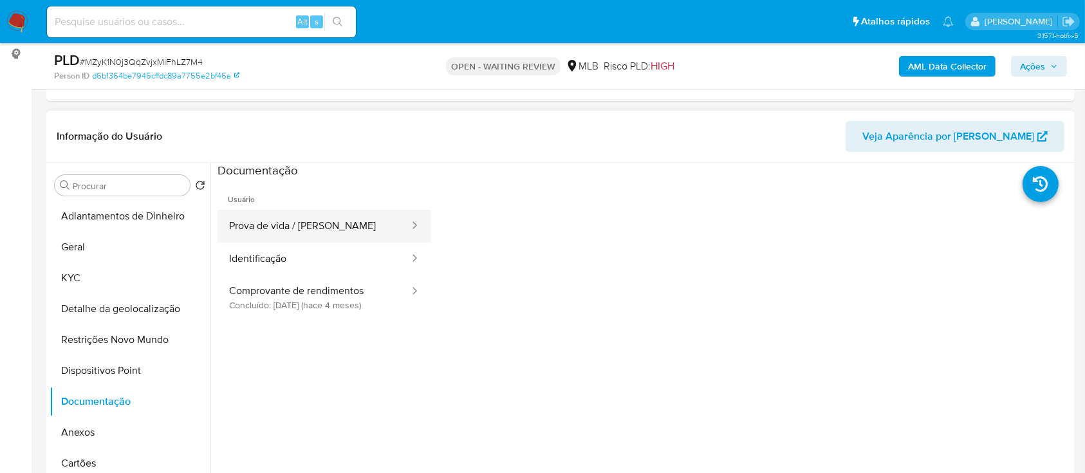
click at [281, 226] on button "Prova de vida / Selfie" at bounding box center [314, 226] width 193 height 33
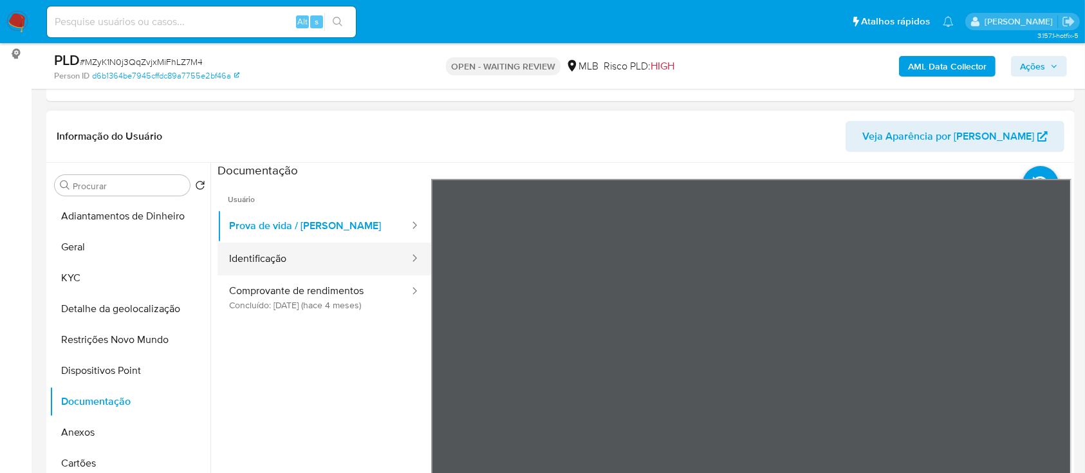
click at [273, 257] on button "Identificação" at bounding box center [314, 259] width 193 height 33
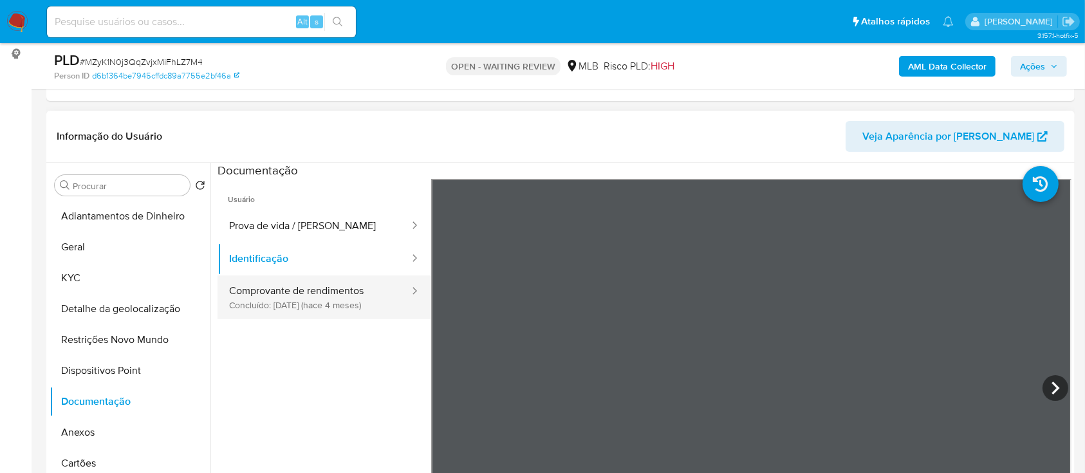
click at [263, 301] on button "Comprovante de rendimentos Concluído: 13/05/2025 (hace 4 meses)" at bounding box center [314, 298] width 193 height 44
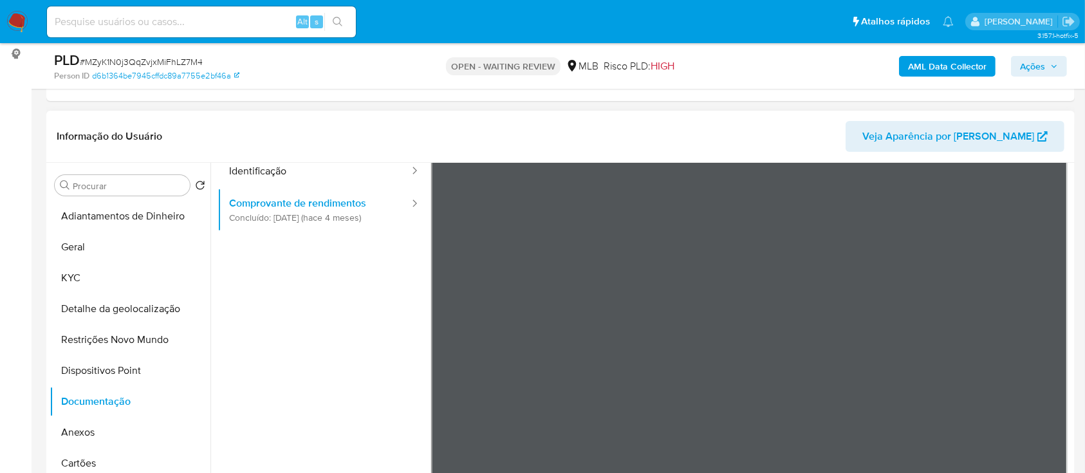
scroll to position [87, 0]
click at [322, 407] on ul "Usuário Prova de vida / Selfie Identificação Comprovante de rendimentos Concluí…" at bounding box center [325, 277] width 214 height 371
drag, startPoint x: 100, startPoint y: 250, endPoint x: 95, endPoint y: 260, distance: 10.7
click at [99, 250] on button "Geral" at bounding box center [125, 247] width 151 height 31
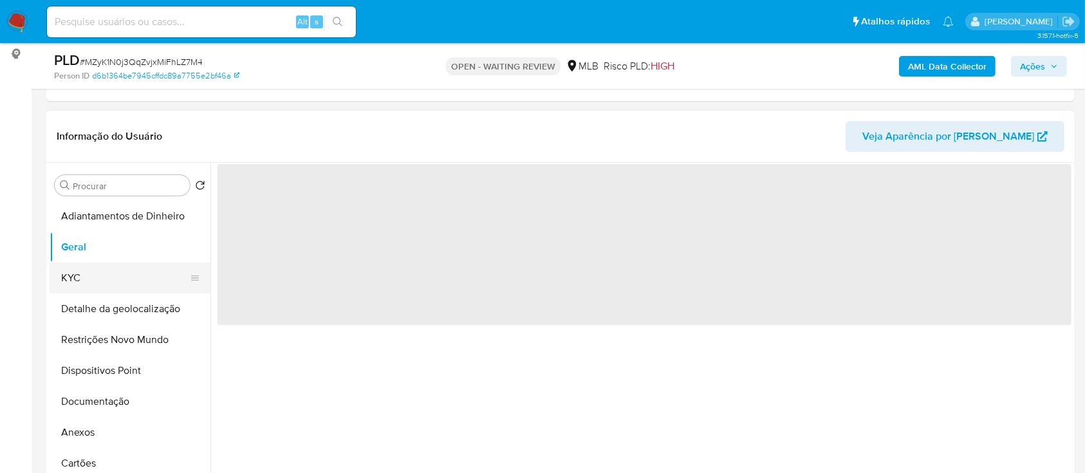
scroll to position [0, 0]
click at [84, 276] on button "KYC" at bounding box center [125, 278] width 151 height 31
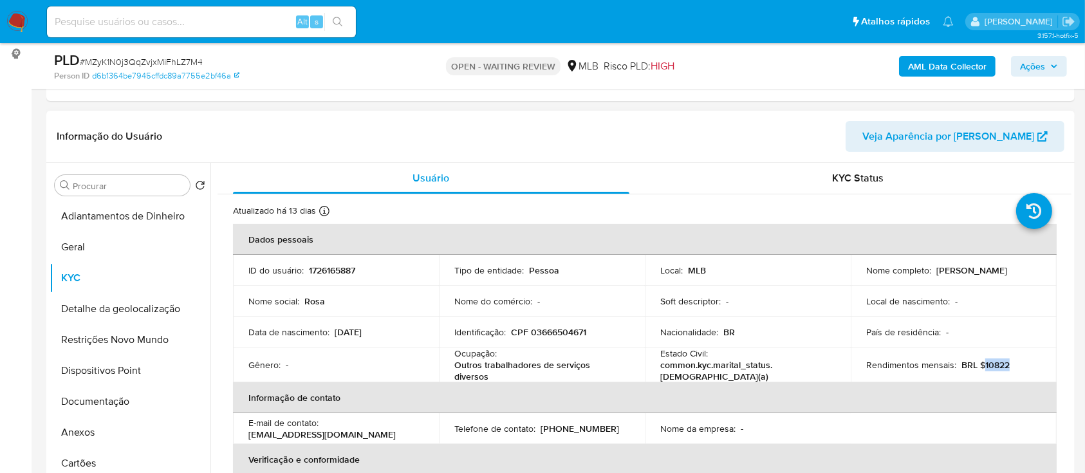
drag, startPoint x: 1016, startPoint y: 363, endPoint x: 979, endPoint y: 363, distance: 37.3
click at [979, 362] on div "Rendimentos mensais : BRL $10822" at bounding box center [953, 365] width 175 height 12
copy p "10822"
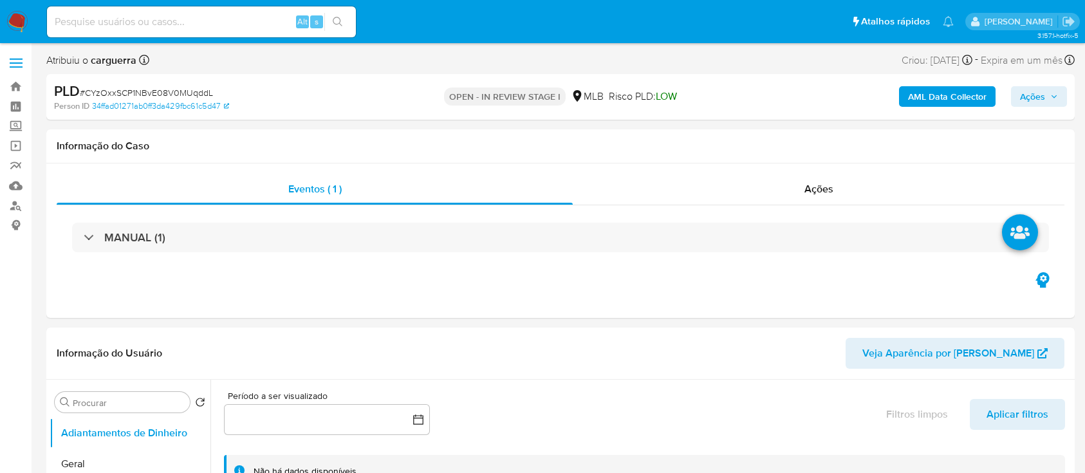
select select "10"
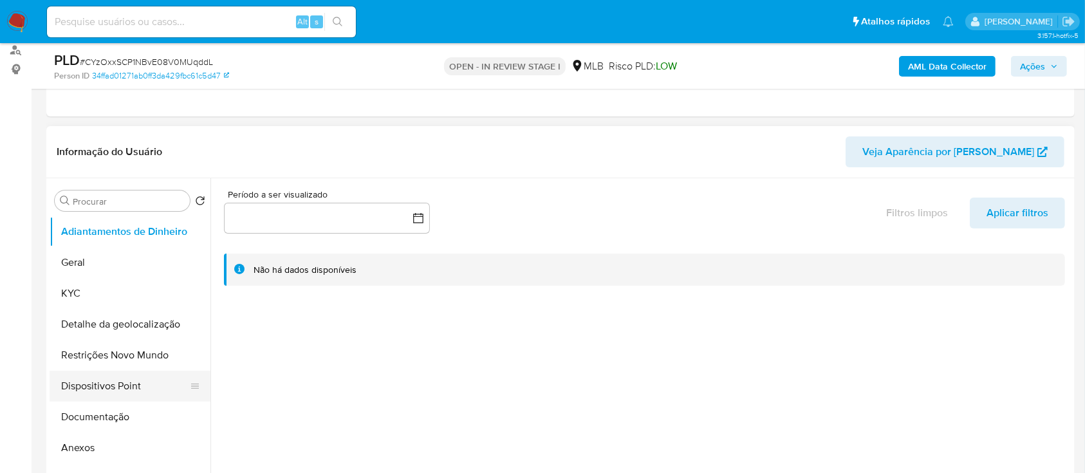
scroll to position [171, 0]
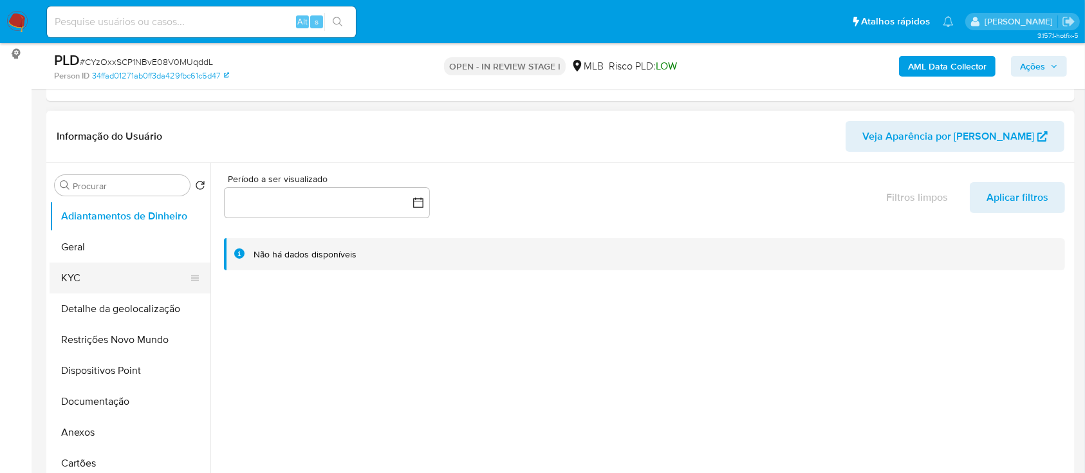
click at [80, 281] on button "KYC" at bounding box center [125, 278] width 151 height 31
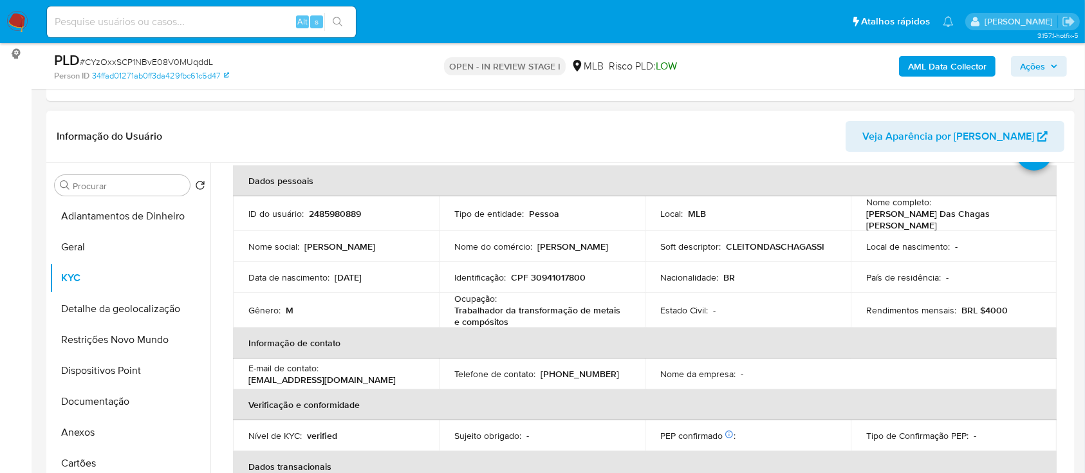
scroll to position [86, 0]
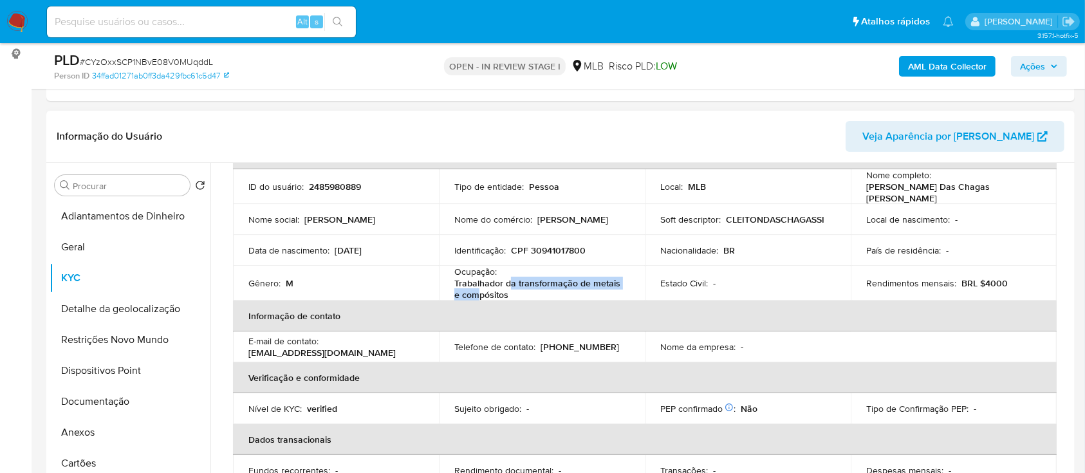
drag, startPoint x: 504, startPoint y: 281, endPoint x: 480, endPoint y: 291, distance: 26.3
click at [478, 291] on p "Trabalhador da transformação de metais e compósitos" at bounding box center [539, 288] width 170 height 23
drag, startPoint x: 501, startPoint y: 290, endPoint x: 447, endPoint y: 281, distance: 54.9
click at [447, 281] on td "Ocupação : Trabalhador da transformação de metais e compósitos" at bounding box center [542, 283] width 206 height 35
copy p "Trabalhador da transformação de metais e compósitos"
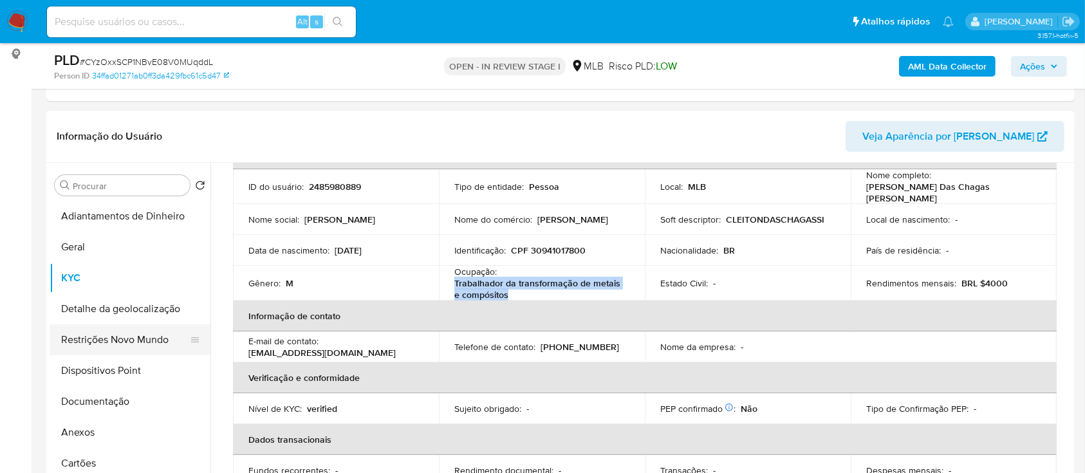
click at [114, 326] on button "Restrições Novo Mundo" at bounding box center [125, 339] width 151 height 31
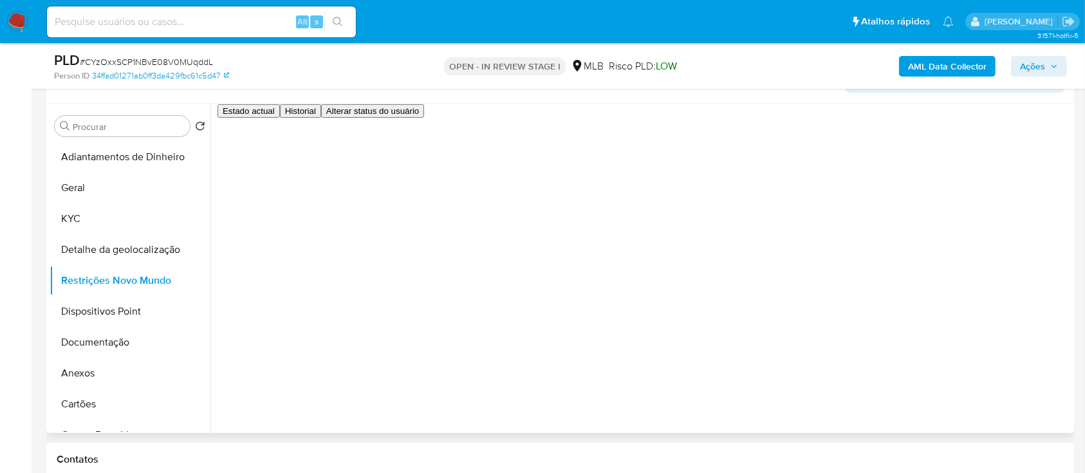
scroll to position [257, 0]
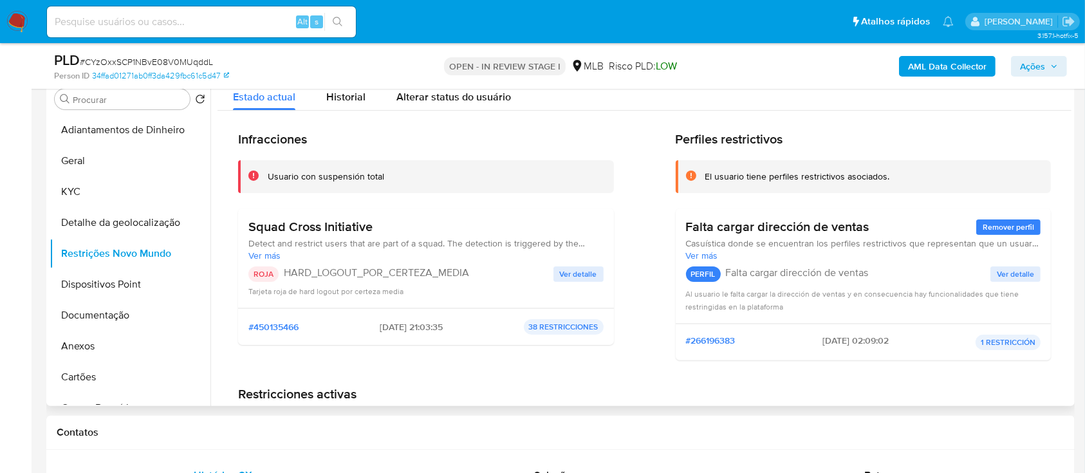
click at [562, 272] on span "Ver detalle" at bounding box center [578, 274] width 37 height 13
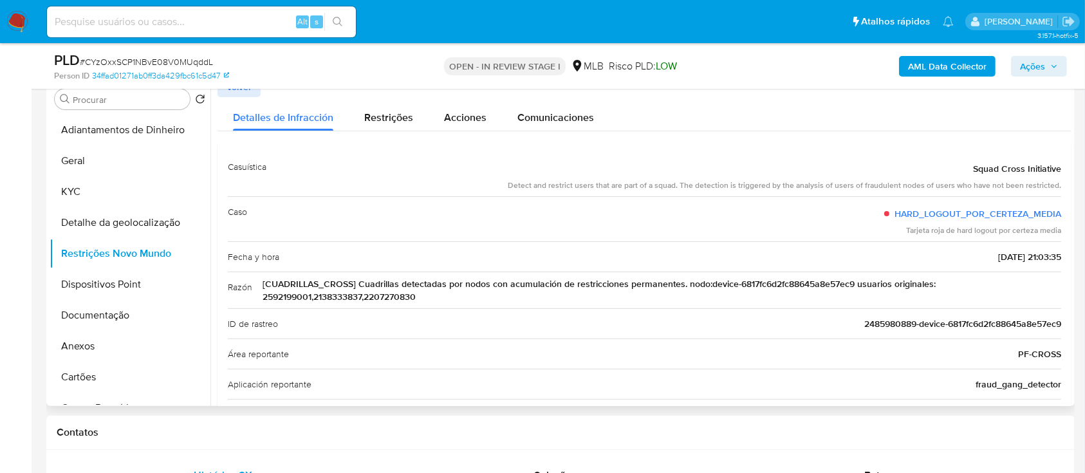
drag, startPoint x: 963, startPoint y: 165, endPoint x: 1045, endPoint y: 285, distance: 145.0
click at [1045, 285] on div "Casuística Squad Cross Initiative Detect and restrict users that are part of a …" at bounding box center [645, 306] width 834 height 308
click at [84, 314] on button "Documentação" at bounding box center [125, 315] width 151 height 31
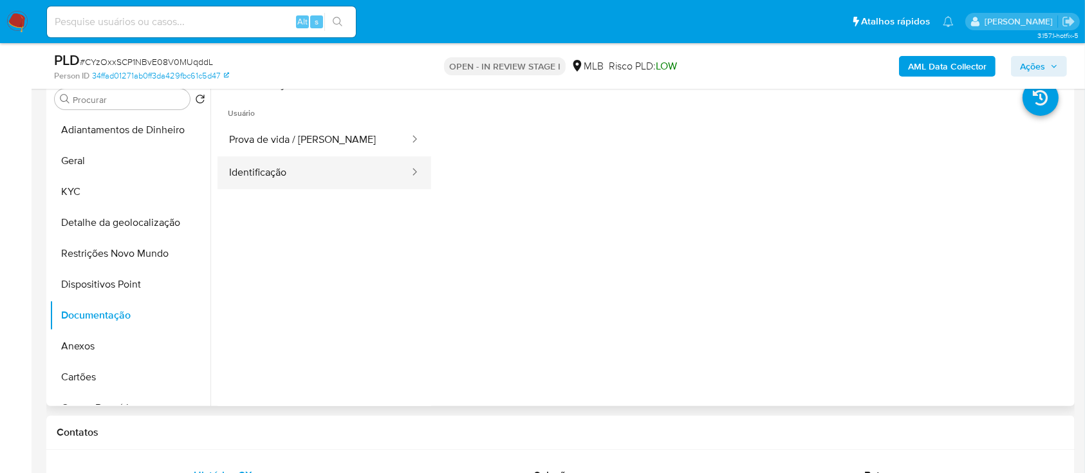
drag, startPoint x: 272, startPoint y: 136, endPoint x: 287, endPoint y: 159, distance: 27.9
click at [272, 136] on button "Prova de vida / Selfie" at bounding box center [314, 140] width 193 height 33
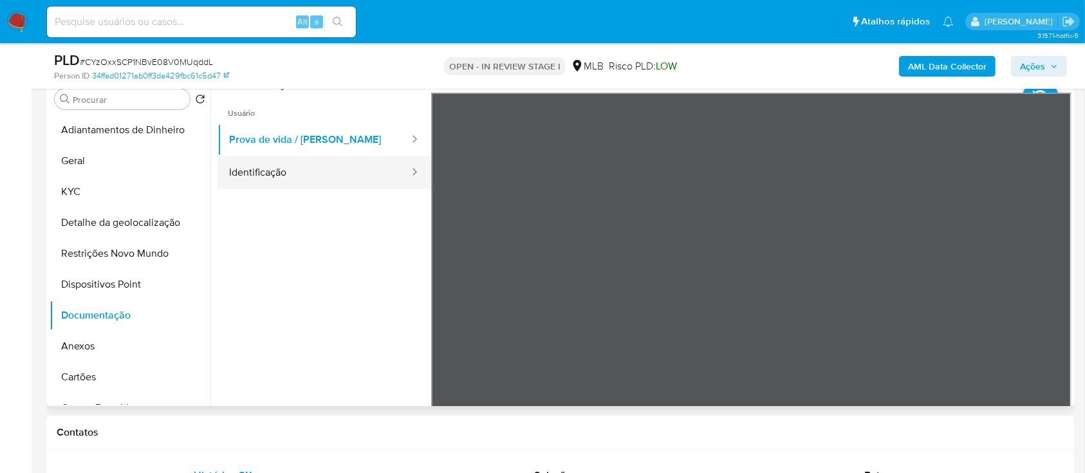
click at [290, 171] on button "Identificação" at bounding box center [314, 172] width 193 height 33
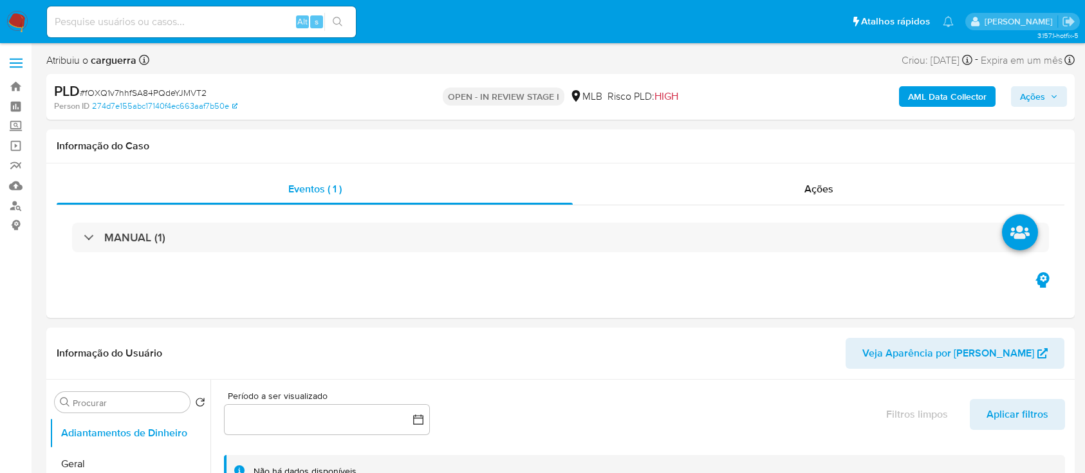
select select "10"
